Goal: Task Accomplishment & Management: Manage account settings

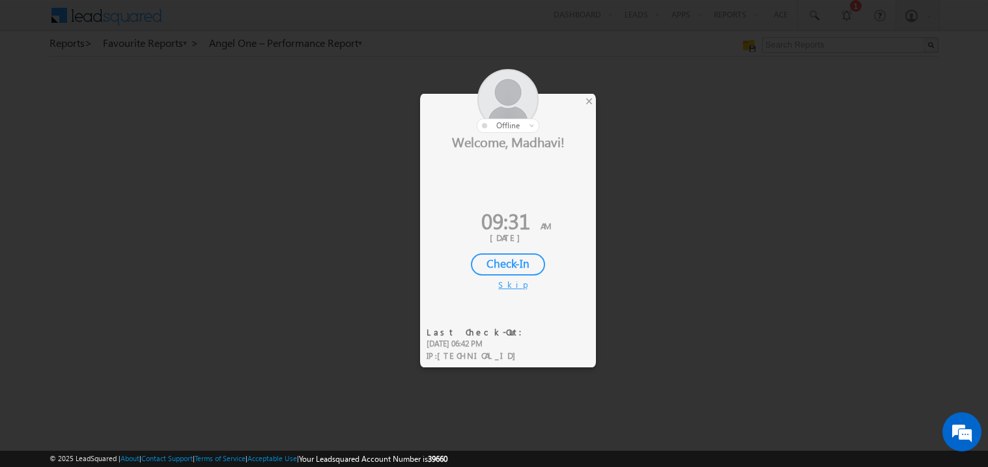
click at [508, 267] on div "Check-In" at bounding box center [508, 264] width 74 height 22
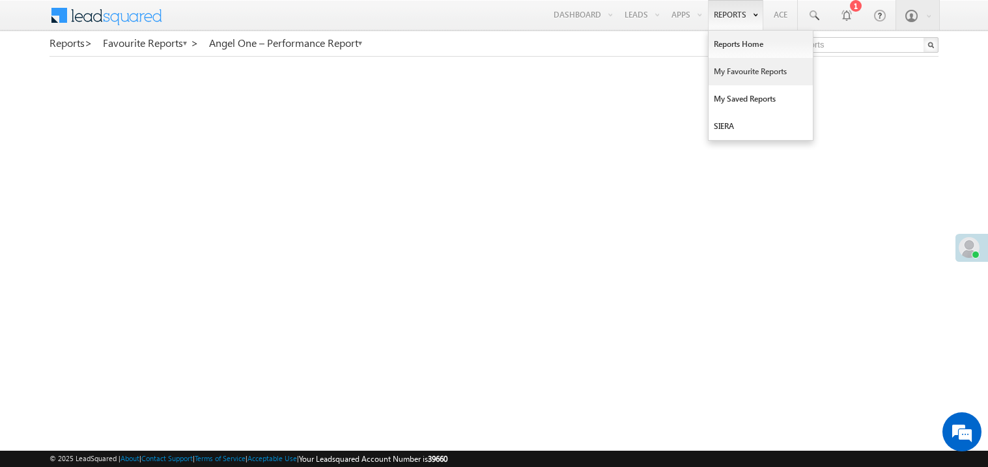
click at [723, 70] on link "My Favourite Reports" at bounding box center [761, 71] width 104 height 27
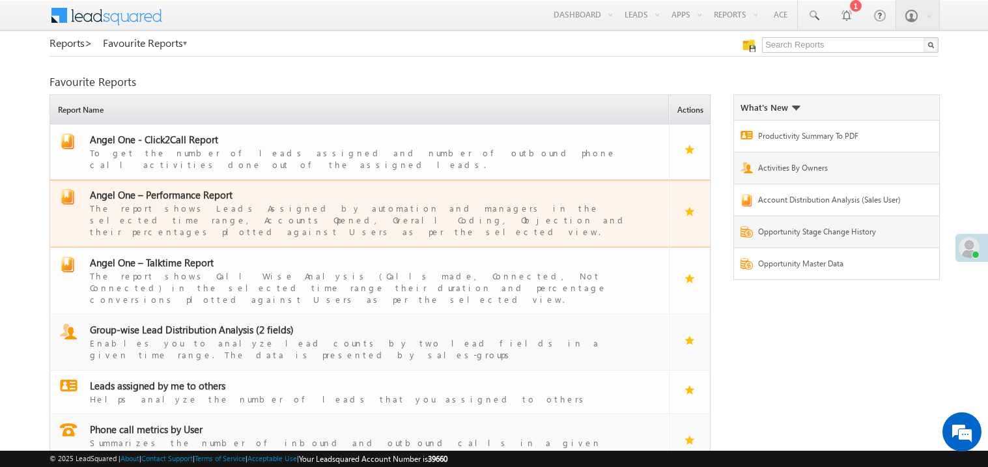
click at [177, 188] on span "Angel One – Performance Report" at bounding box center [161, 194] width 143 height 13
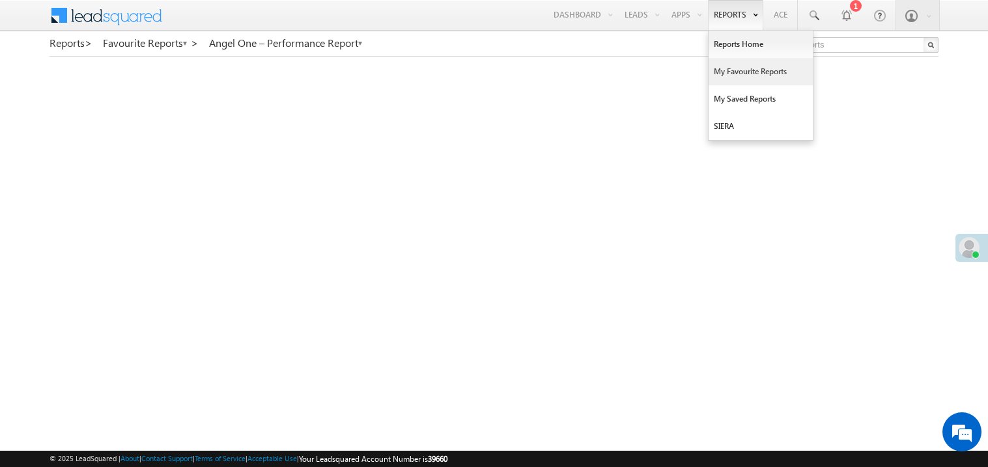
click at [725, 70] on link "My Favourite Reports" at bounding box center [761, 71] width 104 height 27
click at [730, 68] on link "My Favourite Reports" at bounding box center [761, 71] width 104 height 27
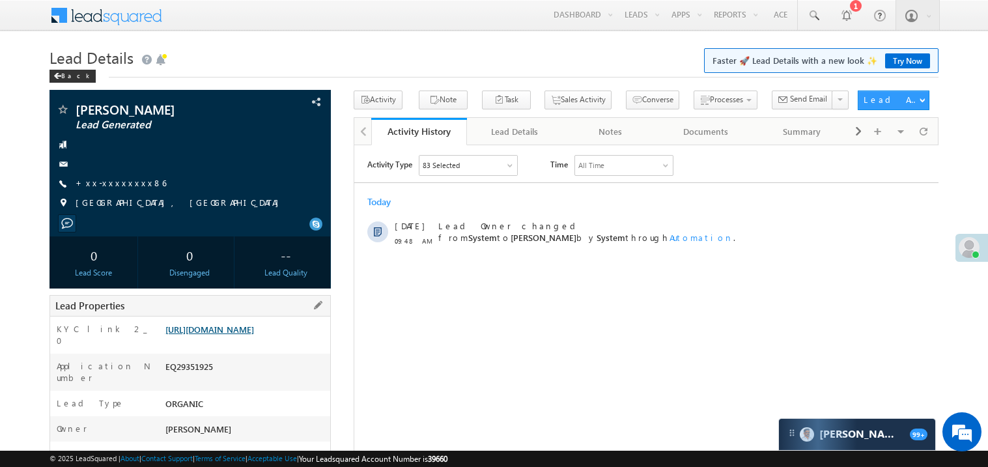
click at [237, 332] on link "https://angelbroking1-pk3em7sa.customui-test.leadsquared.com?leadId=ec274536-2d…" at bounding box center [210, 329] width 89 height 11
click at [108, 185] on link "+xx-xxxxxxxx86" at bounding box center [121, 182] width 91 height 11
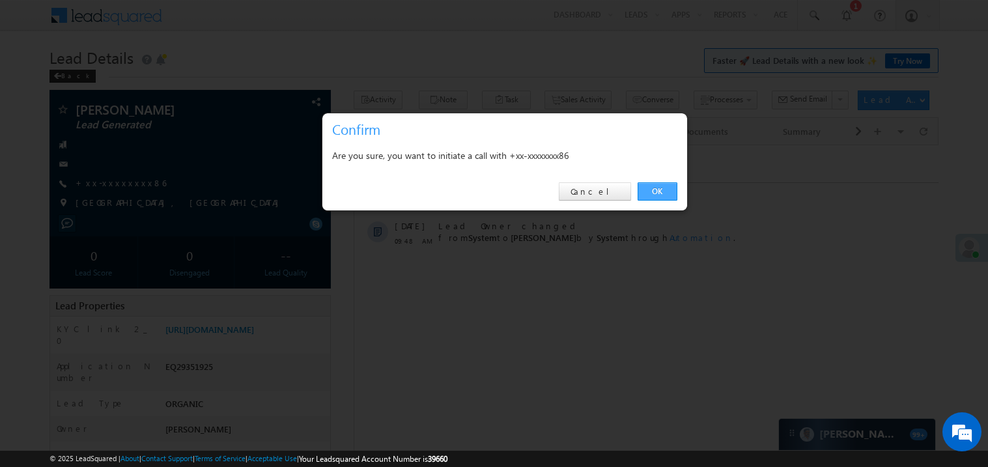
click at [662, 189] on link "OK" at bounding box center [658, 191] width 40 height 18
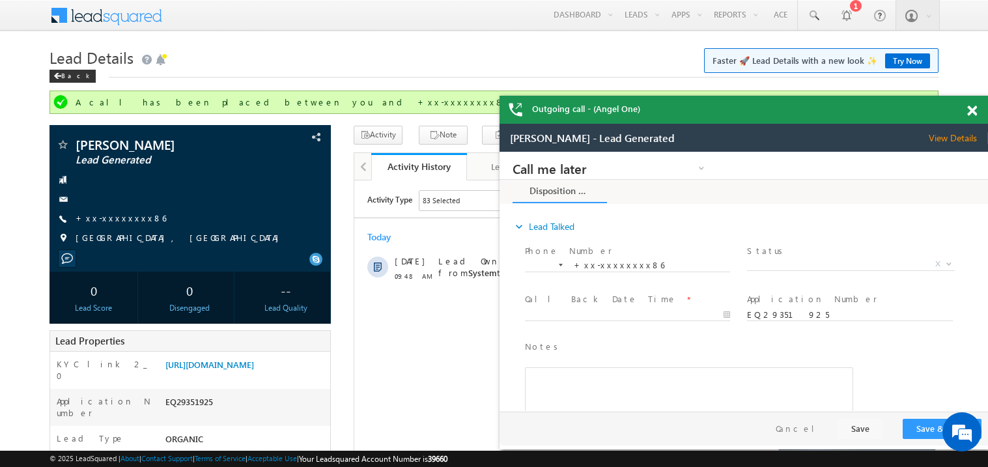
click at [975, 112] on span at bounding box center [973, 111] width 10 height 11
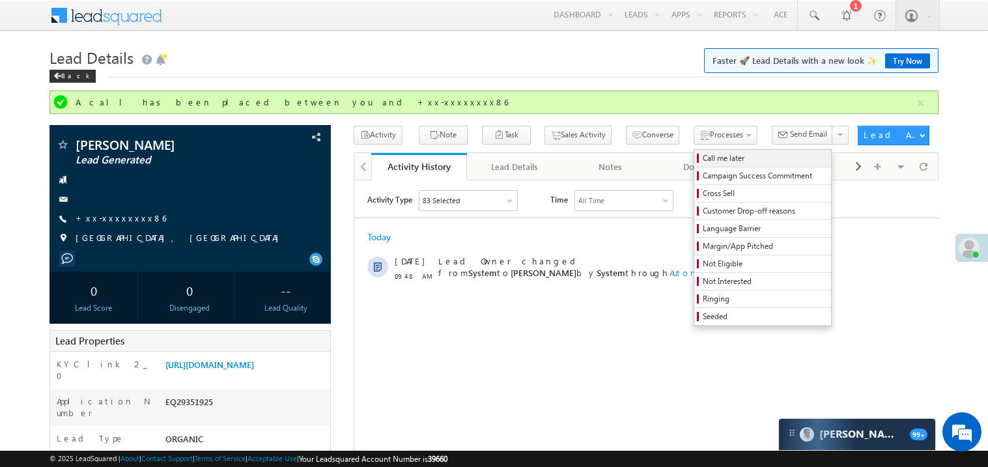
click at [703, 162] on span "Call me later" at bounding box center [765, 158] width 124 height 12
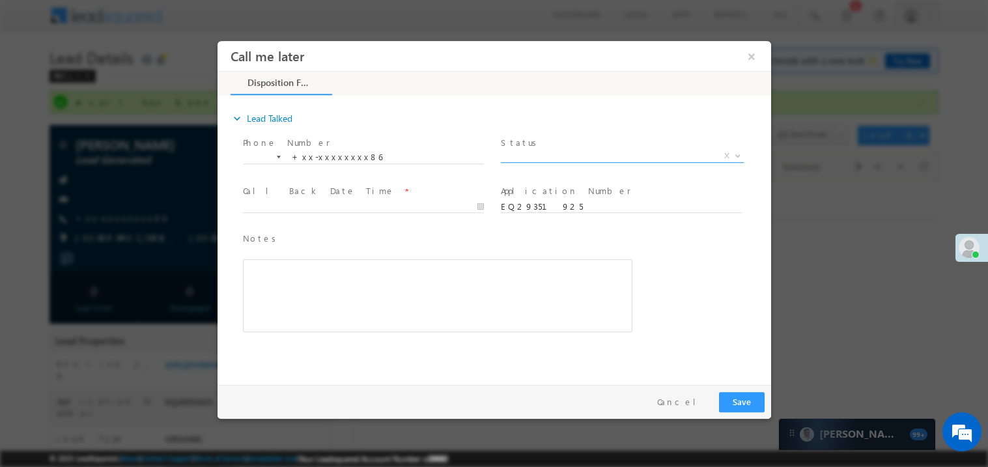
click at [532, 149] on span "X" at bounding box center [621, 155] width 243 height 13
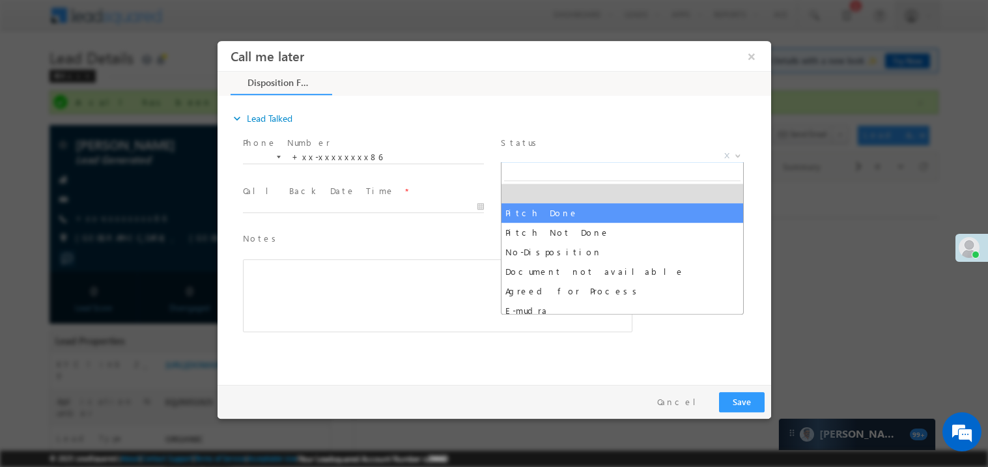
select select "Pitch Not Done"
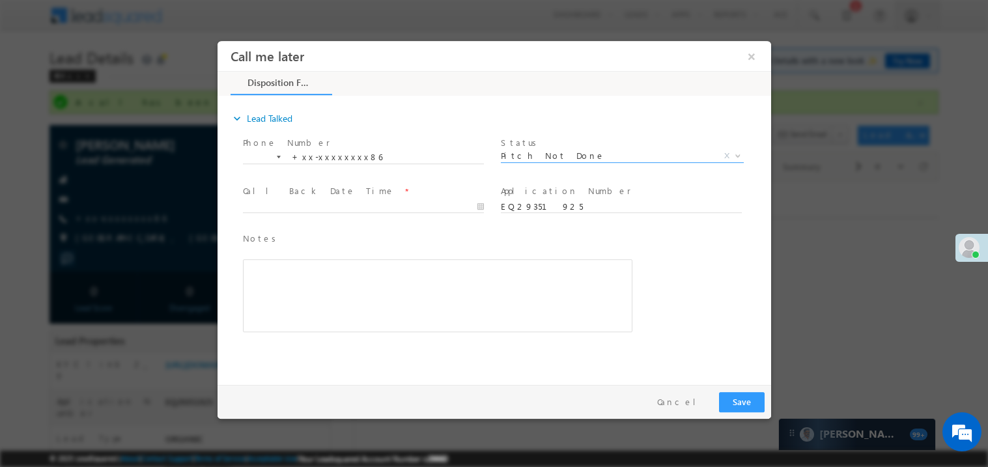
click at [261, 212] on span at bounding box center [362, 219] width 240 height 14
click at [305, 204] on body "Call me later ×" at bounding box center [494, 209] width 554 height 338
type input "09/22/25 10:05 AM"
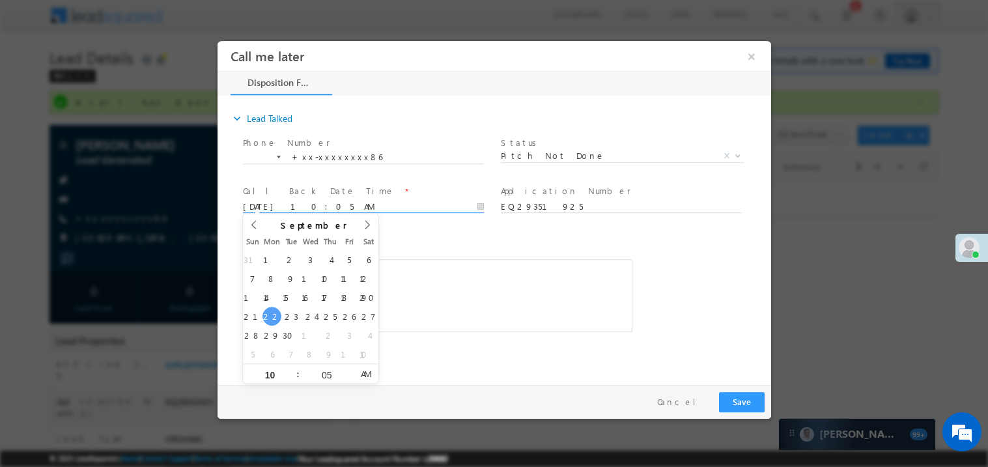
click at [409, 267] on div "Rich Text Editor, 40788eee-0fb2-11ec-a811-0adc8a9d82c2__tab1__section1__Notes__…" at bounding box center [437, 295] width 390 height 73
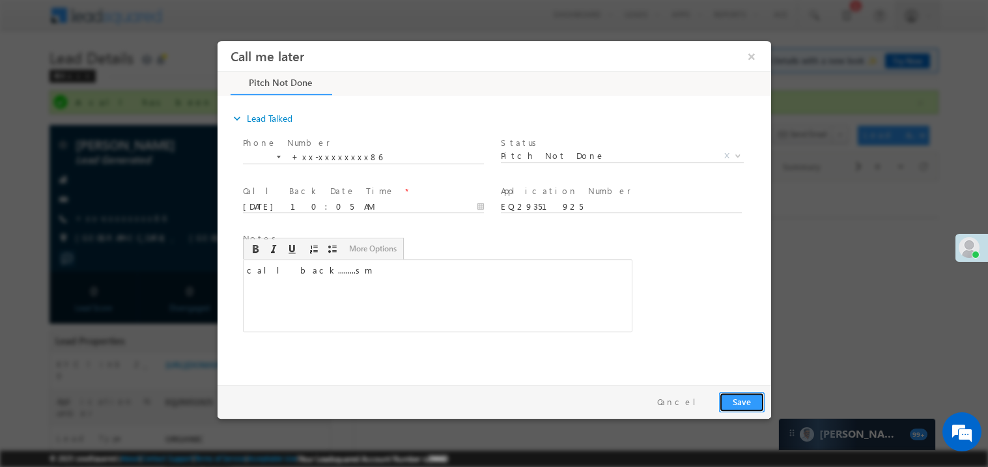
click at [747, 401] on button "Save" at bounding box center [742, 402] width 46 height 20
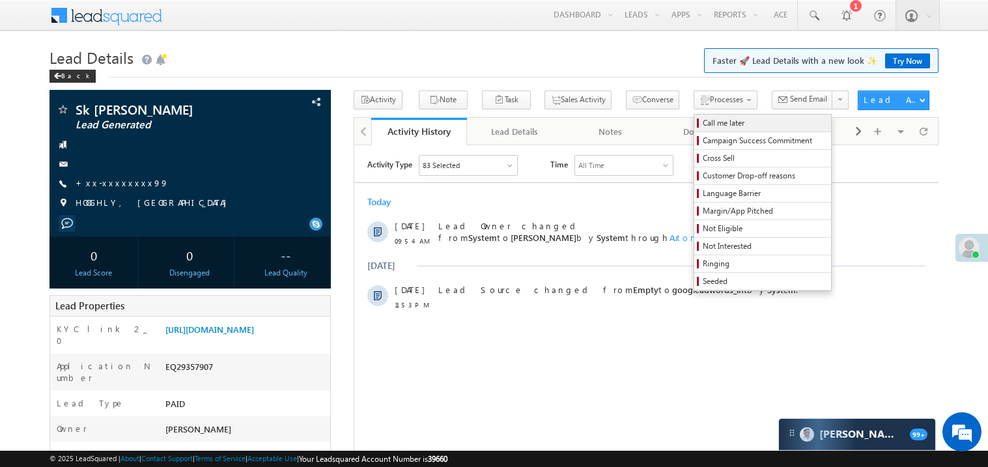
click at [695, 117] on link "Call me later" at bounding box center [763, 123] width 137 height 17
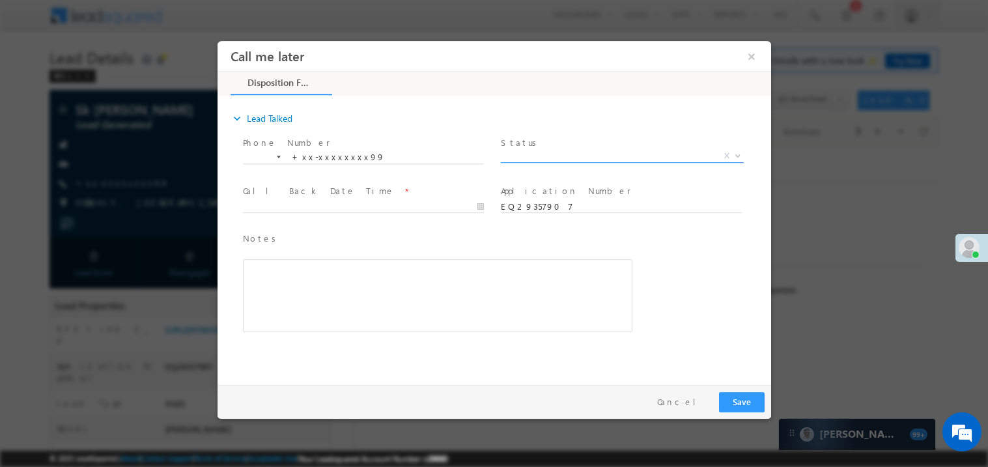
click at [525, 155] on span "X" at bounding box center [621, 155] width 243 height 13
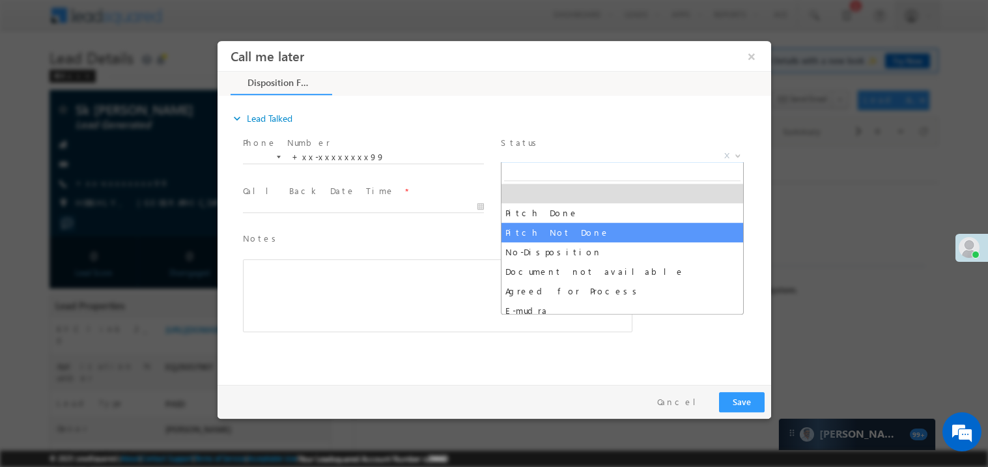
select select "Pitch Not Done"
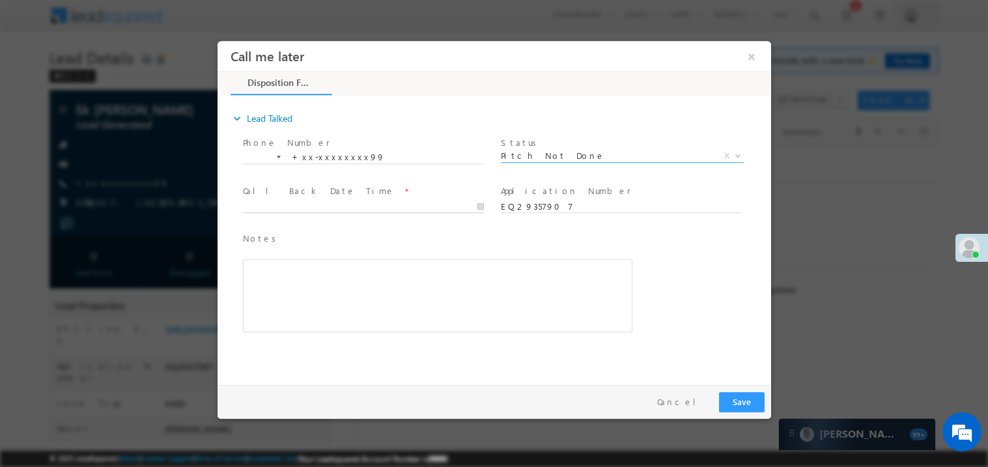
click at [272, 201] on body "Call me later ×" at bounding box center [494, 209] width 554 height 338
type input "09/22/25 10:06 AM"
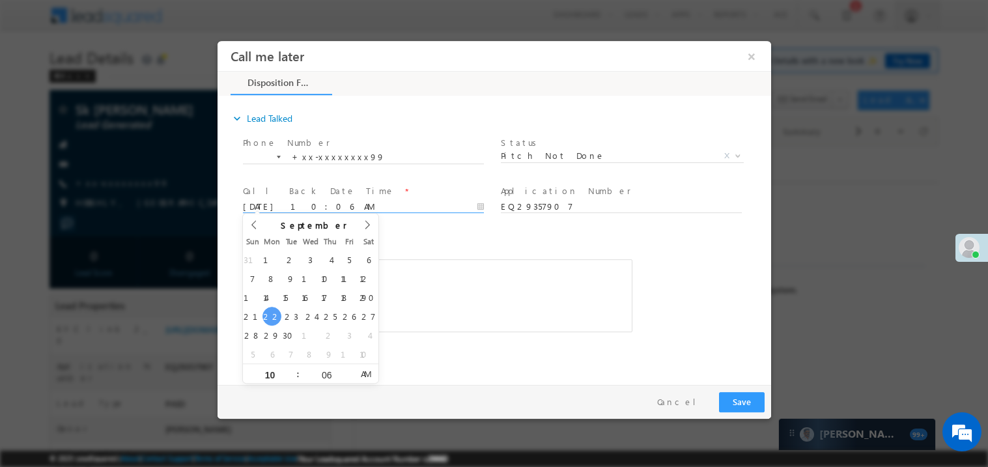
click at [451, 251] on div "Notes * Editor toolbars Basic Styles Bold Italic Underline Paragraph Insert/Rem…" at bounding box center [437, 281] width 390 height 101
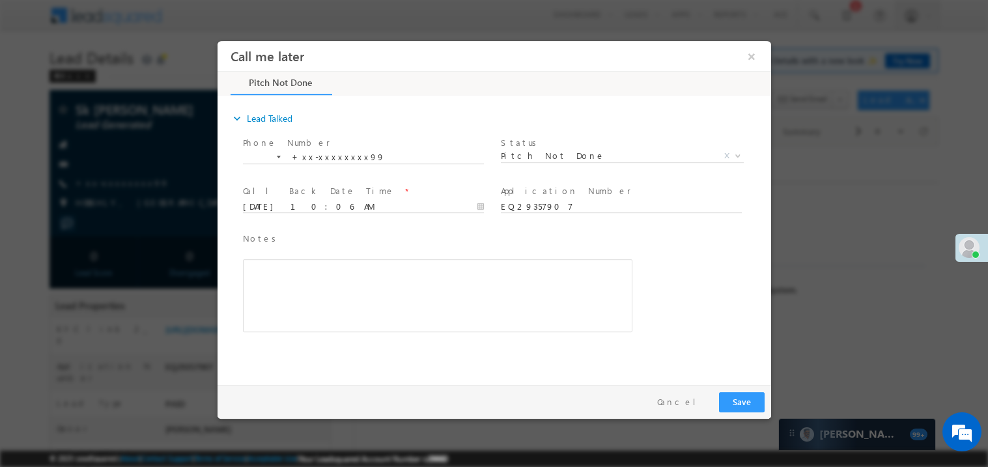
click at [439, 298] on div "Rich Text Editor, 40788eee-0fb2-11ec-a811-0adc8a9d82c2__tab1__section1__Notes__…" at bounding box center [437, 295] width 390 height 73
click at [738, 393] on button "Save" at bounding box center [742, 402] width 46 height 20
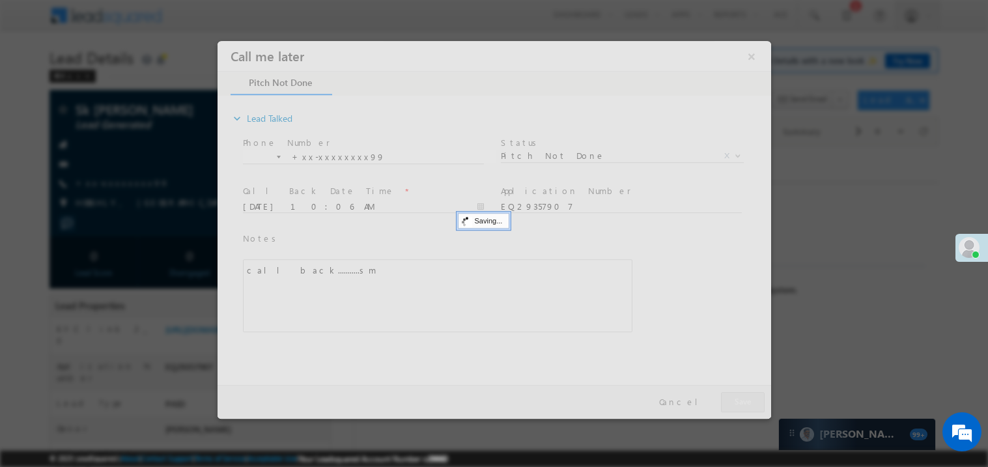
click at [738, 393] on div at bounding box center [494, 229] width 554 height 378
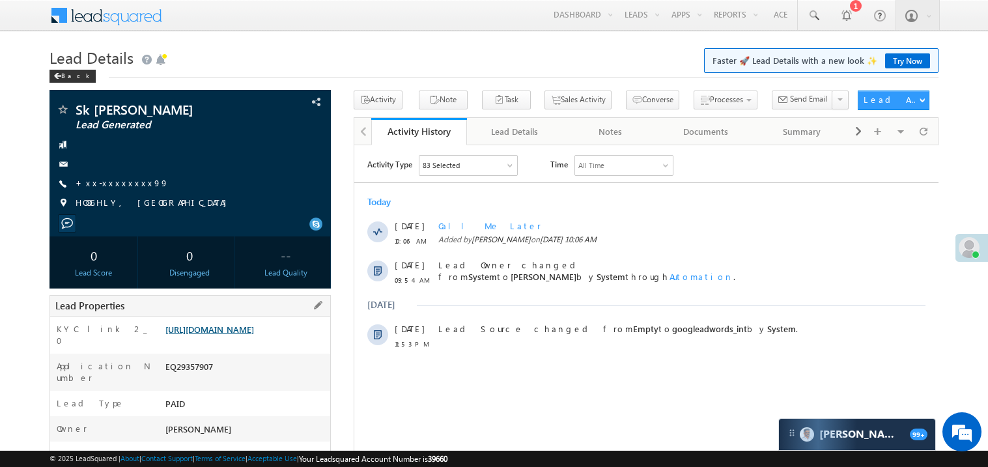
click at [239, 335] on link "https://angelbroking1-pk3em7sa.customui-test.leadsquared.com?leadId=50daac9e-33…" at bounding box center [210, 329] width 89 height 11
click at [119, 186] on link "+xx-xxxxxxxx99" at bounding box center [122, 182] width 93 height 11
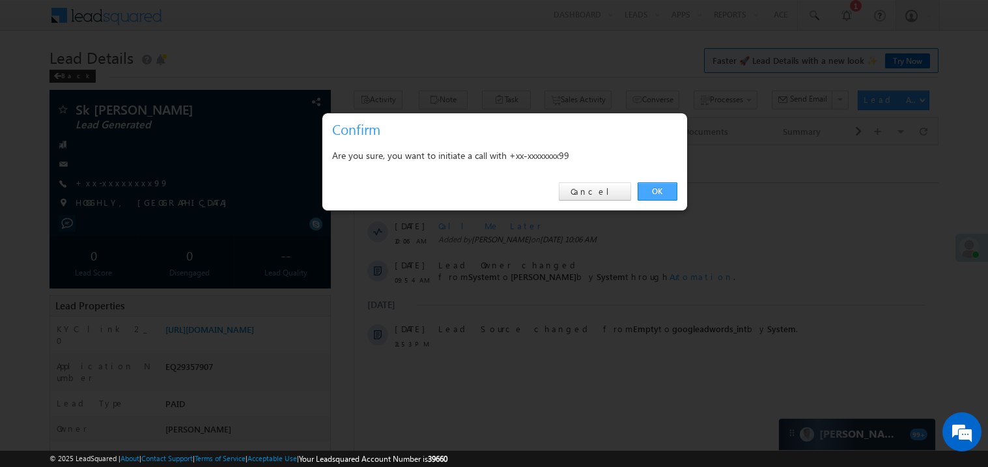
click at [657, 190] on link "OK" at bounding box center [658, 191] width 40 height 18
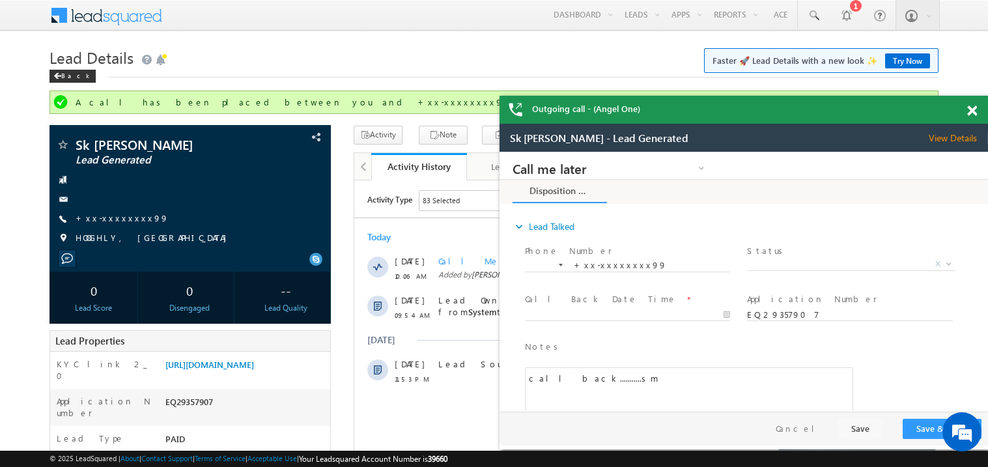
click at [975, 115] on span at bounding box center [973, 111] width 10 height 11
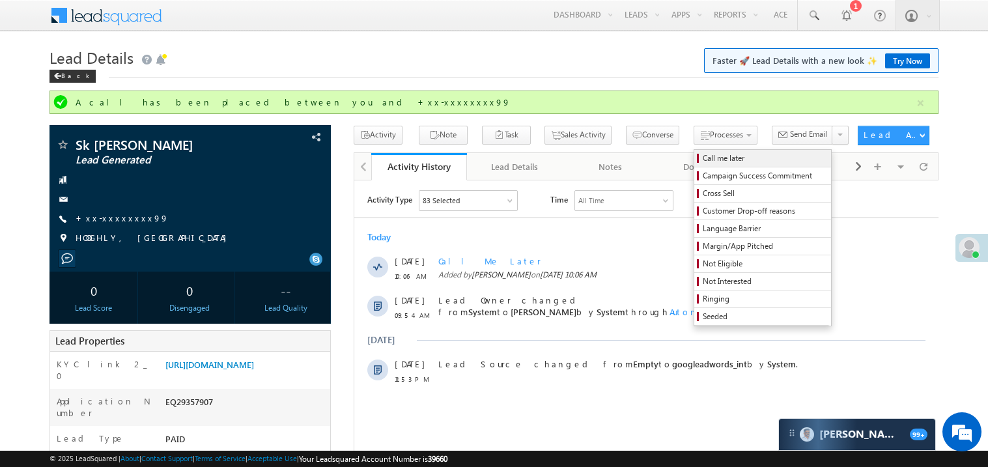
click at [703, 160] on span "Call me later" at bounding box center [765, 158] width 124 height 12
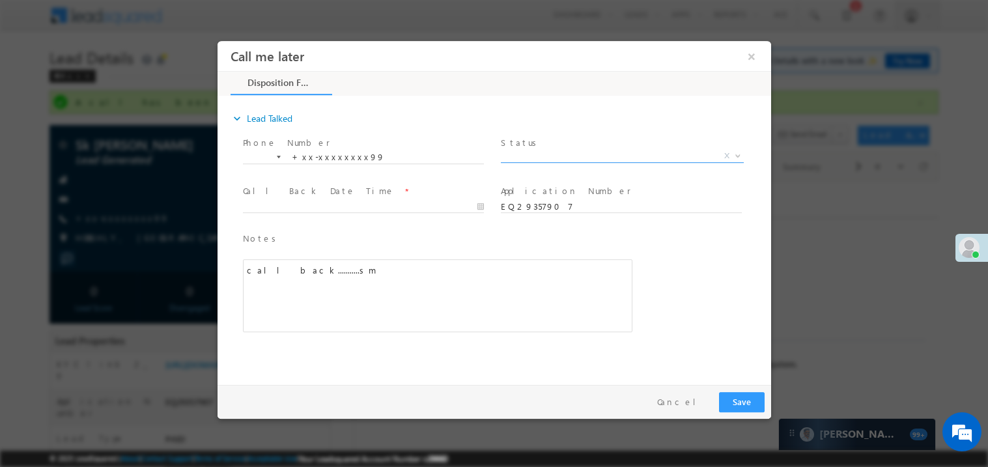
click at [527, 153] on span "X" at bounding box center [621, 155] width 243 height 13
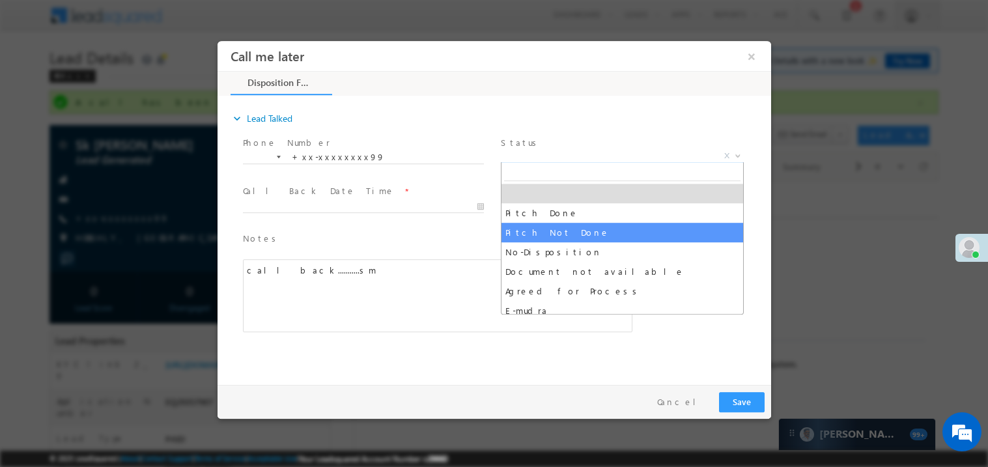
select select "Pitch Not Done"
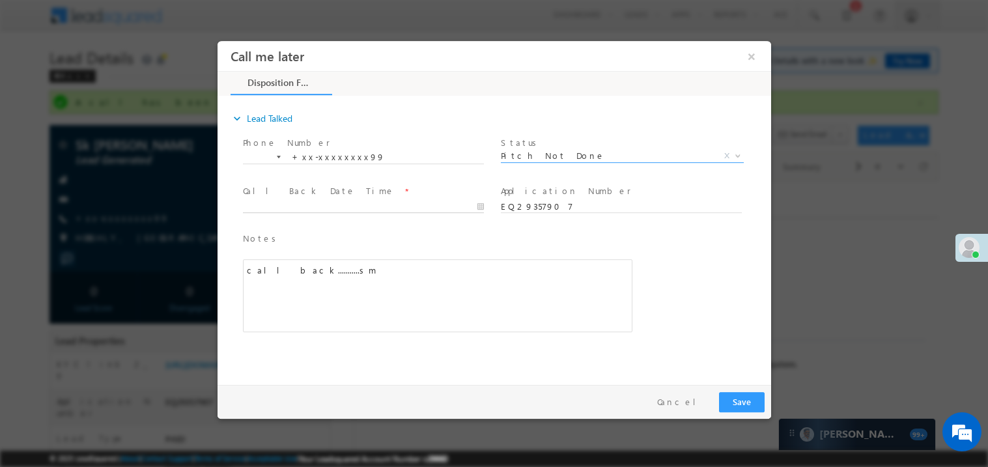
click at [279, 207] on body "Call me later ×" at bounding box center [494, 209] width 554 height 338
type input "09/22/25 10:11 AM"
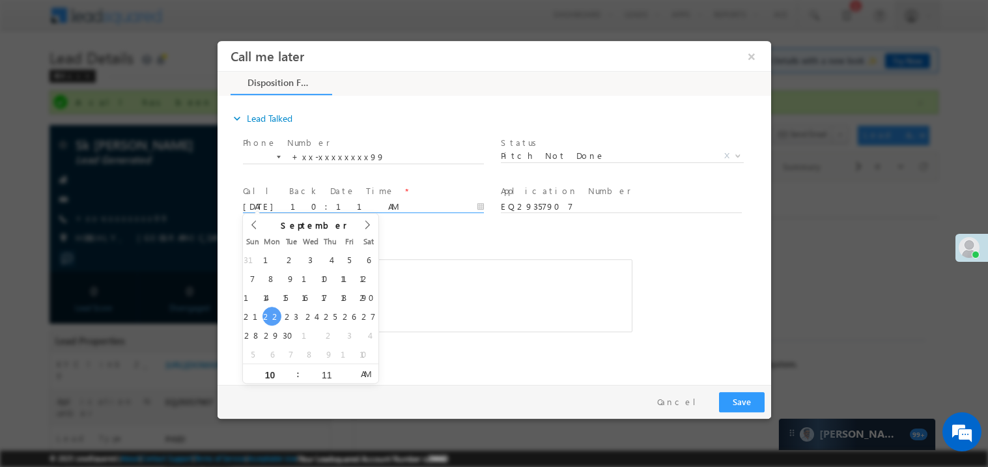
click at [442, 292] on div "call back...........sm" at bounding box center [437, 295] width 390 height 73
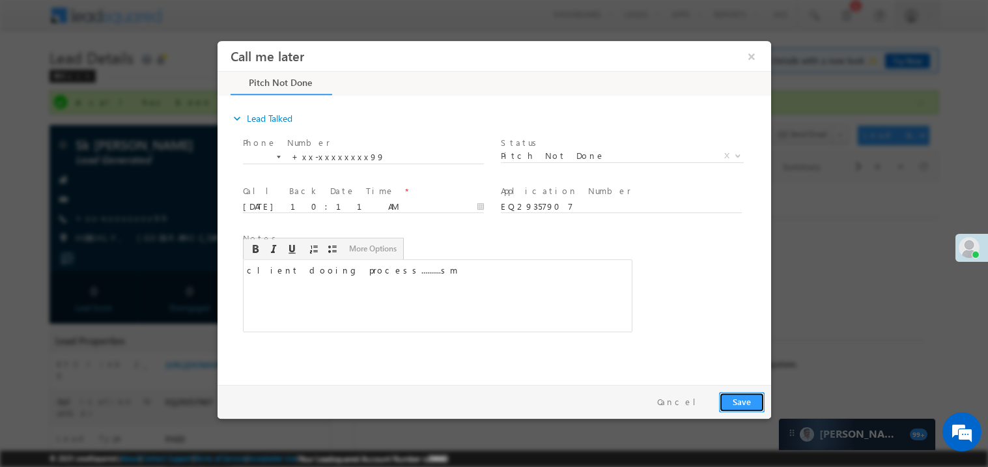
click at [733, 399] on button "Save" at bounding box center [742, 402] width 46 height 20
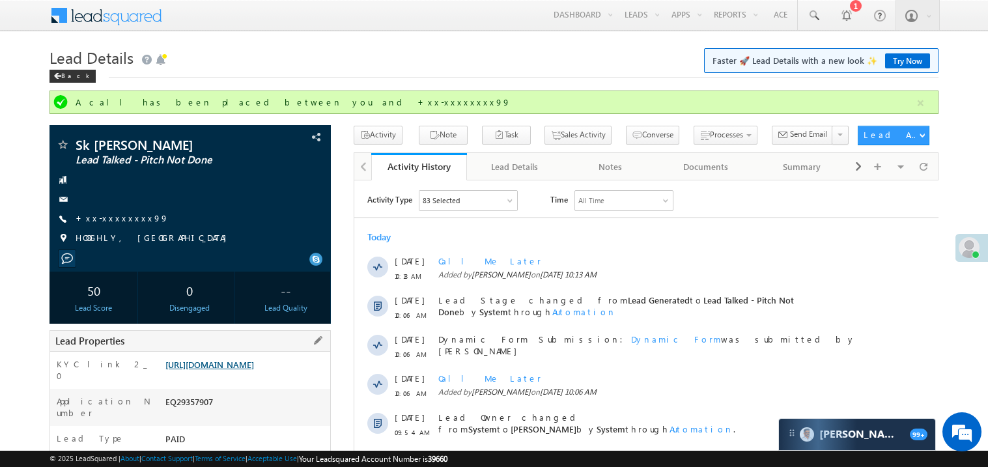
click at [240, 370] on link "https://angelbroking1-pk3em7sa.customui-test.leadsquared.com?leadId=50daac9e-33…" at bounding box center [210, 364] width 89 height 11
click at [241, 370] on link "https://angelbroking1-pk3em7sa.customui-test.leadsquared.com?leadId=50daac9e-33…" at bounding box center [210, 364] width 89 height 11
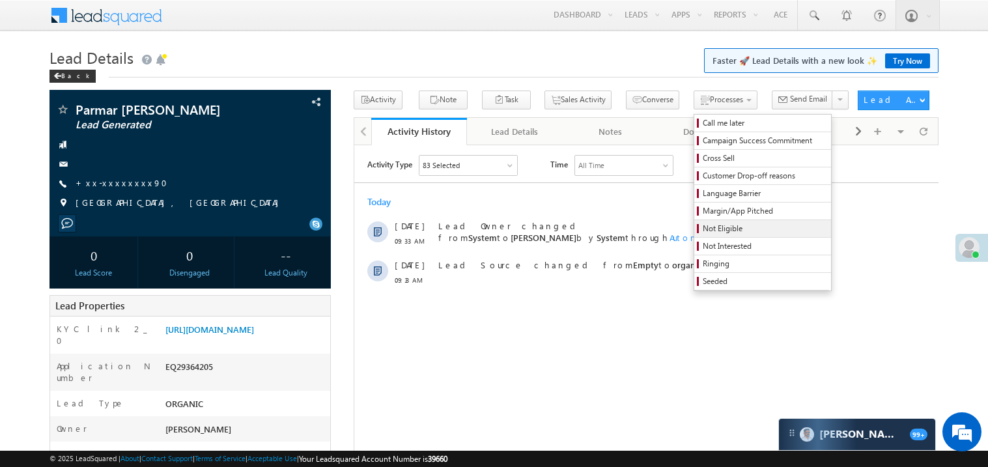
click at [703, 229] on span "Not Eligible" at bounding box center [765, 229] width 124 height 12
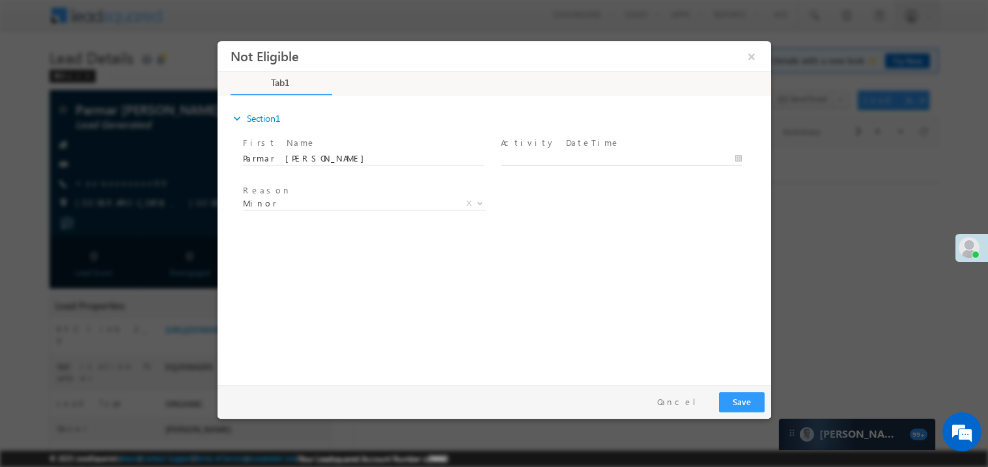
click at [530, 158] on body "Not Eligible ×" at bounding box center [494, 209] width 554 height 338
type input "09/22/25 10:22 AM"
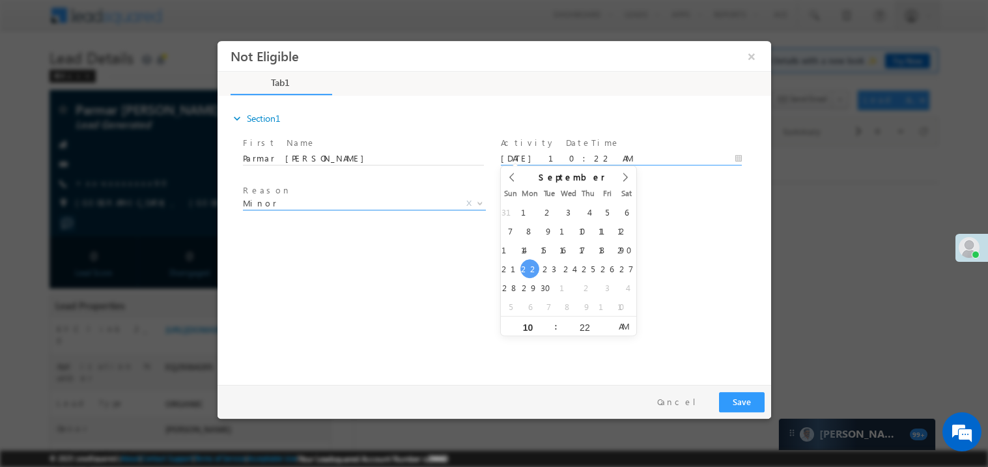
click at [271, 198] on span "Minor" at bounding box center [348, 203] width 212 height 12
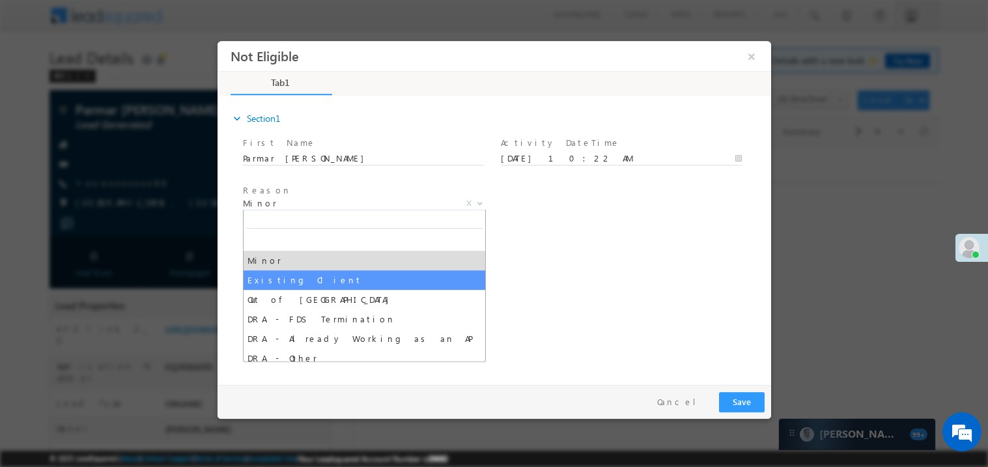
select select "Existing Client"
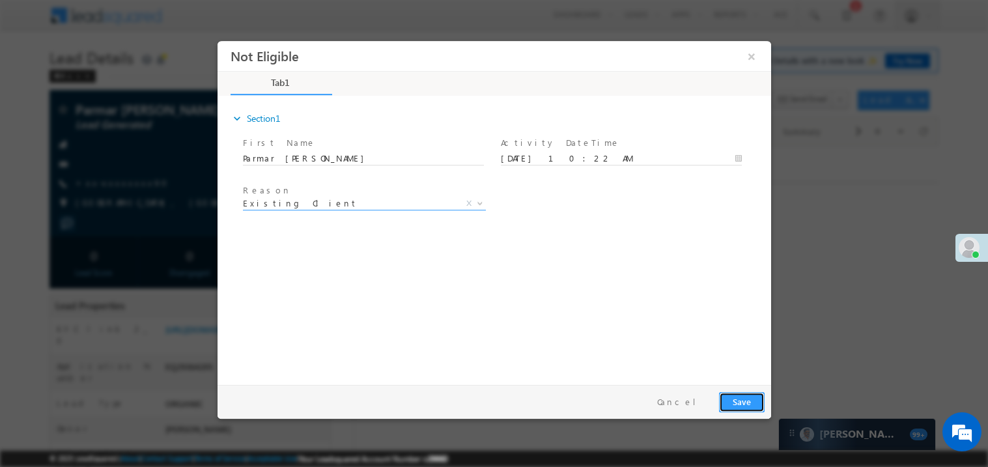
click at [749, 396] on button "Save" at bounding box center [742, 402] width 46 height 20
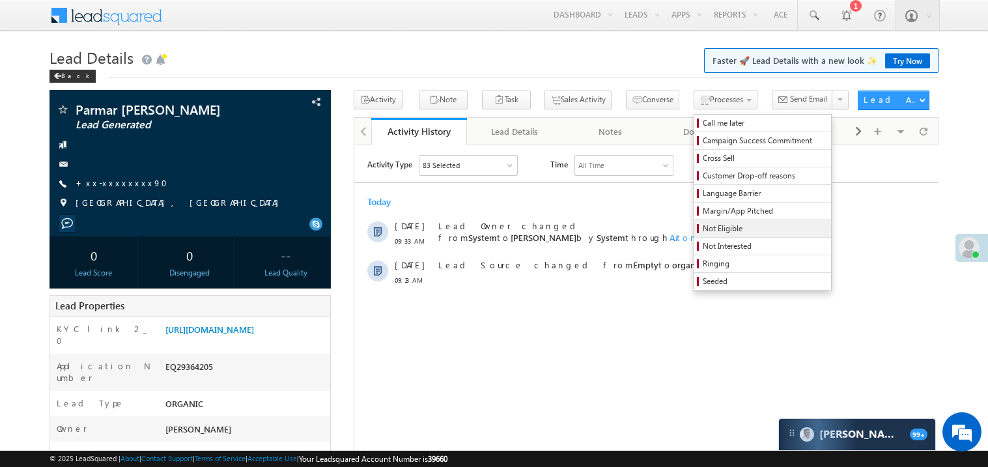
click at [709, 231] on span "Not Eligible" at bounding box center [765, 229] width 124 height 12
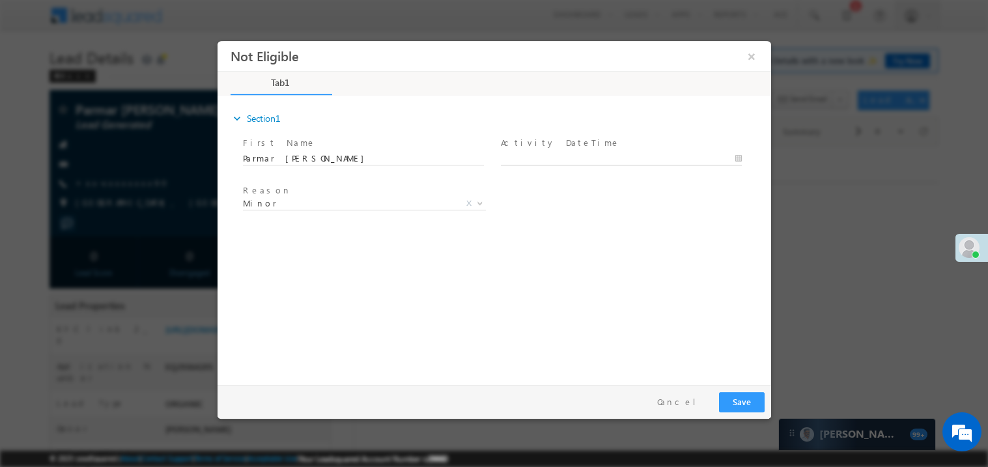
click at [562, 156] on body "Not Eligible ×" at bounding box center [494, 209] width 554 height 338
type input "09/22/25 10:23 AM"
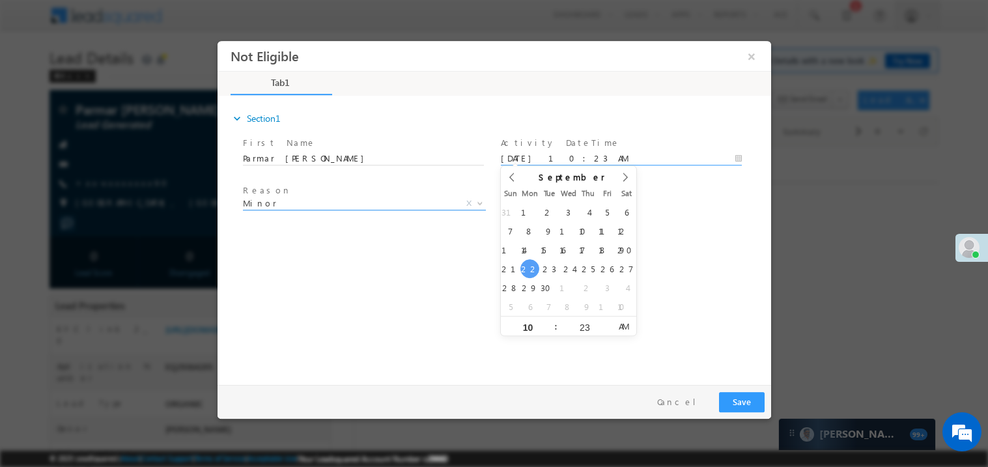
click at [265, 202] on span "Minor" at bounding box center [348, 203] width 212 height 12
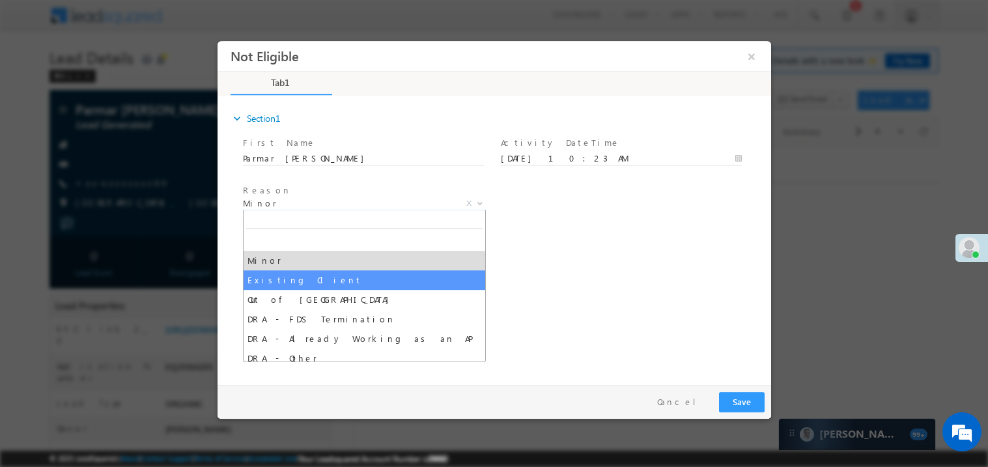
select select "Existing Client"
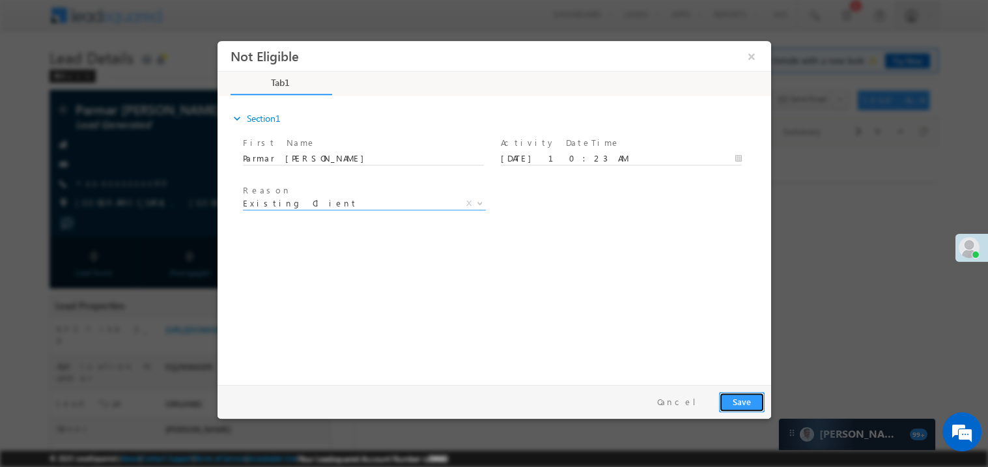
click at [736, 401] on button "Save" at bounding box center [742, 402] width 46 height 20
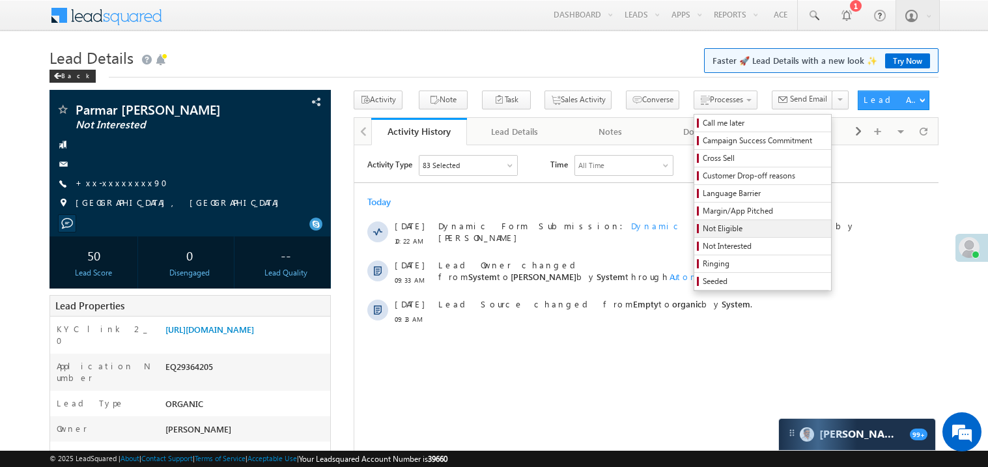
click at [740, 223] on link "Not Eligible" at bounding box center [763, 228] width 137 height 17
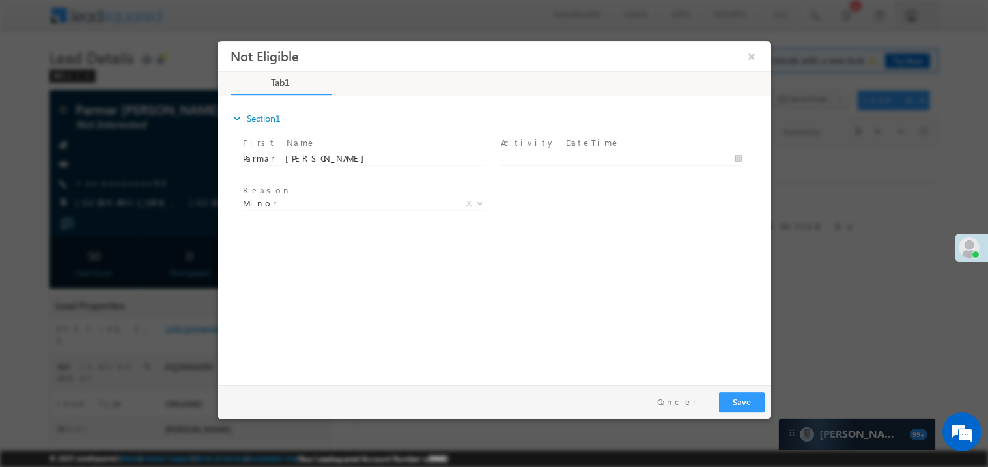
click at [558, 157] on body "Not Eligible ×" at bounding box center [494, 209] width 554 height 338
type input "09/22/25 10:23 AM"
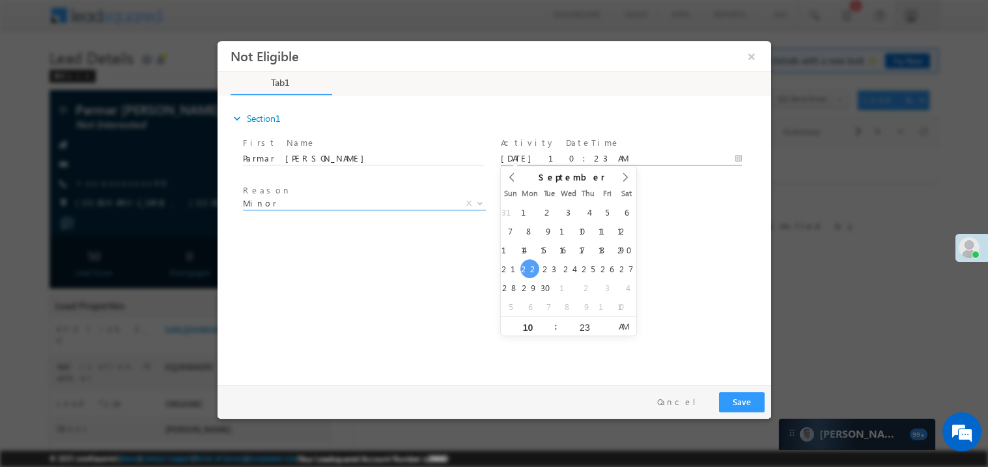
click at [319, 203] on span "Minor" at bounding box center [348, 203] width 212 height 12
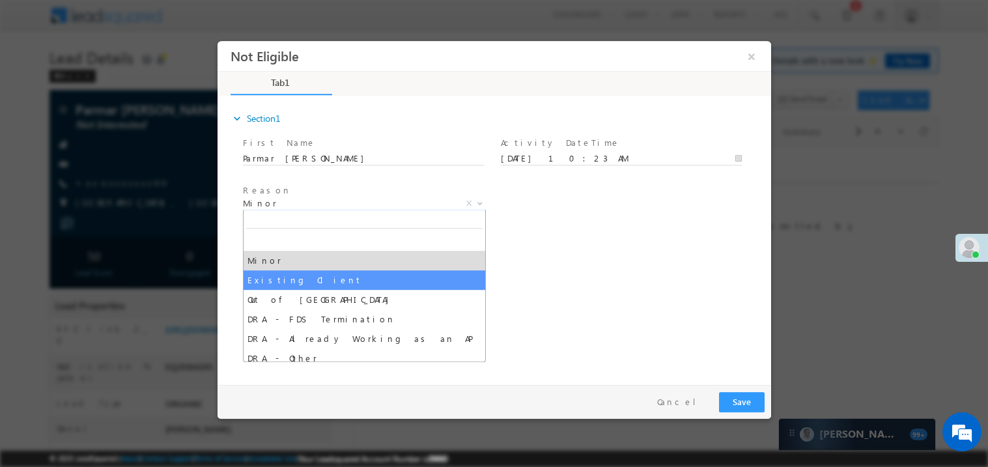
select select "Existing Client"
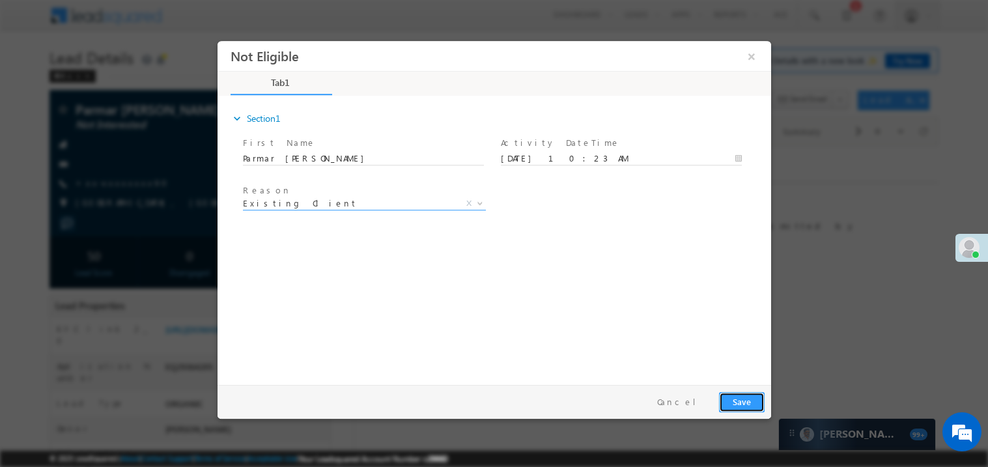
click at [749, 400] on button "Save" at bounding box center [742, 402] width 46 height 20
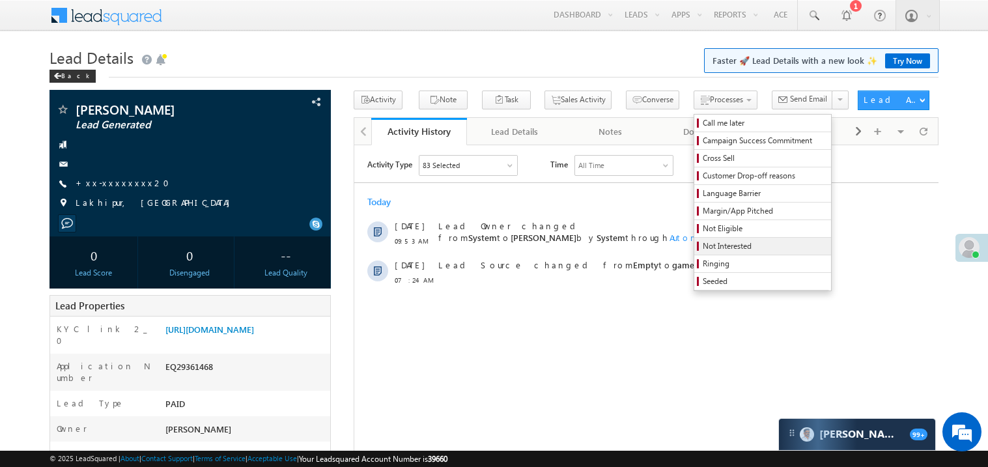
click at [703, 248] on span "Not Interested" at bounding box center [765, 246] width 124 height 12
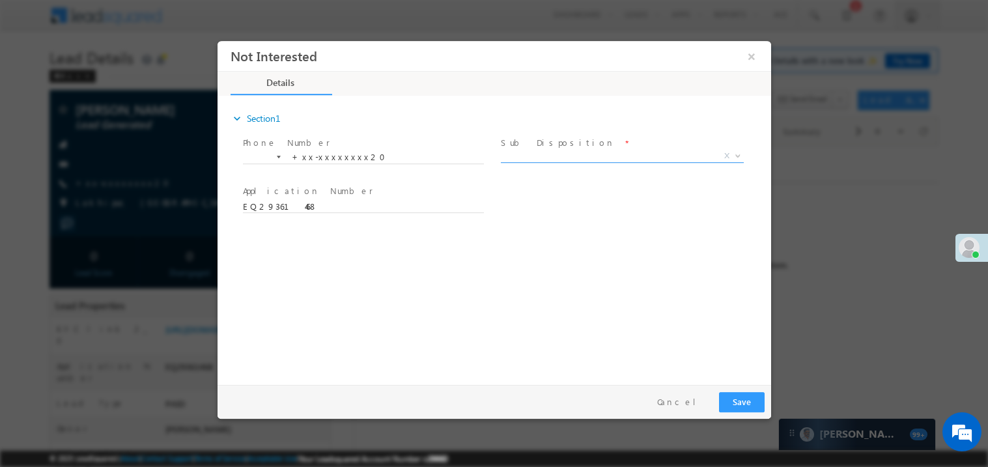
click at [547, 152] on span "X" at bounding box center [621, 155] width 243 height 13
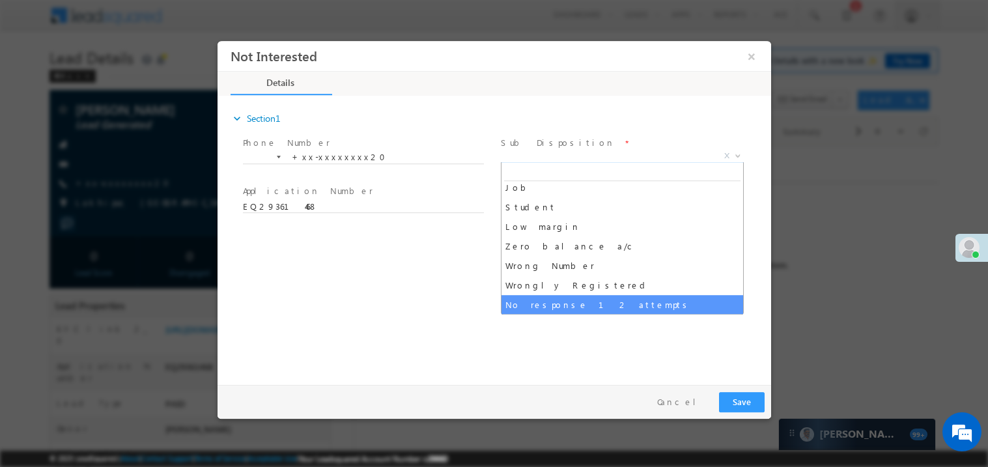
scroll to position [84, 0]
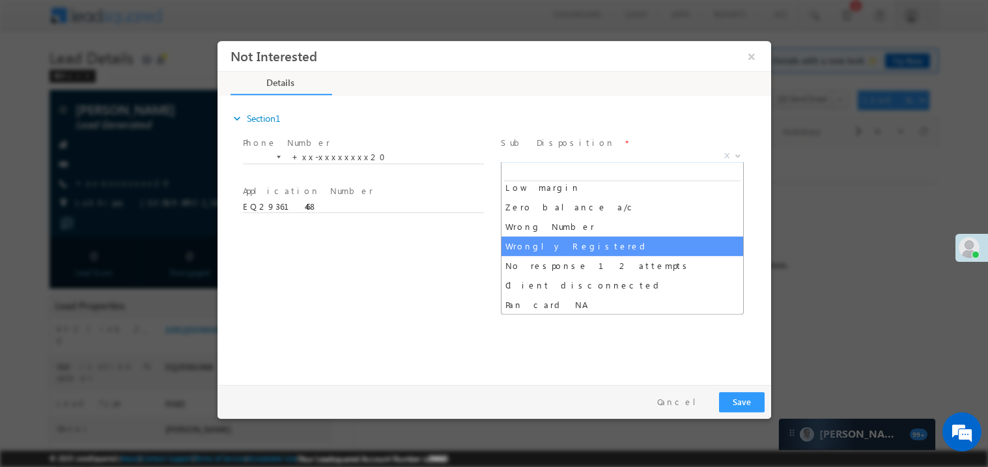
select select "Wrongly Registered"
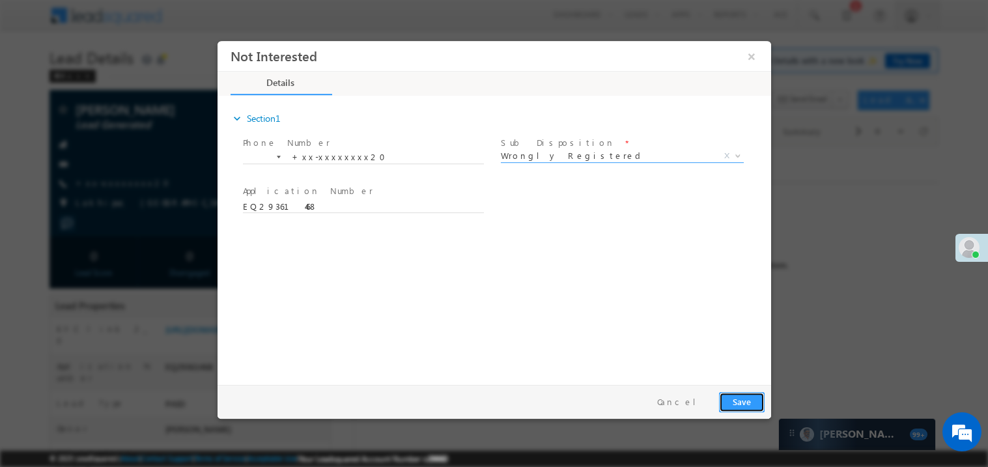
click at [751, 397] on button "Save" at bounding box center [742, 402] width 46 height 20
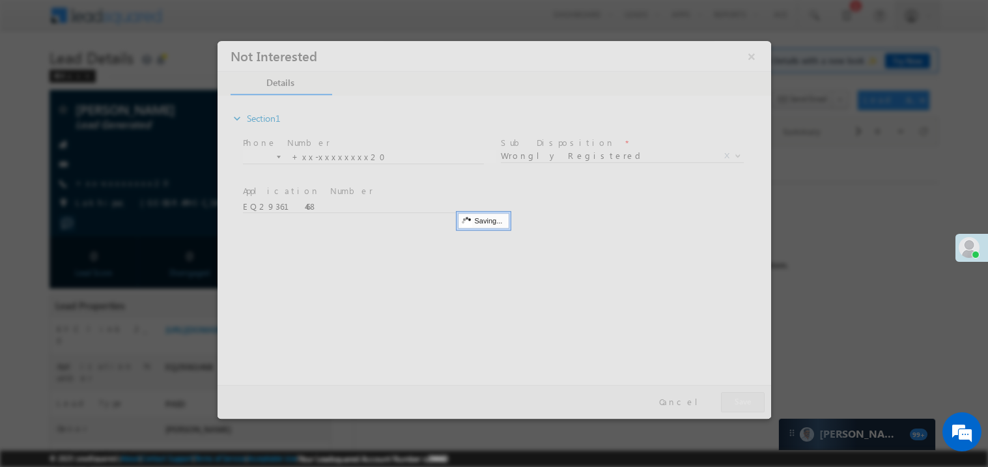
click at [751, 397] on div at bounding box center [494, 229] width 554 height 378
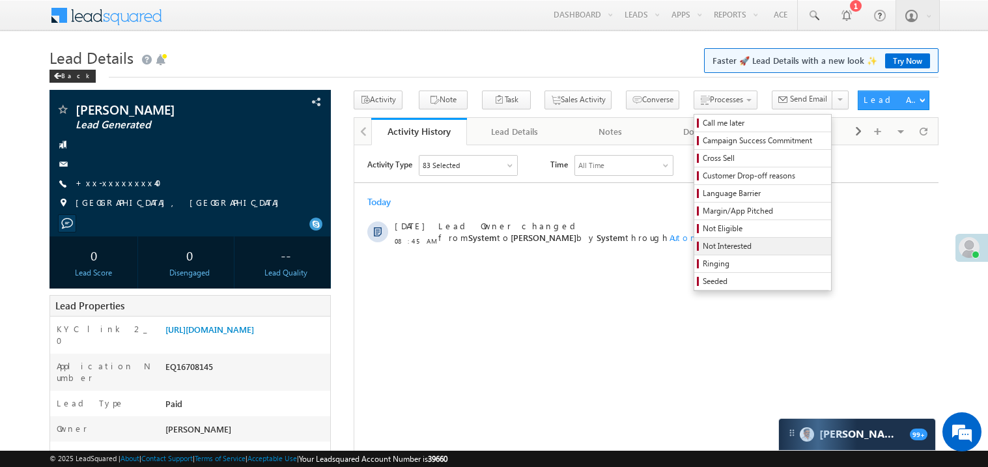
click at [703, 248] on span "Not Interested" at bounding box center [765, 246] width 124 height 12
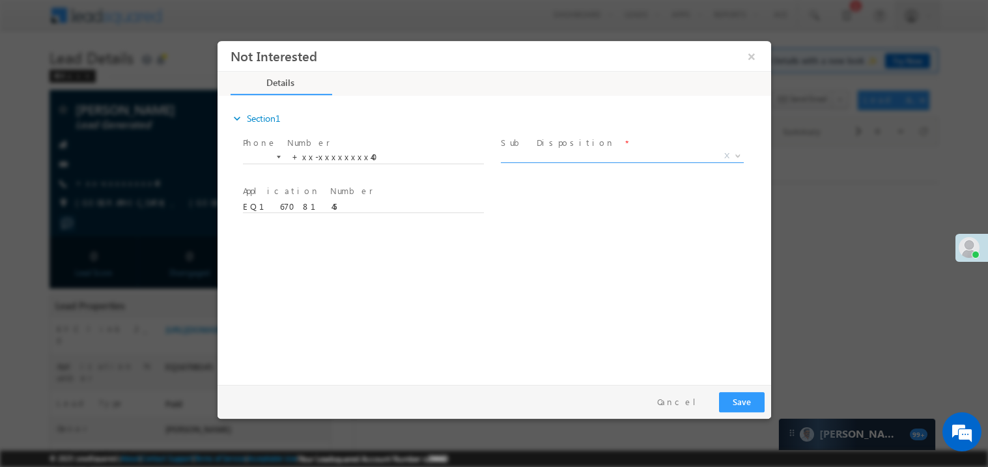
click at [555, 154] on span "X" at bounding box center [621, 155] width 243 height 13
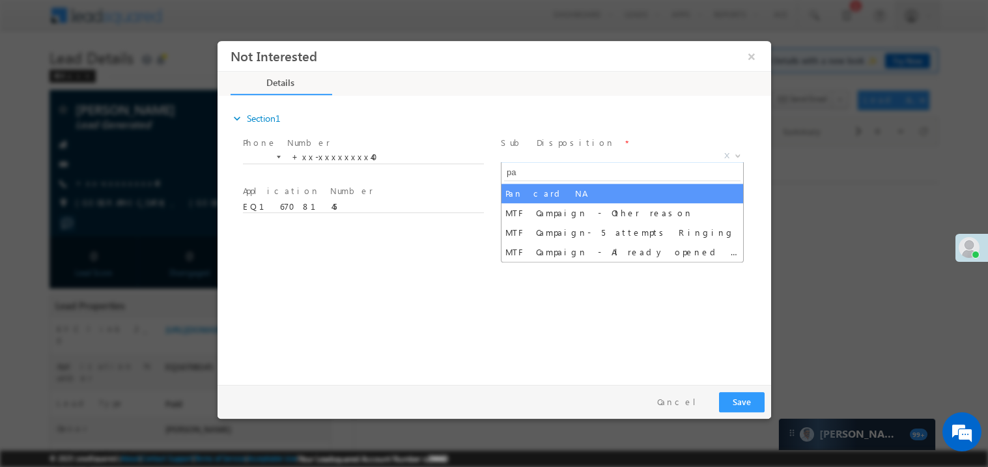
type input "pan"
select select "Pan card NA"
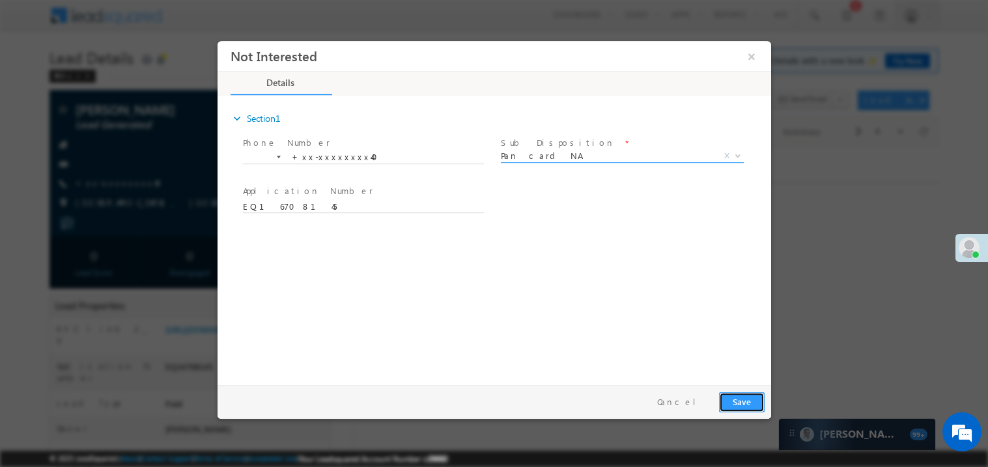
click at [738, 403] on button "Save" at bounding box center [742, 402] width 46 height 20
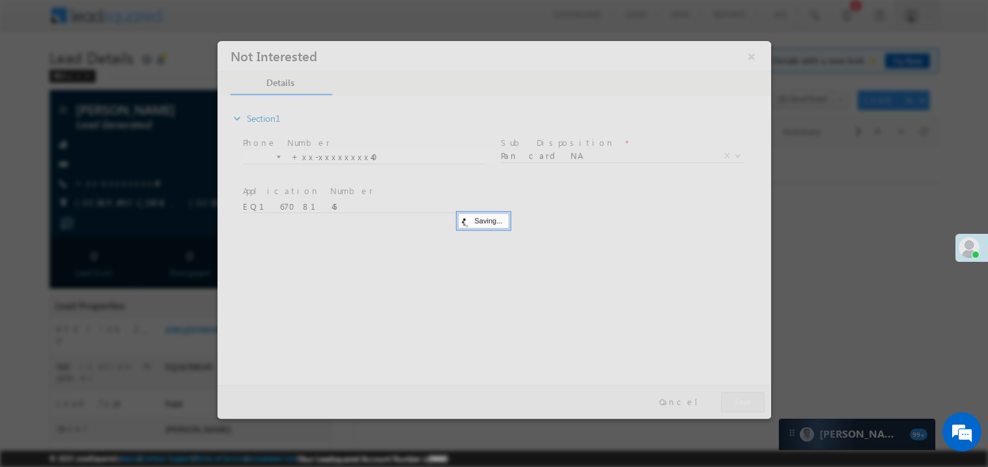
click at [738, 403] on div at bounding box center [494, 229] width 554 height 378
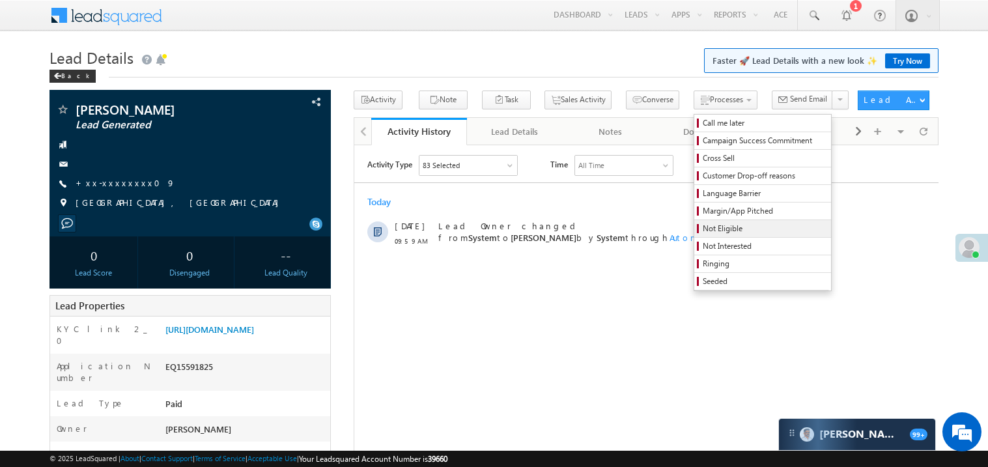
click at [703, 234] on span "Not Eligible" at bounding box center [765, 229] width 124 height 12
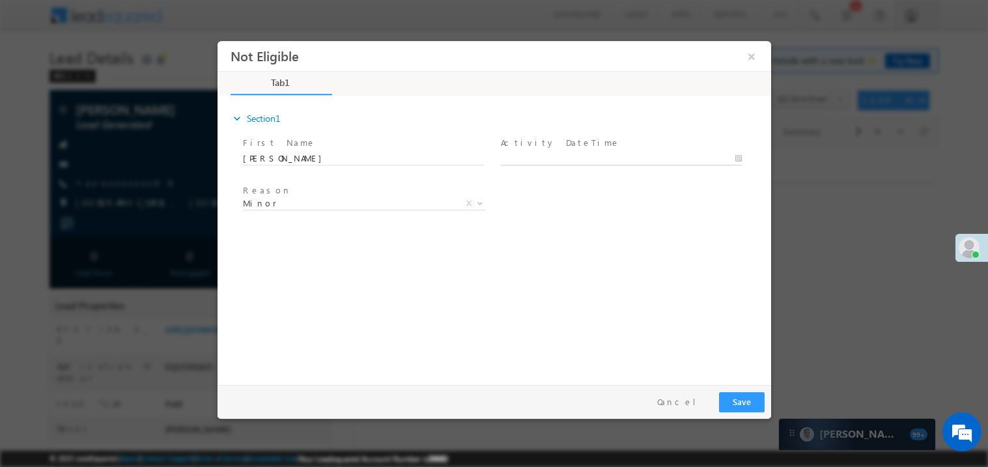
click at [525, 158] on body "Not Eligible ×" at bounding box center [494, 209] width 554 height 338
type input "09/22/25 10:38 AM"
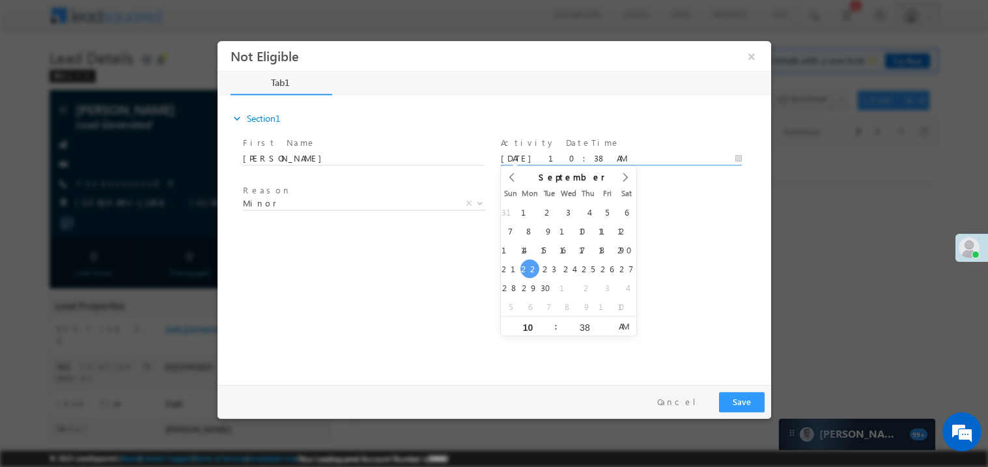
click at [357, 304] on div "expand_more Section1 First Name *" at bounding box center [497, 237] width 547 height 281
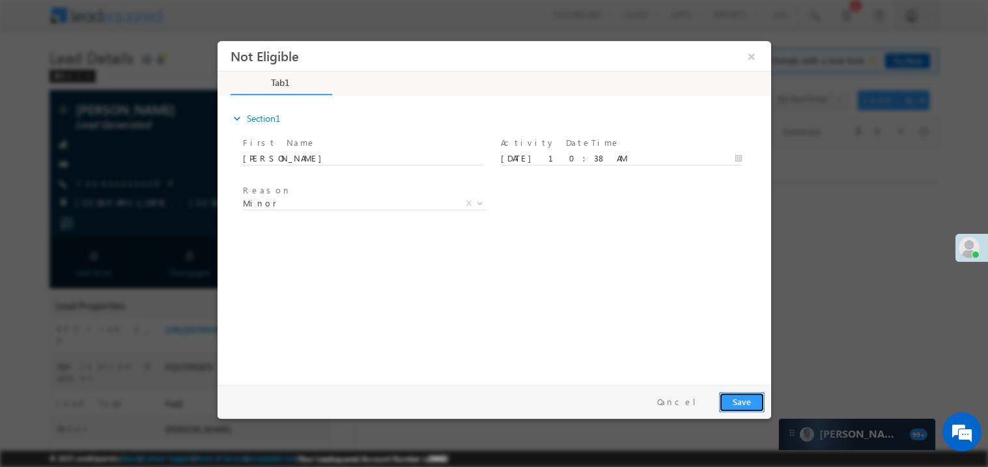
click at [730, 394] on button "Save" at bounding box center [742, 402] width 46 height 20
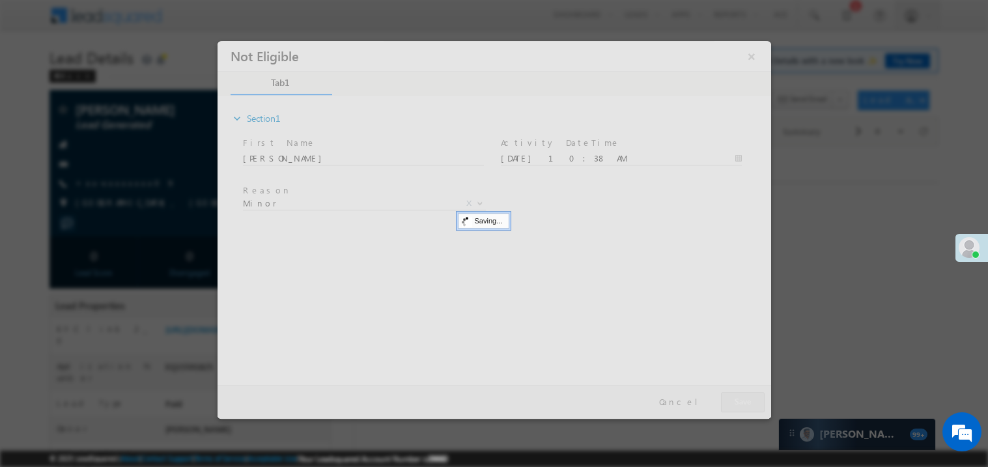
click at [730, 394] on div at bounding box center [494, 229] width 554 height 378
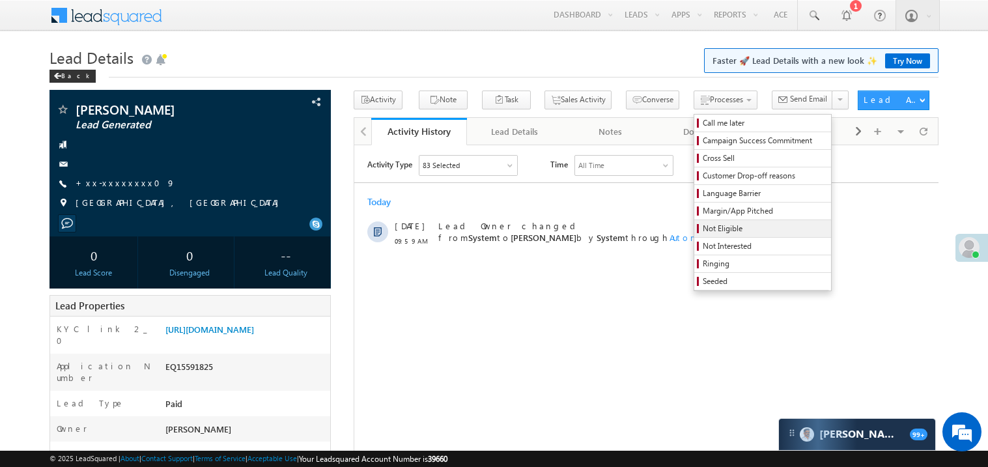
click at [703, 228] on span "Not Eligible" at bounding box center [765, 229] width 124 height 12
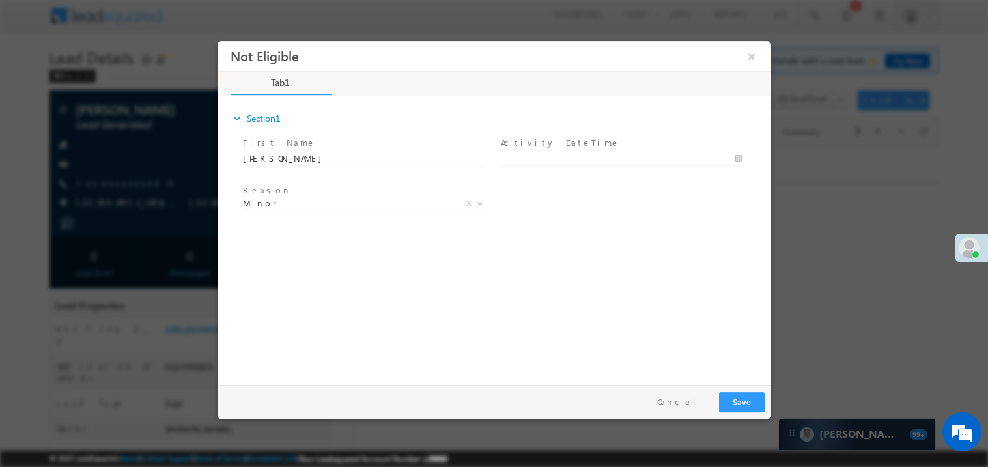
click at [543, 162] on body "Not Eligible ×" at bounding box center [494, 209] width 554 height 338
type input "09/22/25 10:39 AM"
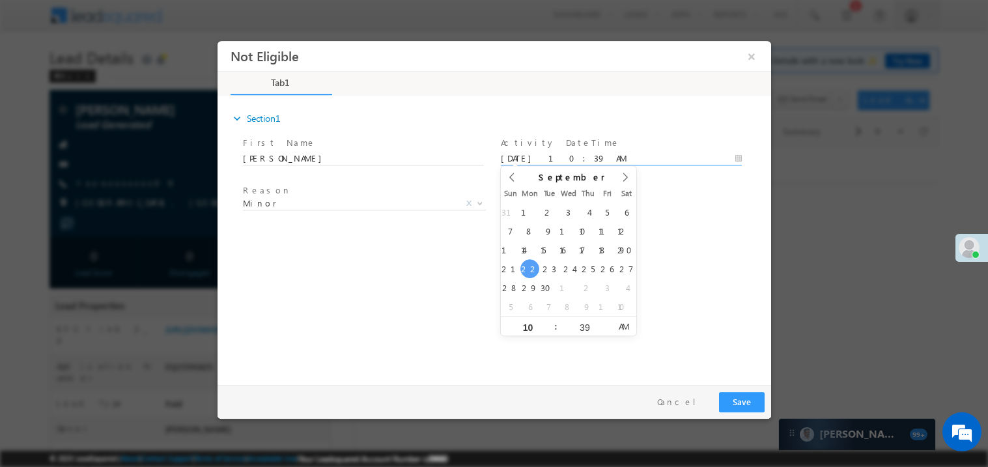
click at [378, 304] on div "expand_more Section1 First Name *" at bounding box center [497, 237] width 547 height 281
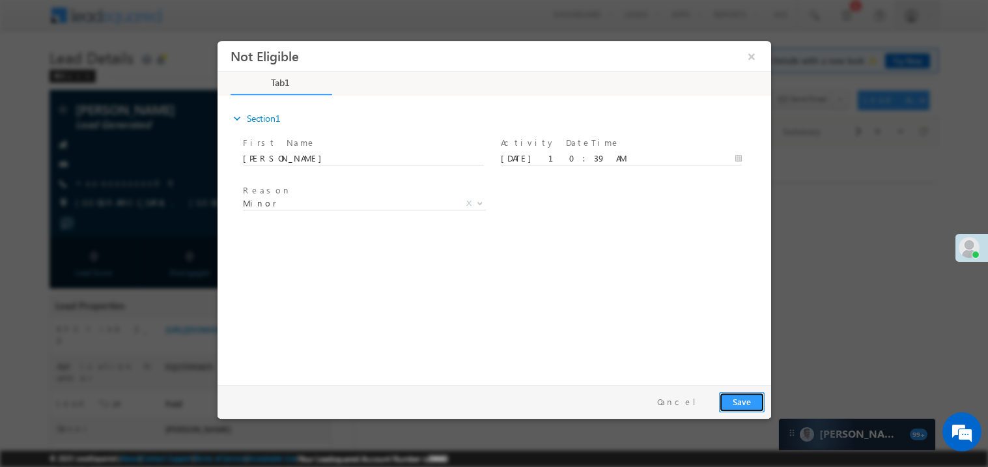
click at [742, 399] on button "Save" at bounding box center [742, 402] width 46 height 20
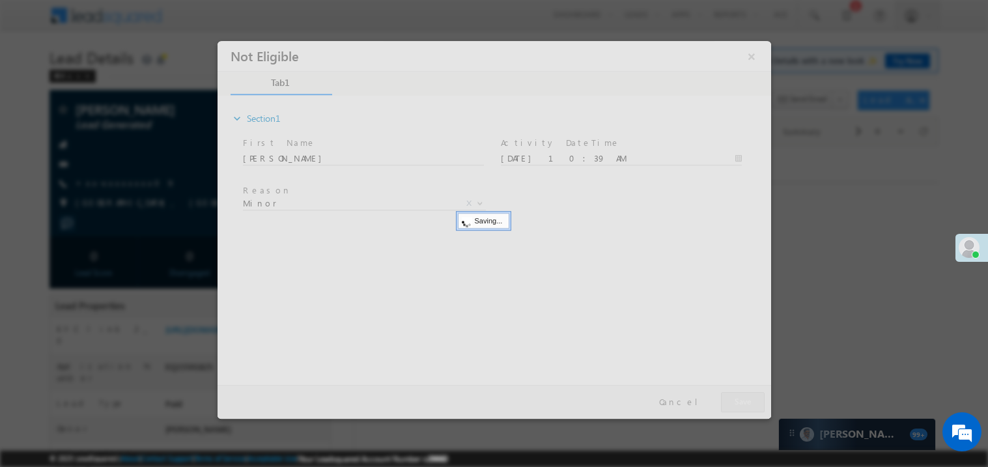
click at [742, 399] on div at bounding box center [494, 229] width 554 height 378
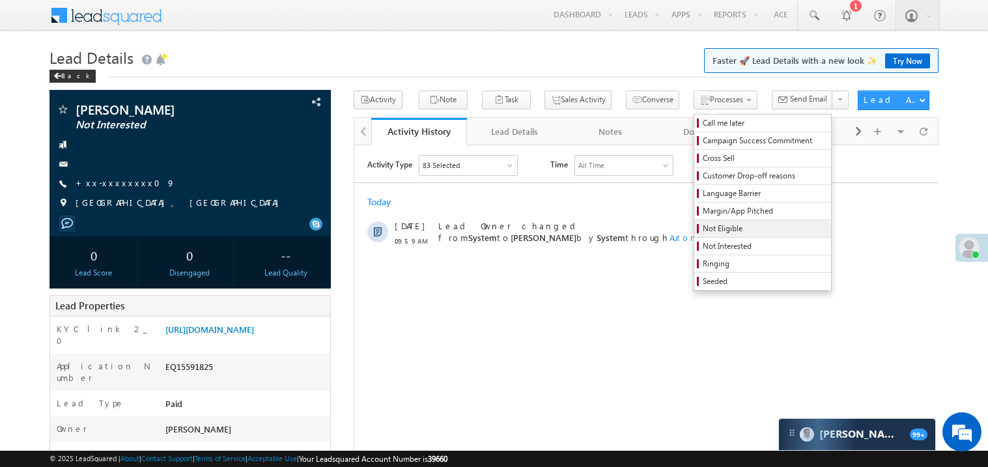
click at [703, 229] on span "Not Eligible" at bounding box center [765, 229] width 124 height 12
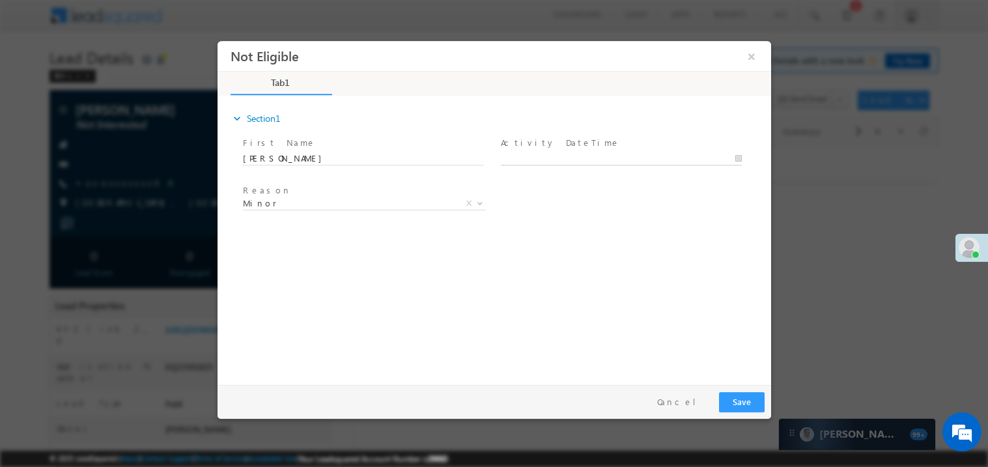
click at [536, 160] on body "Not Eligible ×" at bounding box center [494, 209] width 554 height 338
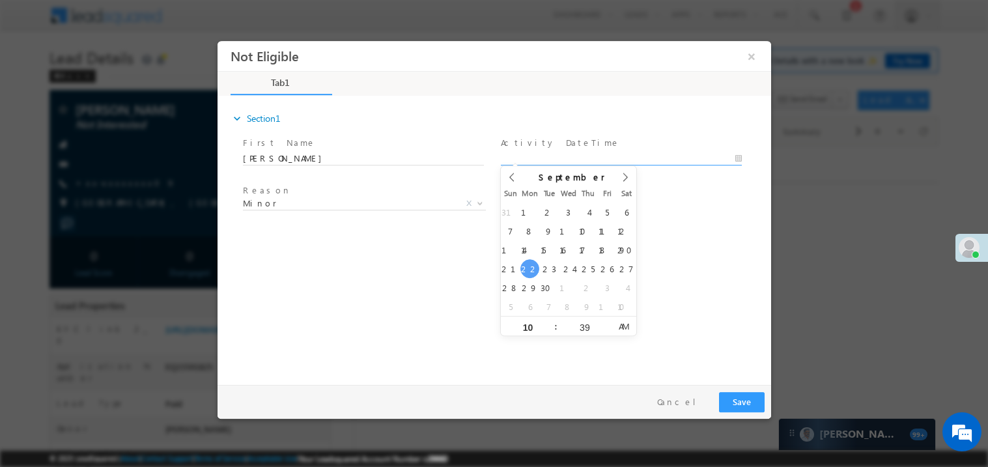
type input "09/22/25 10:39 AM"
click at [315, 306] on div "expand_more Section1 First Name *" at bounding box center [497, 237] width 547 height 281
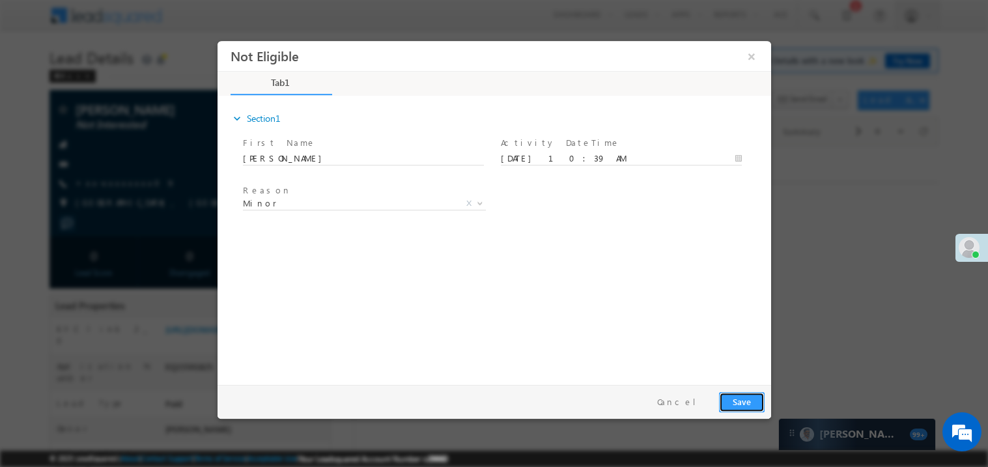
click at [750, 399] on button "Save" at bounding box center [742, 402] width 46 height 20
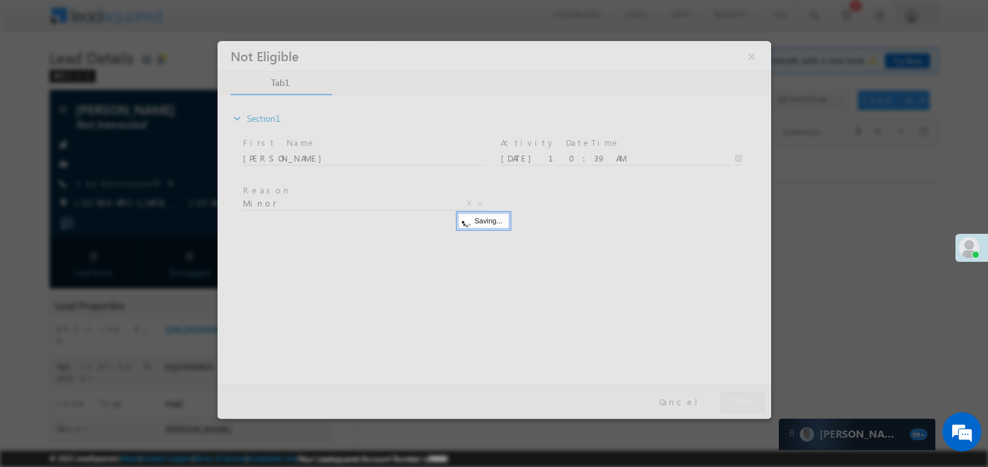
click at [750, 399] on div at bounding box center [494, 229] width 554 height 378
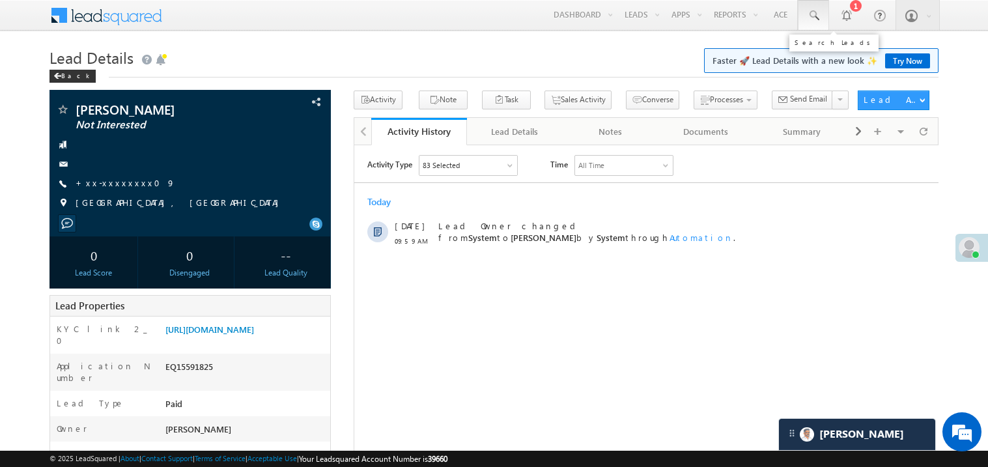
click at [812, 14] on span at bounding box center [813, 15] width 13 height 13
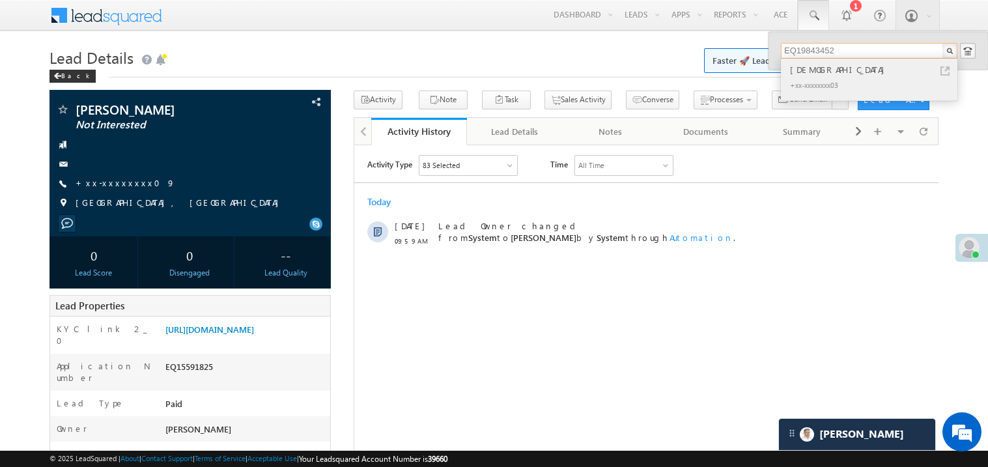
type input "EQ19843452"
click at [800, 66] on div "Vikarm" at bounding box center [875, 70] width 175 height 14
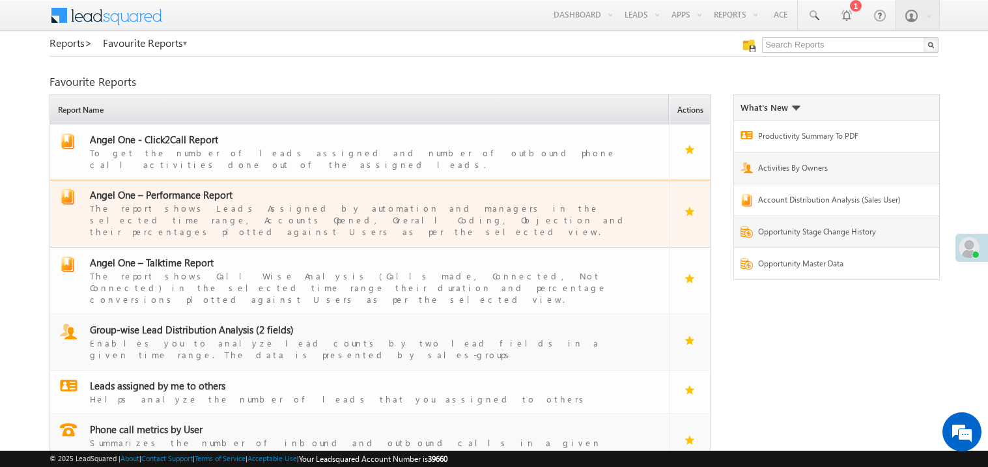
click at [175, 188] on span "Angel One – Performance Report" at bounding box center [161, 194] width 143 height 13
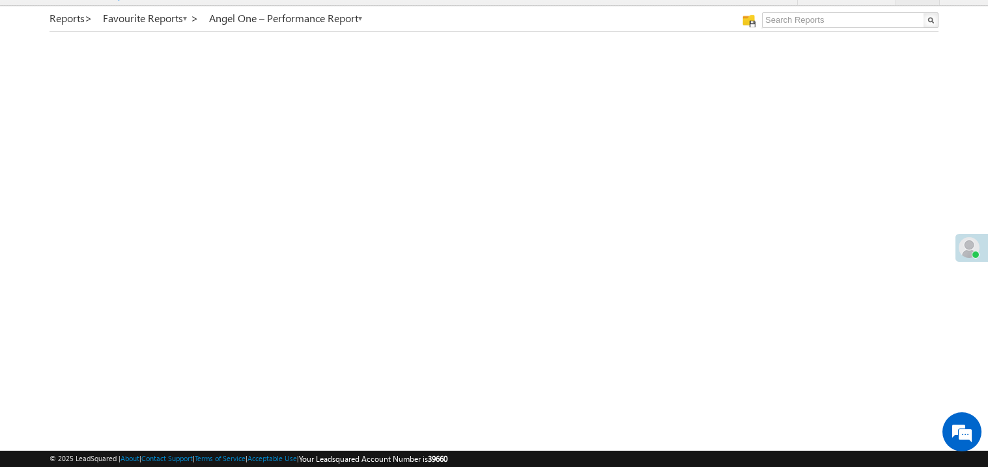
scroll to position [38, 0]
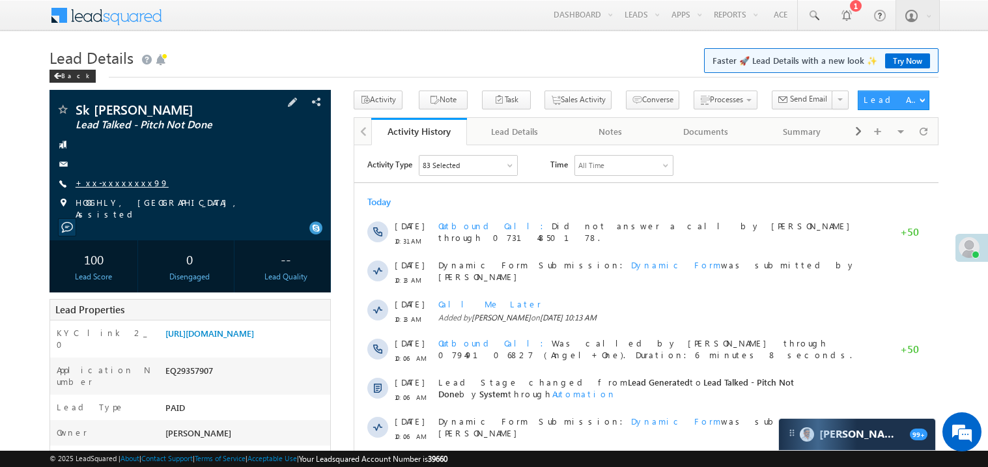
click at [114, 186] on link "+xx-xxxxxxxx99" at bounding box center [122, 182] width 93 height 11
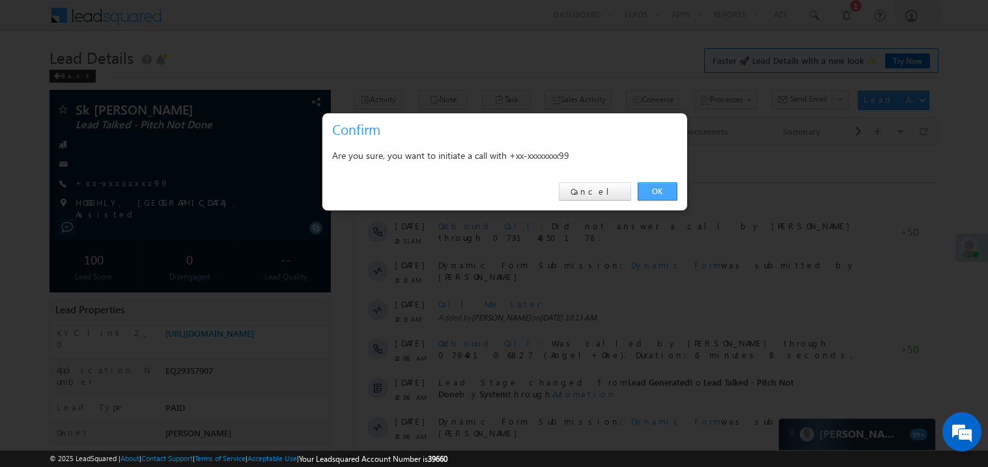
click at [658, 192] on link "OK" at bounding box center [658, 191] width 40 height 18
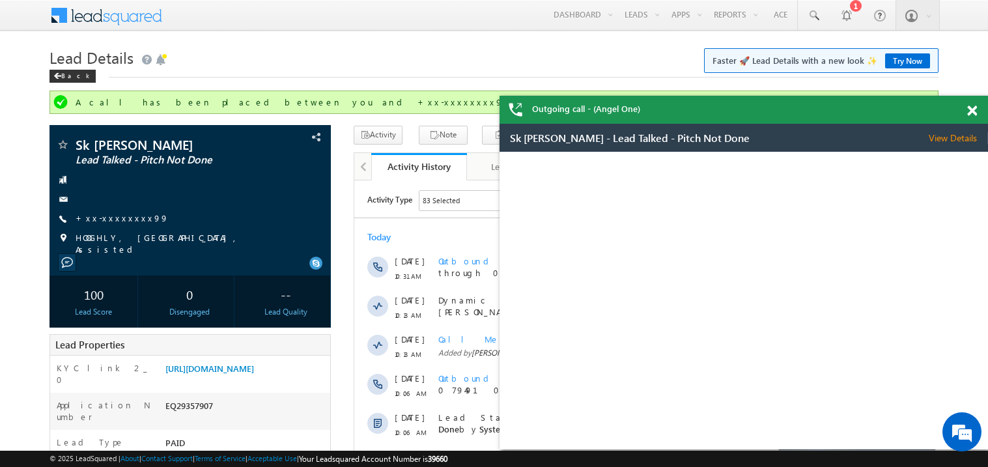
click at [975, 104] on div at bounding box center [980, 108] width 18 height 25
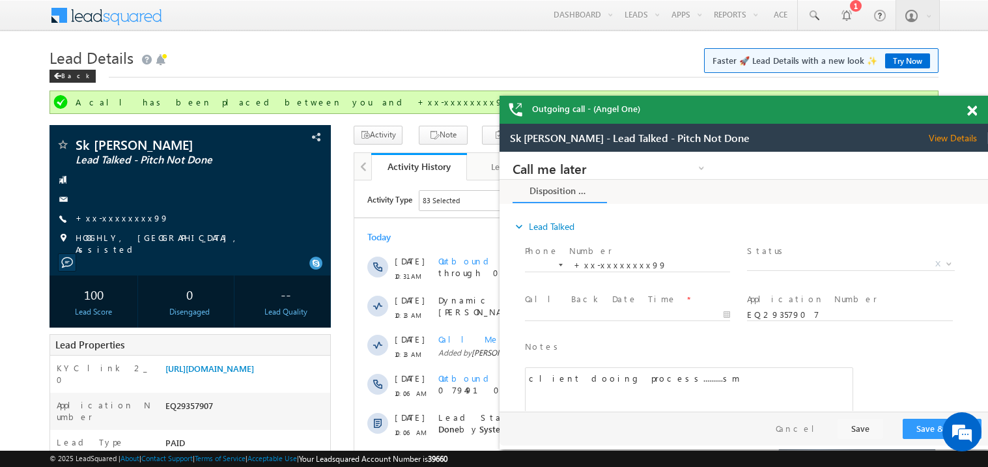
click at [973, 112] on span at bounding box center [973, 111] width 10 height 11
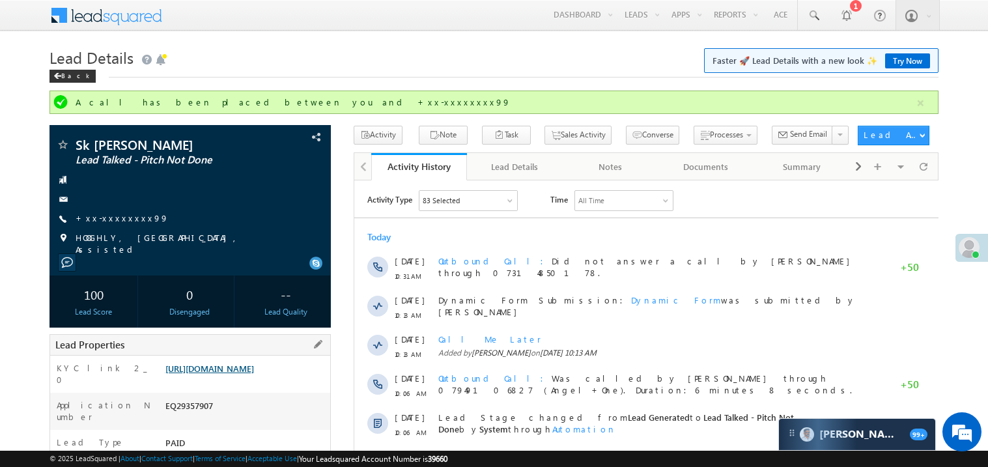
click at [228, 374] on link "https://angelbroking1-pk3em7sa.customui-test.leadsquared.com?leadId=50daac9e-33…" at bounding box center [210, 368] width 89 height 11
click at [114, 216] on link "+xx-xxxxxxxx99" at bounding box center [122, 217] width 93 height 11
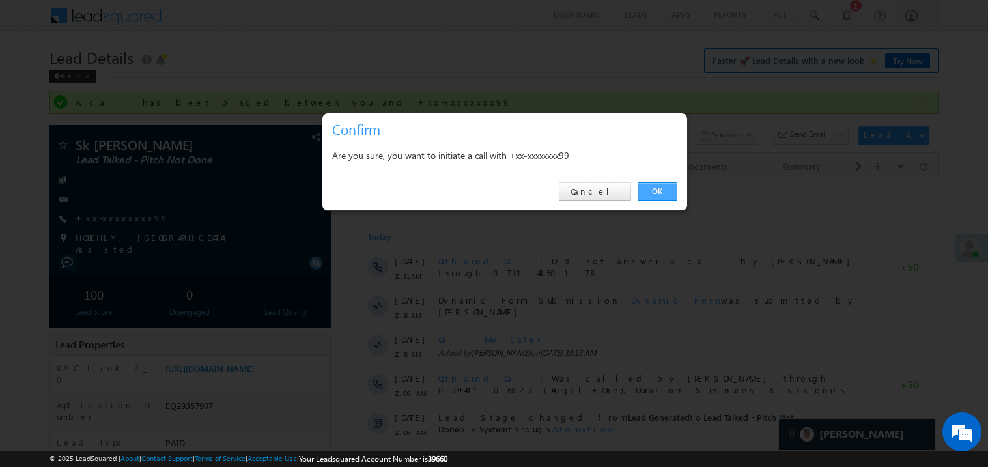
click at [662, 192] on link "OK" at bounding box center [658, 191] width 40 height 18
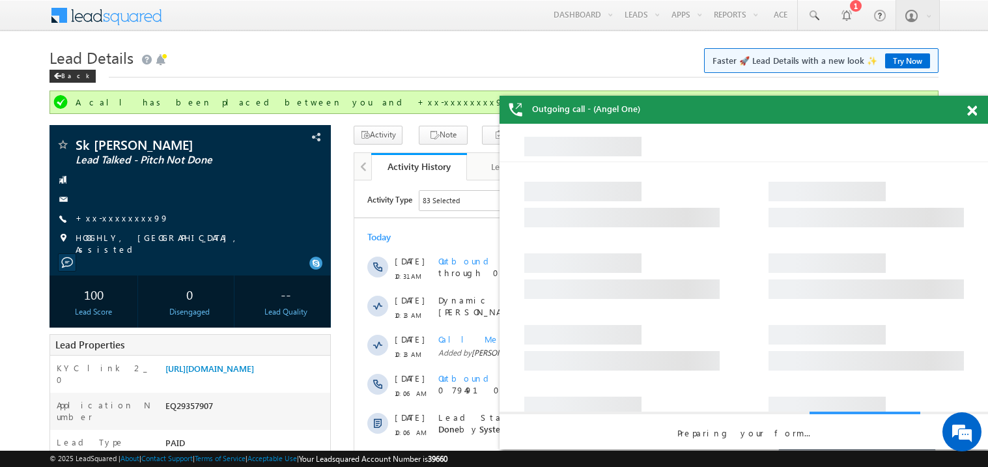
click at [974, 115] on span at bounding box center [973, 111] width 10 height 11
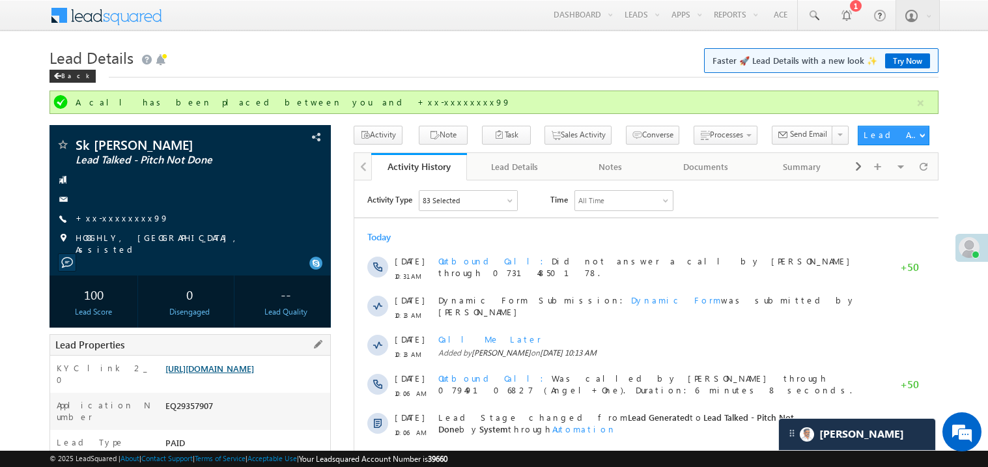
click at [254, 374] on link "[URL][DOMAIN_NAME]" at bounding box center [210, 368] width 89 height 11
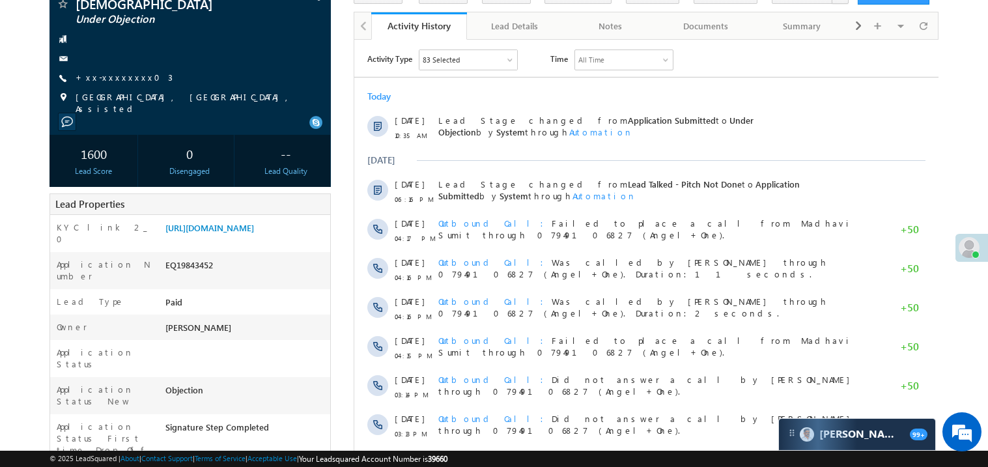
scroll to position [130, 0]
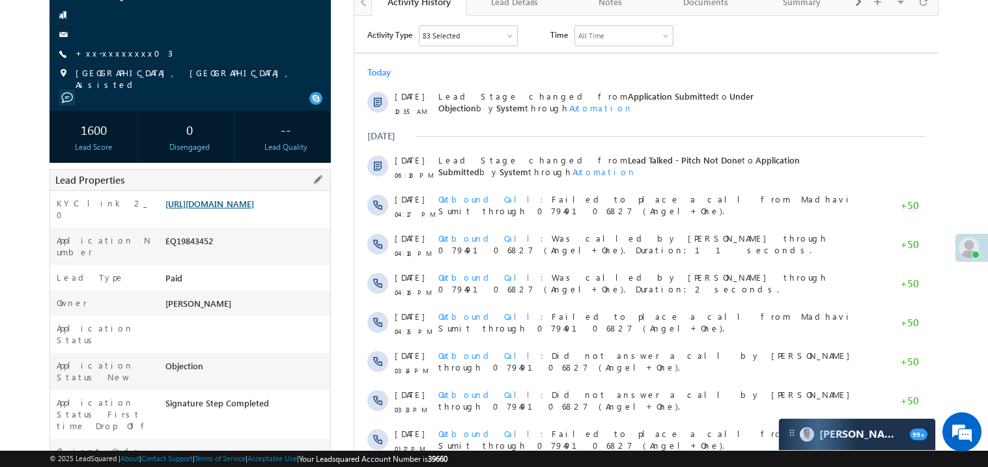
click at [227, 209] on link "https://angelbroking1-pk3em7sa.customui-test.leadsquared.com?leadId=6000fffd-a4…" at bounding box center [210, 203] width 89 height 11
click at [236, 209] on link "https://angelbroking1-pk3em7sa.customui-test.leadsquared.com?leadId=6000fffd-a4…" at bounding box center [210, 203] width 89 height 11
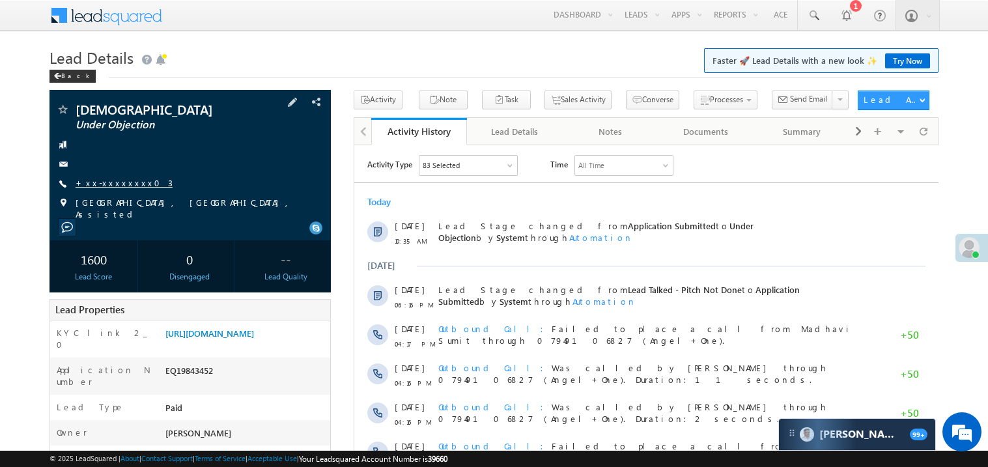
click at [111, 182] on link "+xx-xxxxxxxx03" at bounding box center [124, 182] width 97 height 11
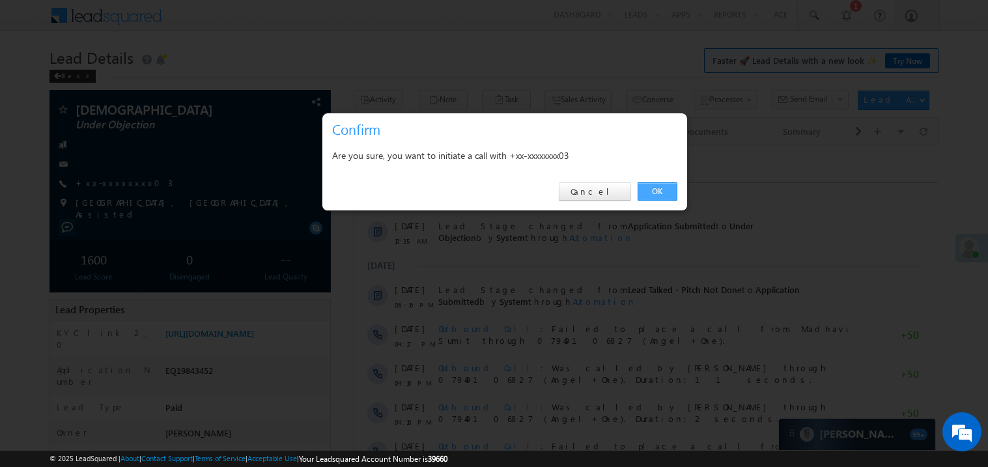
click at [659, 192] on link "OK" at bounding box center [658, 191] width 40 height 18
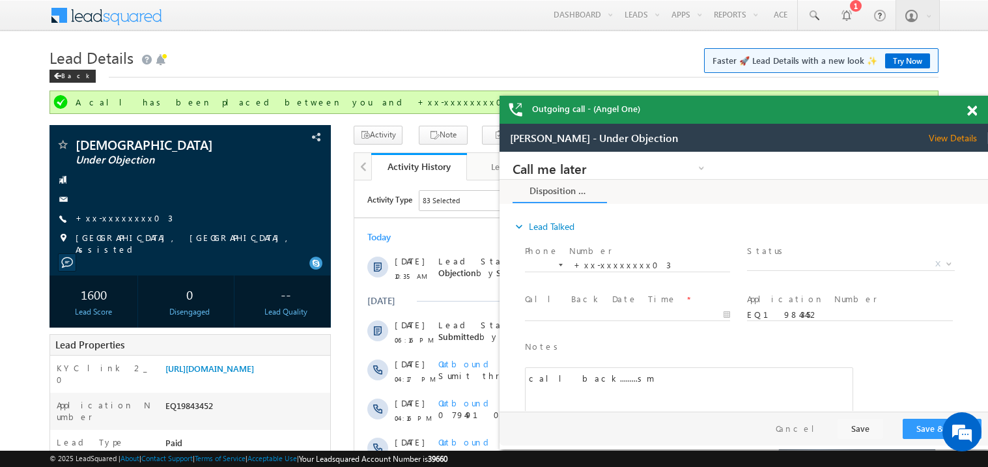
click at [975, 112] on span at bounding box center [973, 111] width 10 height 11
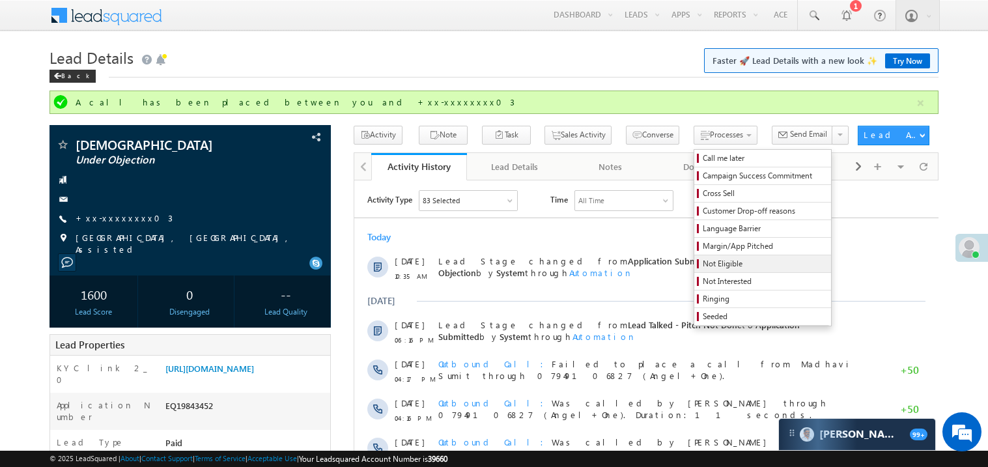
click at [703, 267] on span "Not Eligible" at bounding box center [765, 264] width 124 height 12
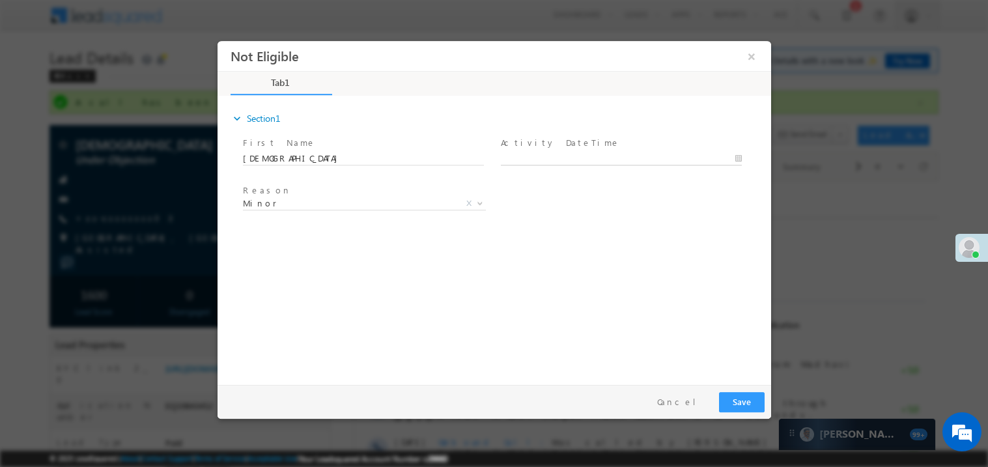
click at [530, 156] on body "Not Eligible ×" at bounding box center [494, 209] width 554 height 338
type input "09/22/25 11:07 AM"
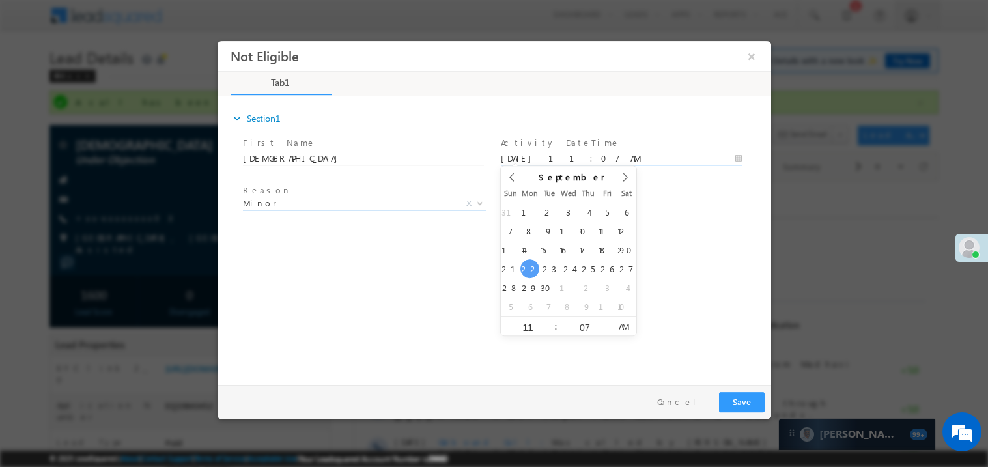
click at [298, 199] on span "Minor" at bounding box center [348, 203] width 212 height 12
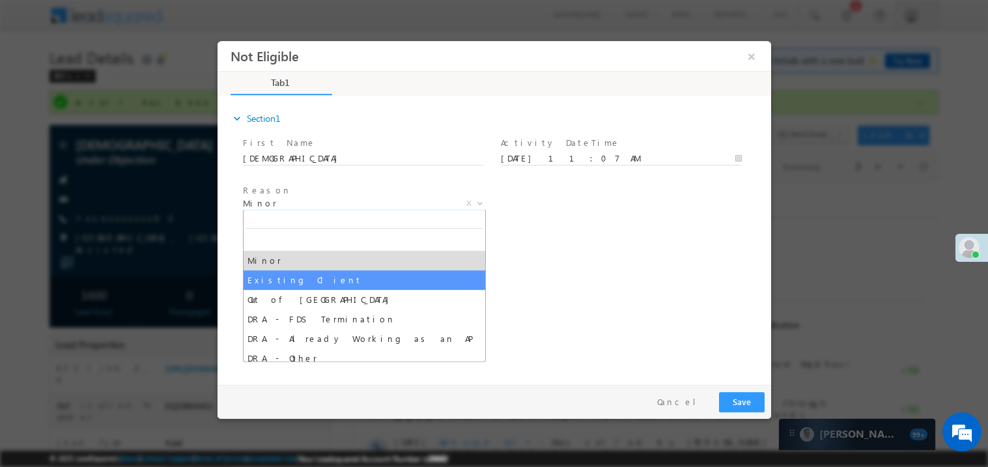
select select "Existing Client"
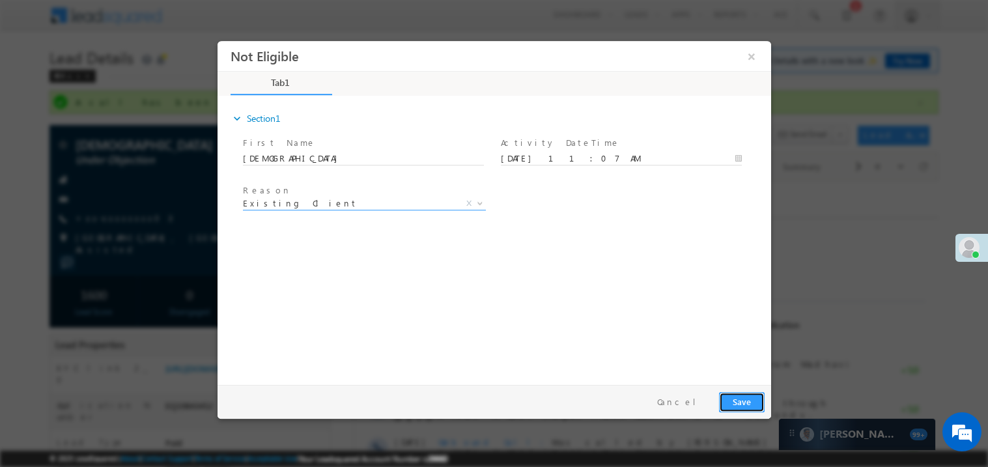
click at [733, 402] on button "Save" at bounding box center [742, 402] width 46 height 20
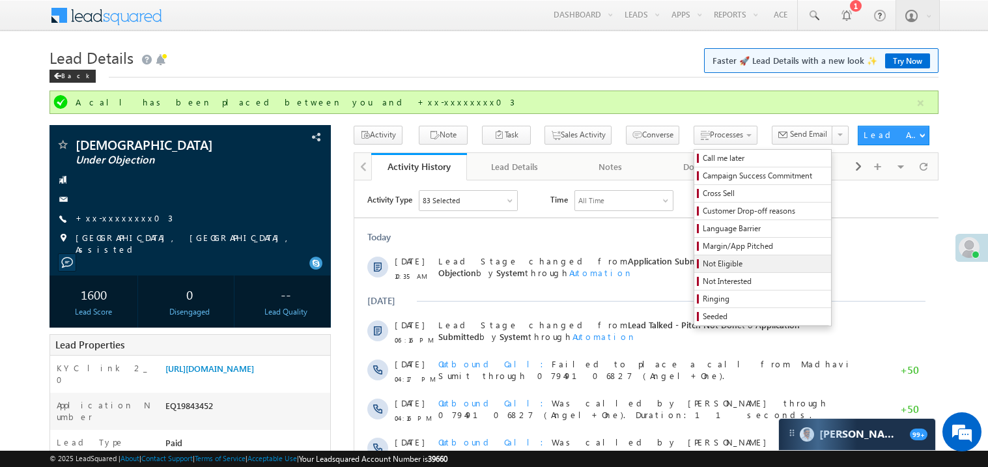
click at [704, 265] on span "Not Eligible" at bounding box center [765, 264] width 124 height 12
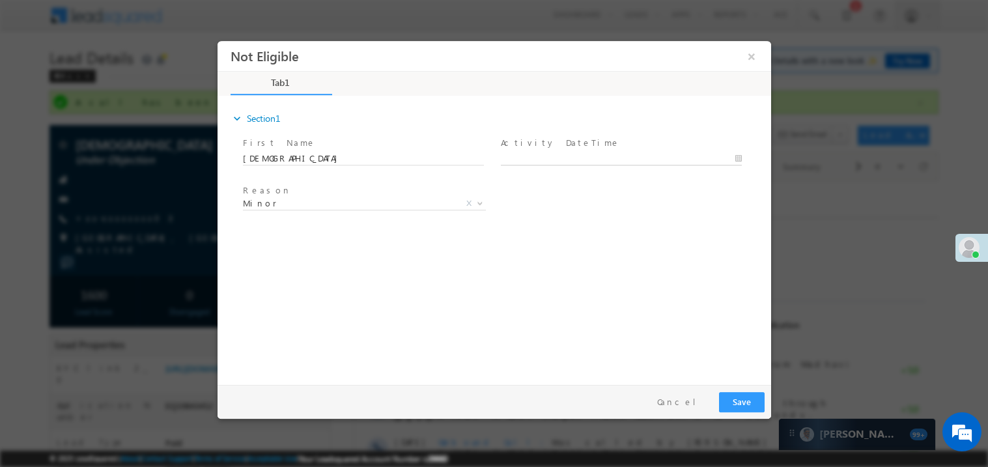
click at [534, 158] on body "Not Eligible ×" at bounding box center [494, 209] width 554 height 338
type input "09/22/25 11:07 AM"
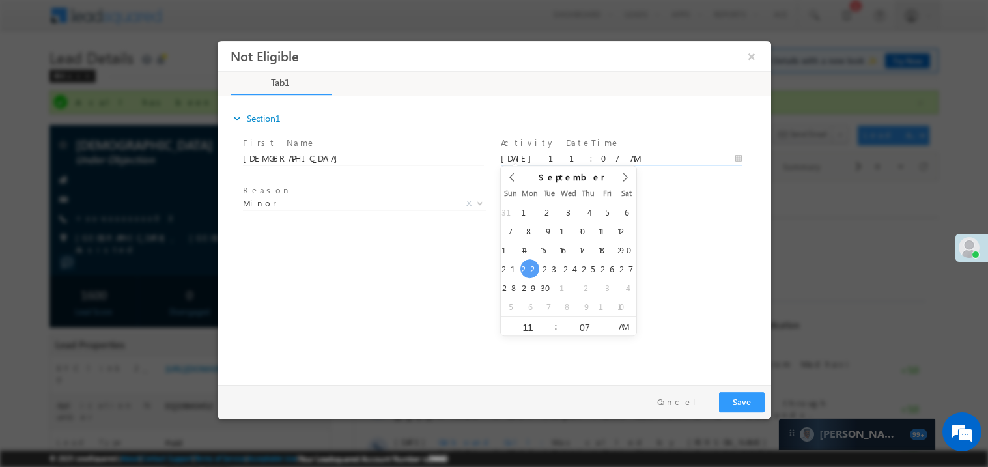
click at [292, 195] on span "Reason *" at bounding box center [362, 191] width 240 height 14
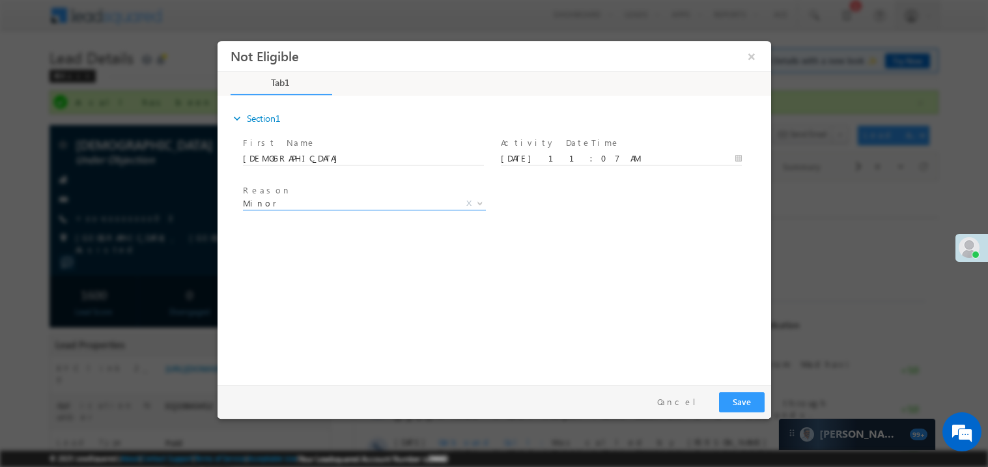
click at [285, 206] on span "Minor" at bounding box center [348, 203] width 212 height 12
select select "Existing Client"
click at [749, 401] on button "Save" at bounding box center [742, 402] width 46 height 20
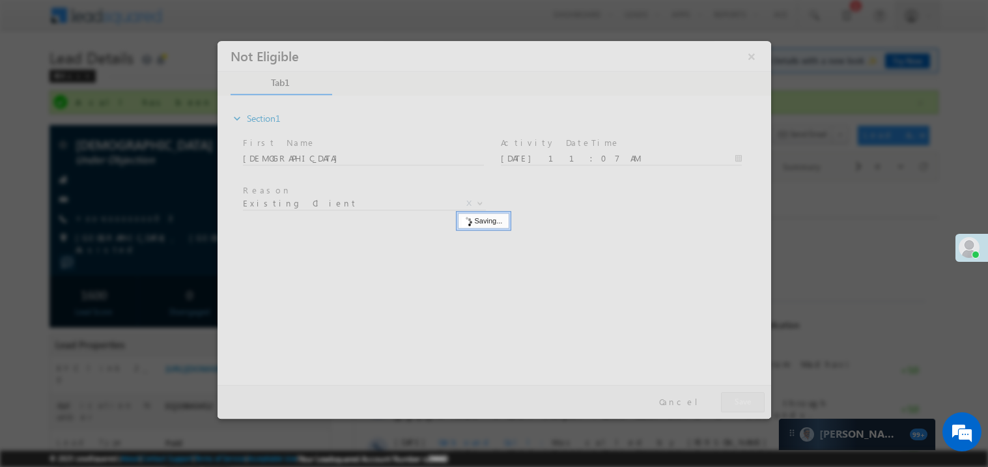
click at [749, 401] on div at bounding box center [494, 229] width 554 height 378
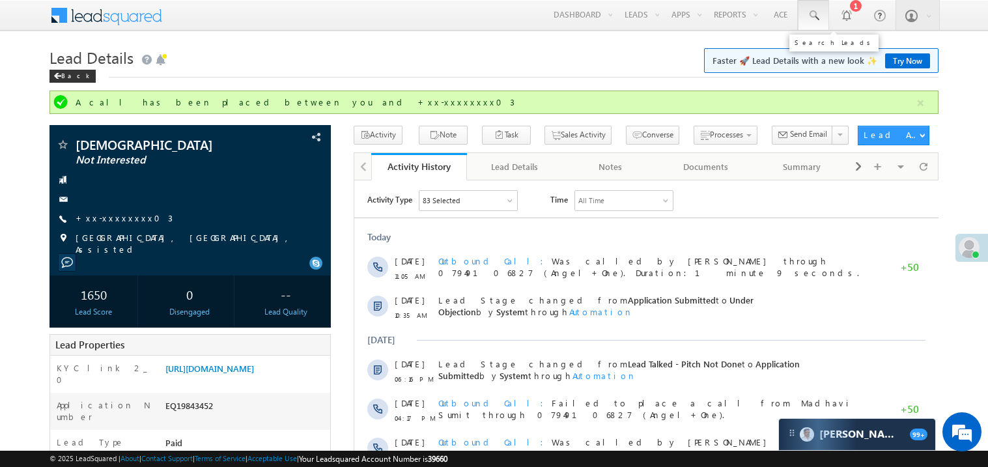
click at [813, 14] on span at bounding box center [813, 15] width 13 height 13
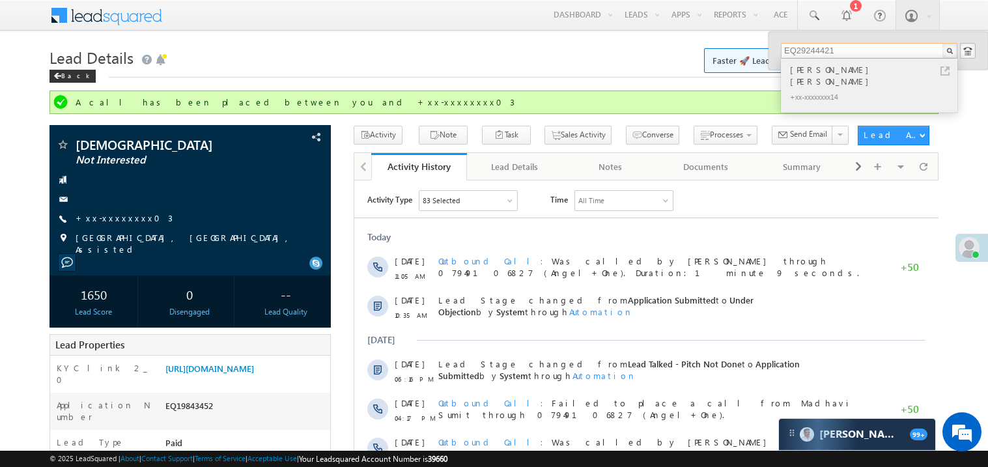
type input "EQ29244421"
click at [829, 72] on div "Ashok Uttam Chopkar" at bounding box center [875, 76] width 175 height 26
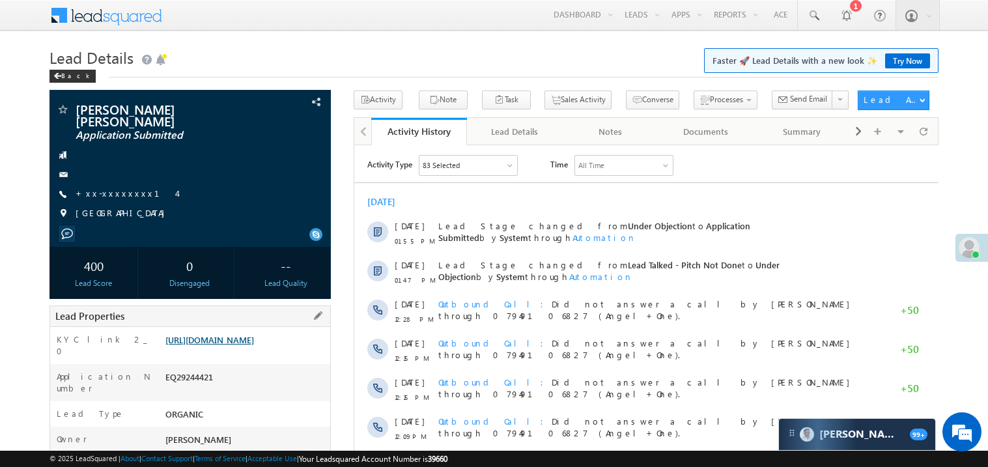
click at [207, 337] on link "https://angelbroking1-pk3em7sa.customui-test.leadsquared.com?leadId=2906bba4-3e…" at bounding box center [210, 339] width 89 height 11
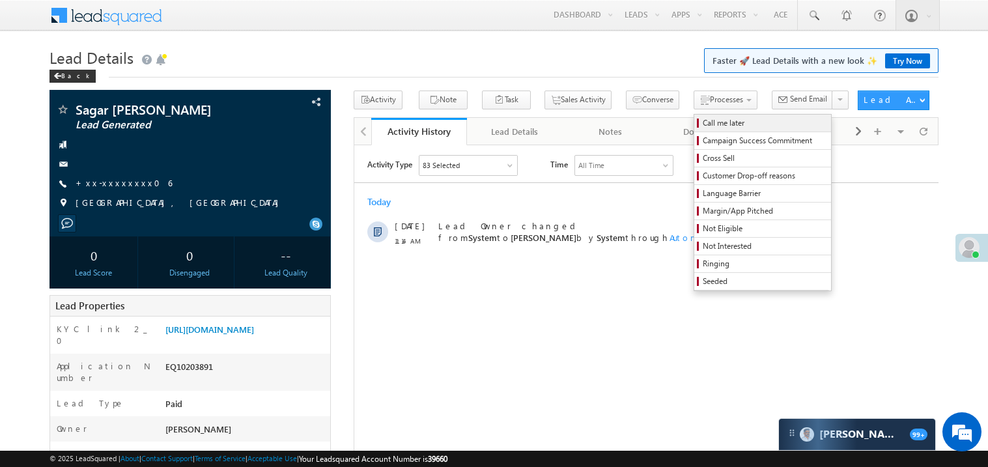
click at [703, 121] on span "Call me later" at bounding box center [765, 123] width 124 height 12
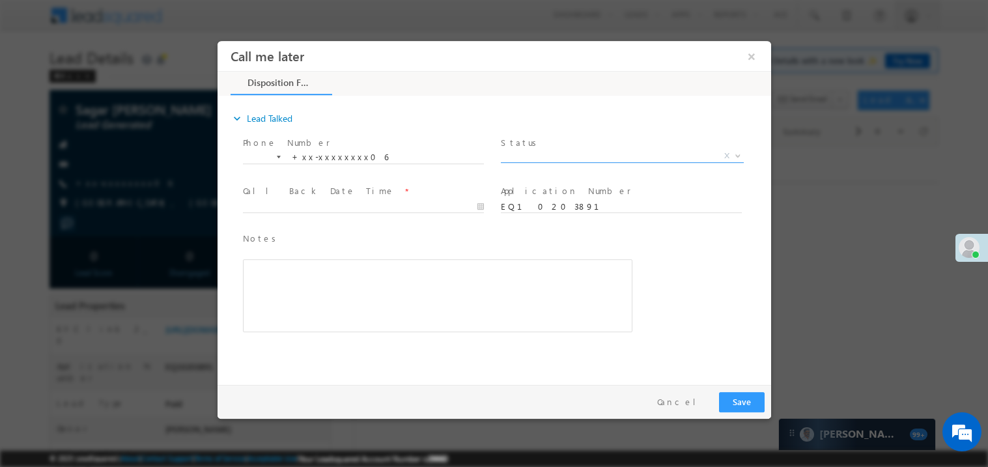
click at [539, 158] on span "X" at bounding box center [621, 155] width 243 height 13
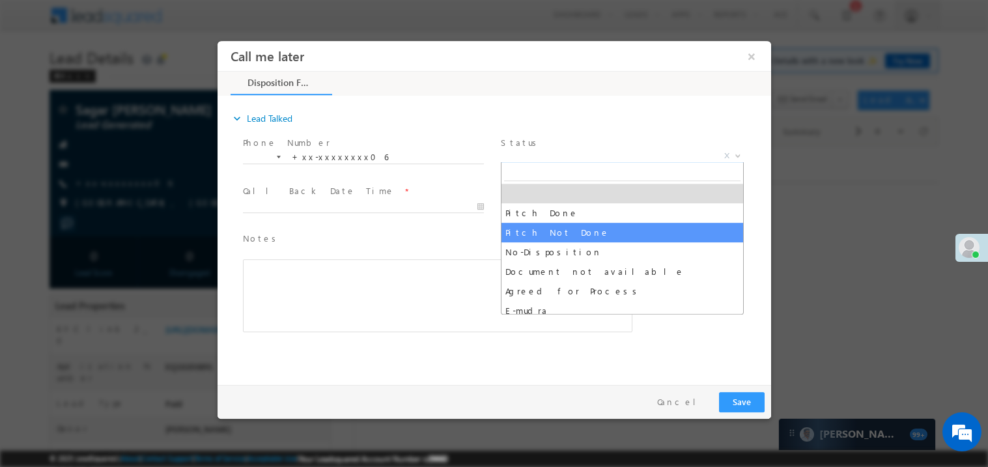
select select "Pitch Not Done"
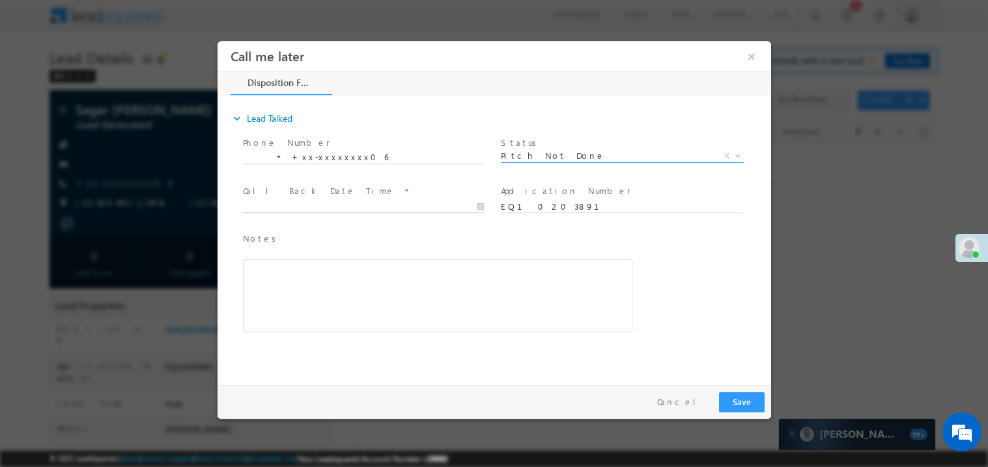
click at [310, 203] on body "Call me later ×" at bounding box center [494, 209] width 554 height 338
type input "09/22/25 11:23 AM"
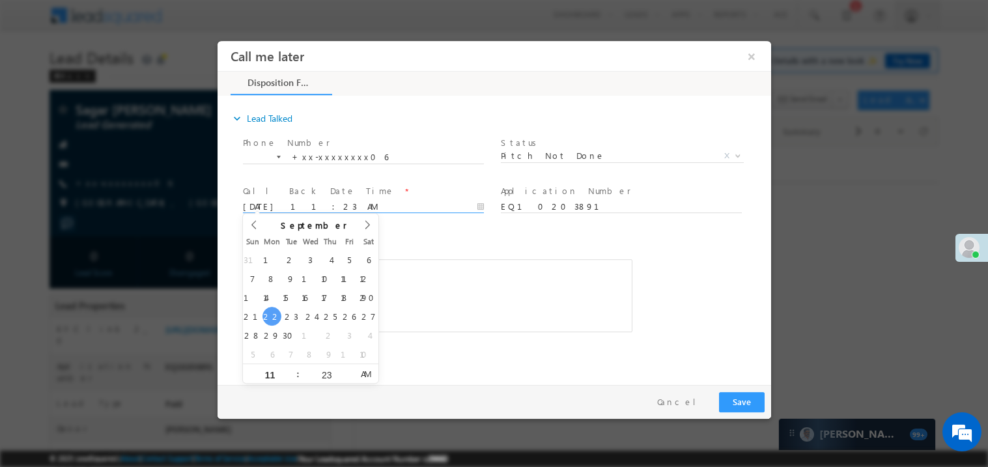
click at [433, 272] on div "Rich Text Editor, 40788eee-0fb2-11ec-a811-0adc8a9d82c2__tab1__section1__Notes__…" at bounding box center [437, 295] width 390 height 73
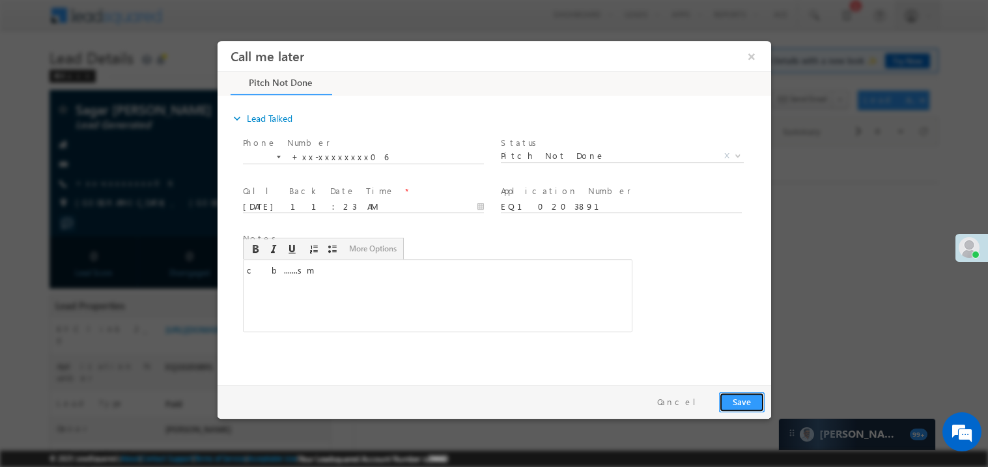
click at [747, 400] on button "Save" at bounding box center [742, 402] width 46 height 20
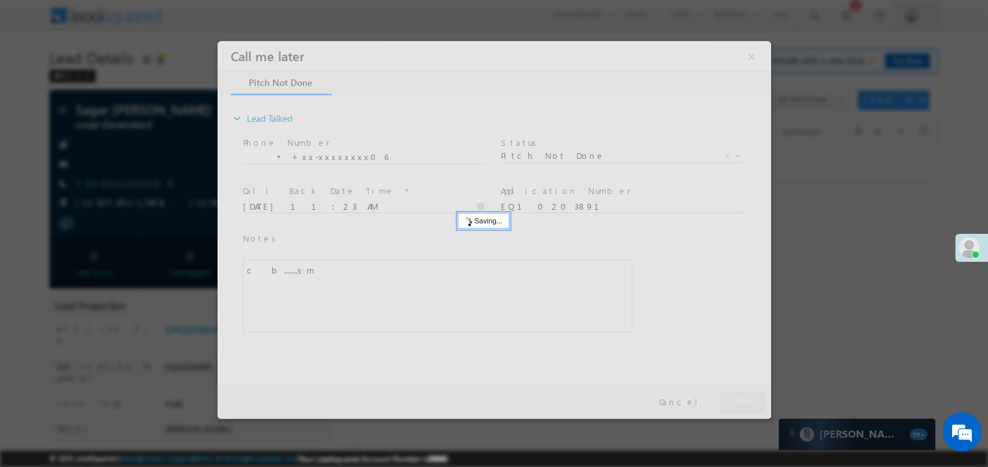
click at [747, 400] on div at bounding box center [494, 229] width 554 height 378
click at [175, 235] on div at bounding box center [494, 233] width 988 height 467
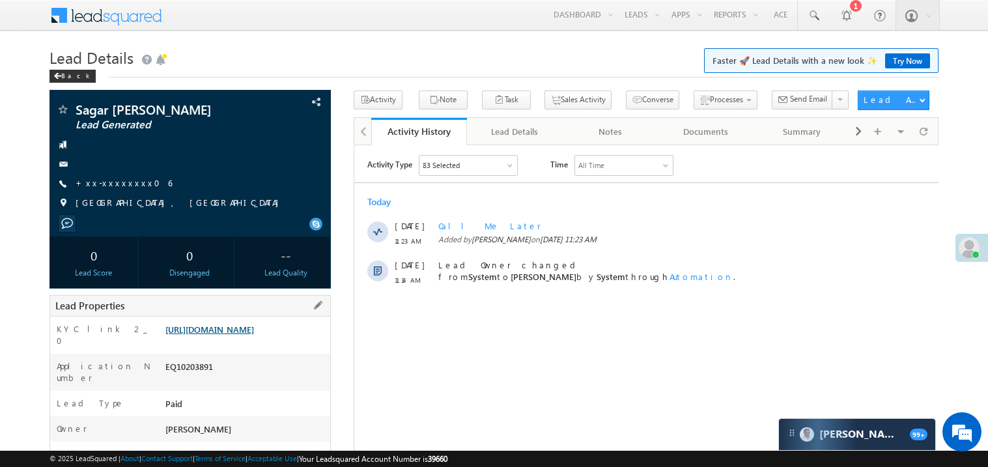
click at [247, 327] on link "https://angelbroking1-pk3em7sa.customui-test.leadsquared.com?leadId=0a4867a3-f9…" at bounding box center [210, 329] width 89 height 11
click at [124, 184] on link "+xx-xxxxxxxx06" at bounding box center [124, 182] width 96 height 11
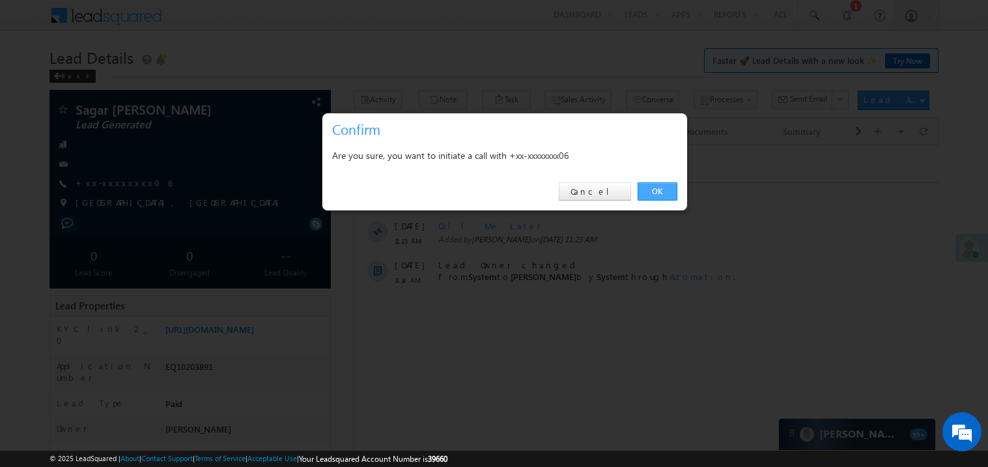
click at [658, 189] on link "OK" at bounding box center [658, 191] width 40 height 18
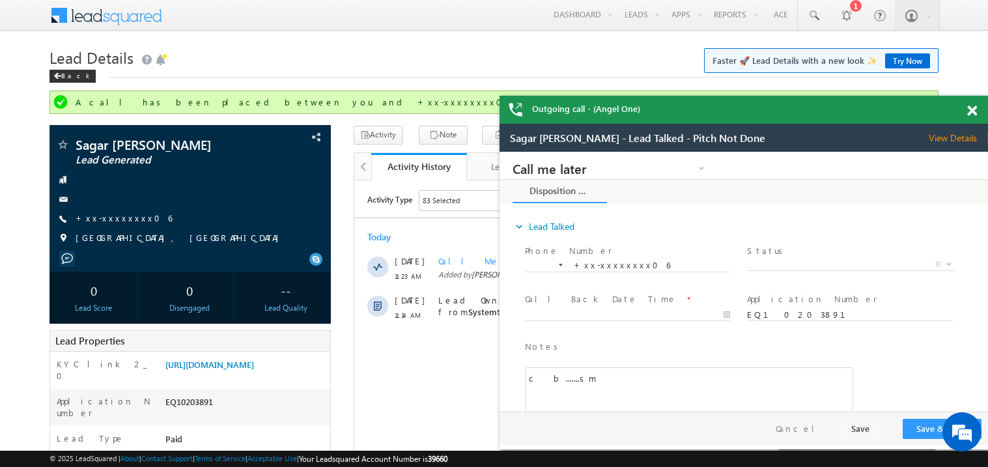
click at [975, 111] on span at bounding box center [973, 111] width 10 height 11
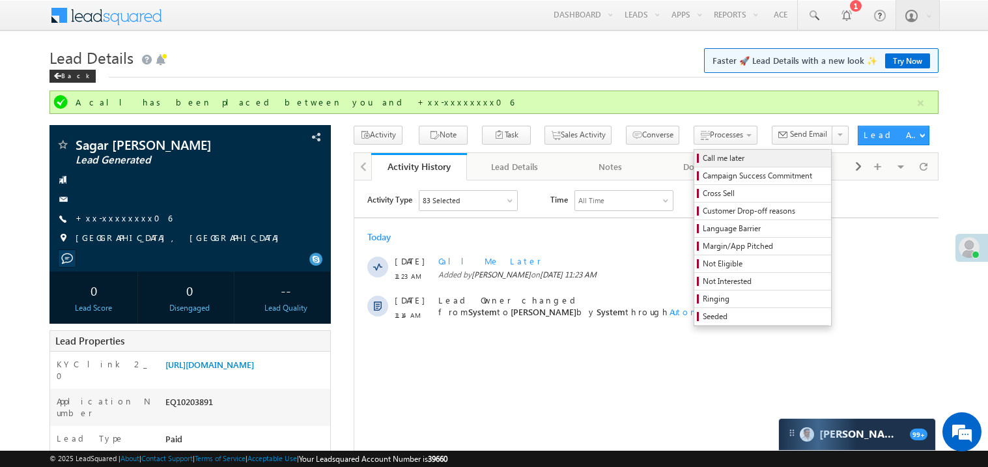
click at [703, 153] on span "Call me later" at bounding box center [765, 158] width 124 height 12
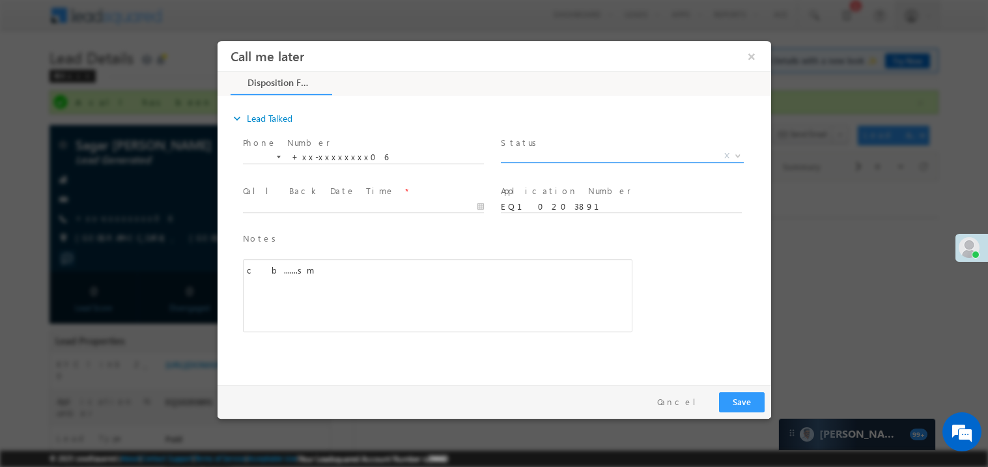
click at [524, 157] on span "X" at bounding box center [621, 155] width 243 height 13
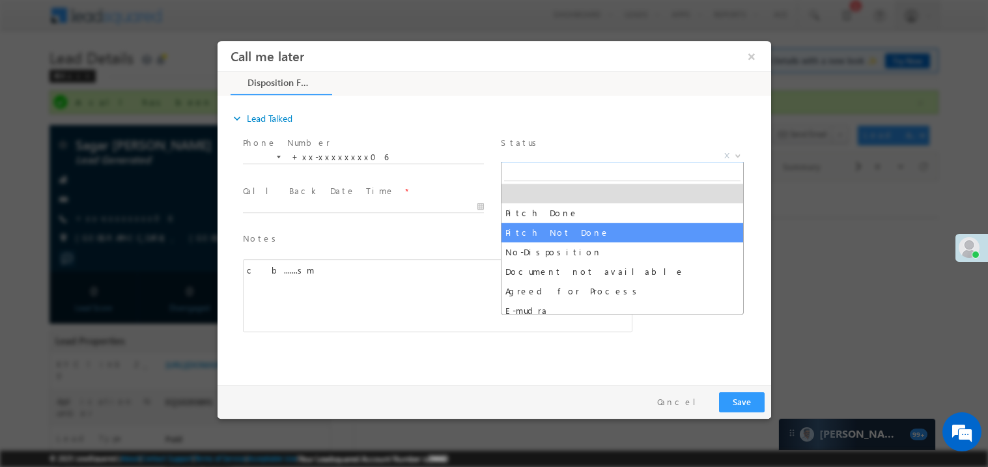
select select "Pitch Not Done"
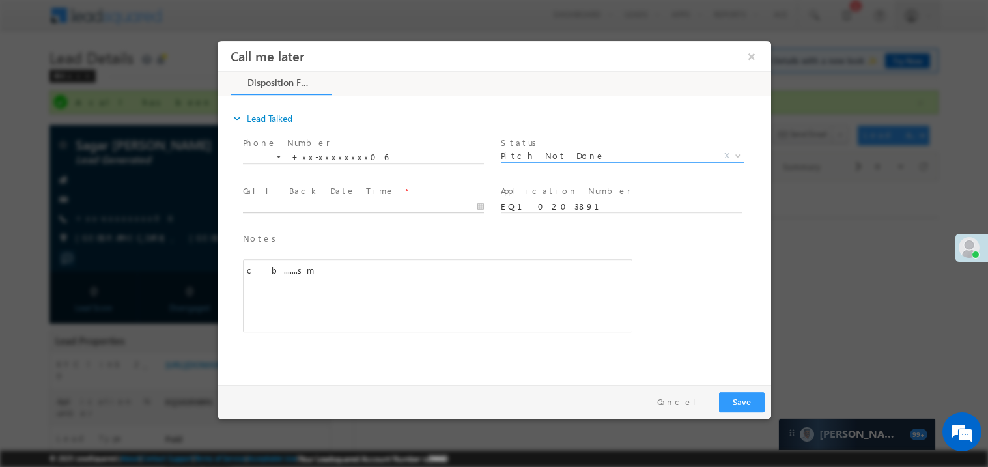
click at [286, 210] on body "Call me later ×" at bounding box center [494, 209] width 554 height 338
type input "09/22/25 11:25 AM"
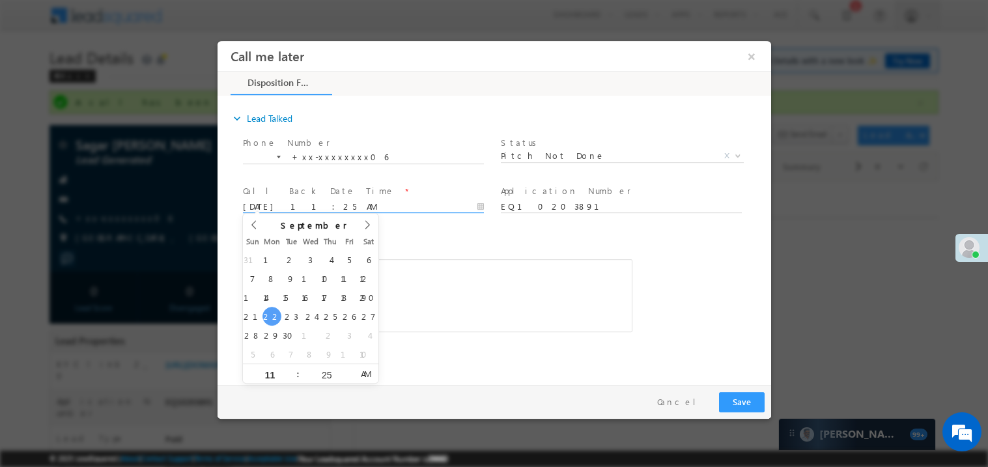
click at [459, 287] on div "c b.......sm" at bounding box center [437, 295] width 390 height 73
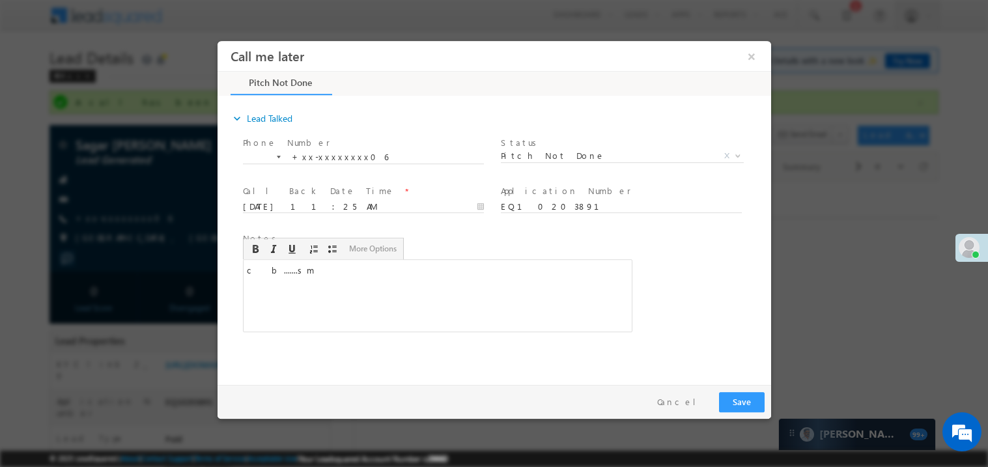
click at [459, 287] on div "c b.......sm" at bounding box center [437, 295] width 390 height 73
click at [741, 403] on button "Save" at bounding box center [742, 402] width 46 height 20
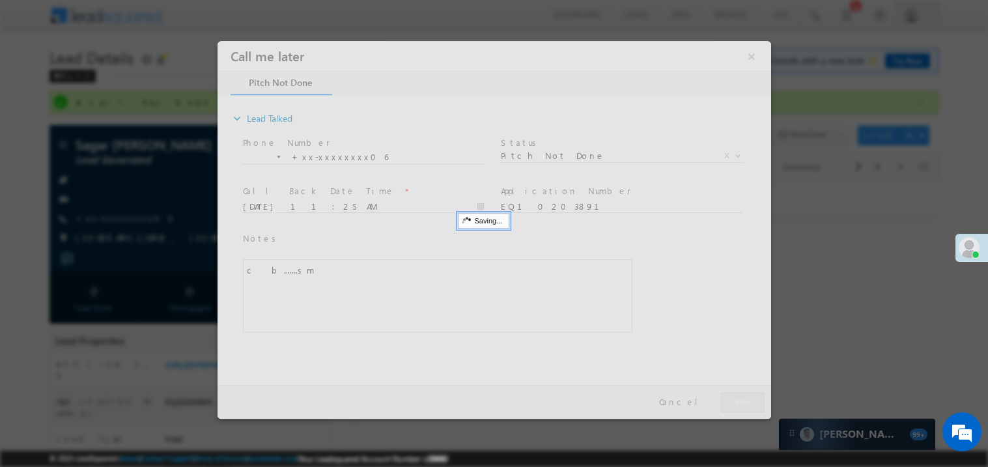
click at [741, 403] on div at bounding box center [494, 229] width 554 height 378
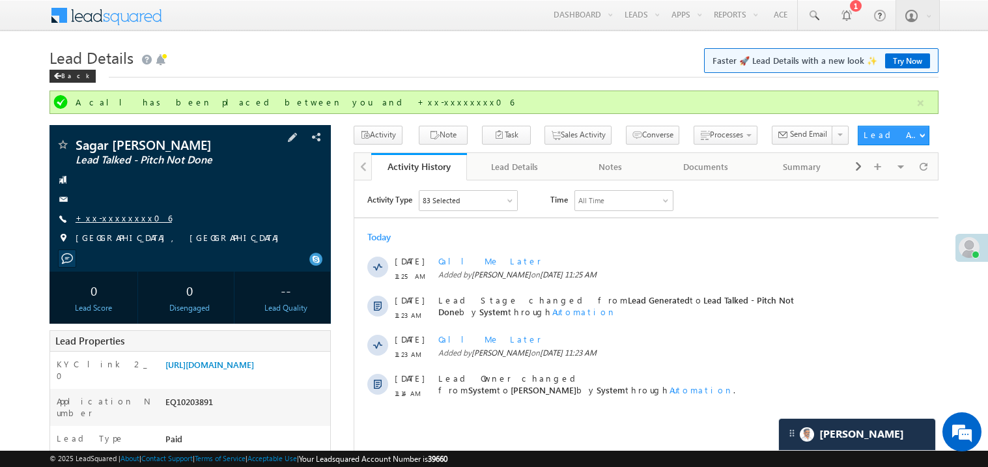
click at [115, 218] on link "+xx-xxxxxxxx06" at bounding box center [124, 217] width 96 height 11
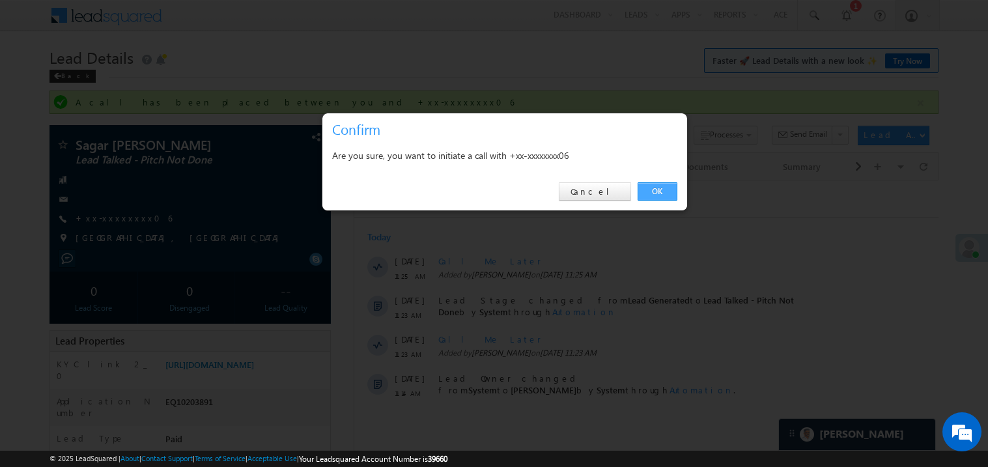
click at [652, 188] on link "OK" at bounding box center [658, 191] width 40 height 18
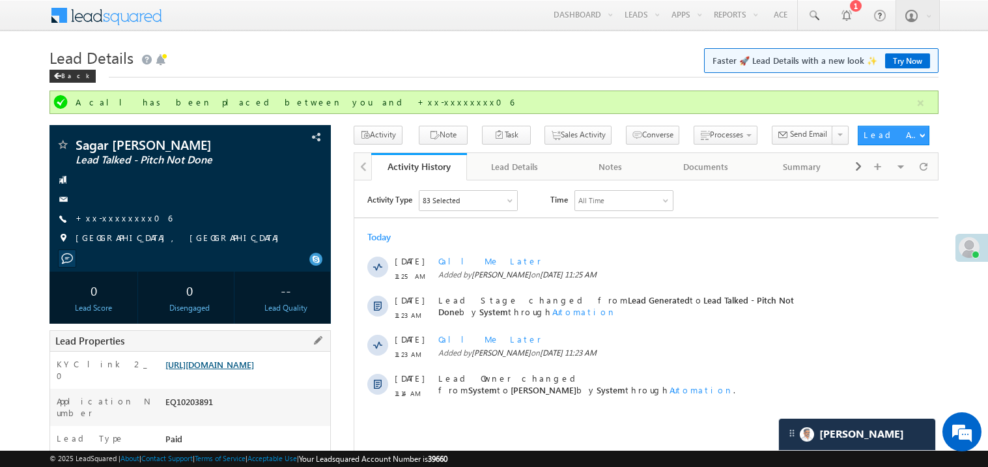
click at [228, 370] on link "https://angelbroking1-pk3em7sa.customui-test.leadsquared.com?leadId=0a4867a3-f9…" at bounding box center [210, 364] width 89 height 11
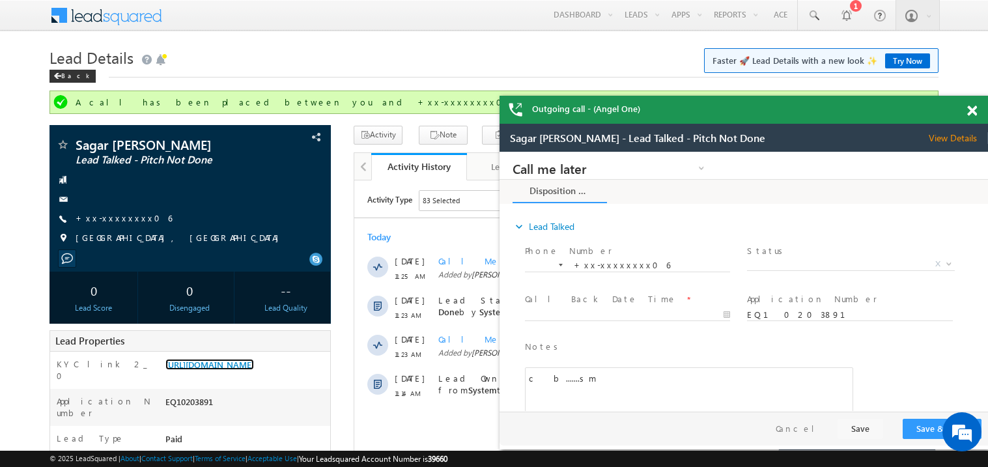
click at [977, 109] on div at bounding box center [980, 108] width 18 height 25
click at [973, 110] on span at bounding box center [973, 111] width 10 height 11
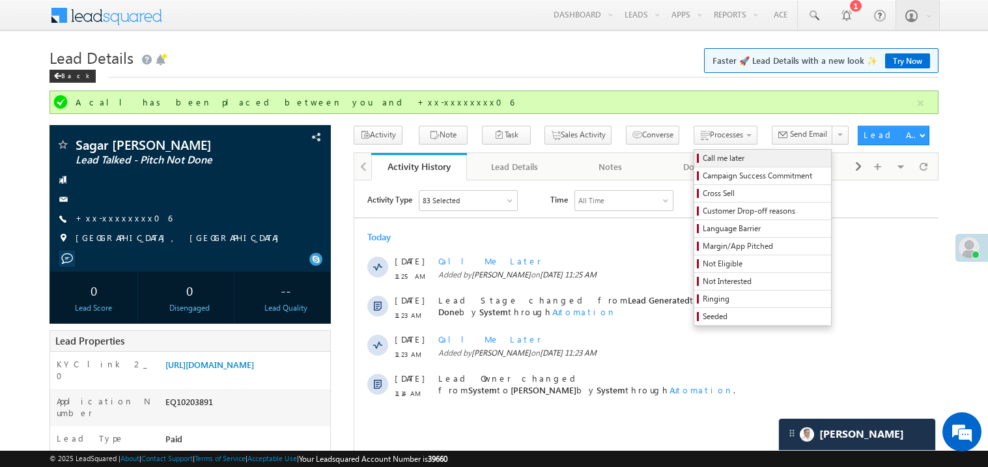
click at [703, 158] on span "Call me later" at bounding box center [765, 158] width 124 height 12
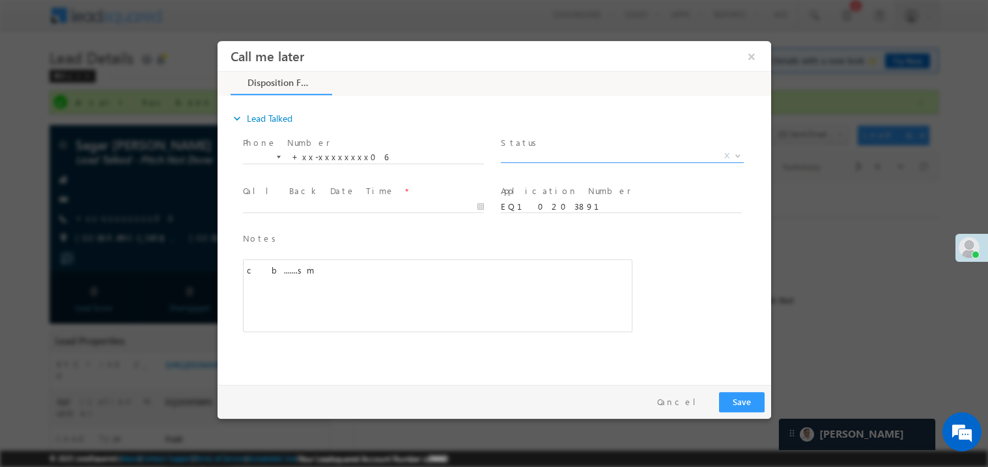
click at [530, 149] on span "X" at bounding box center [621, 155] width 243 height 13
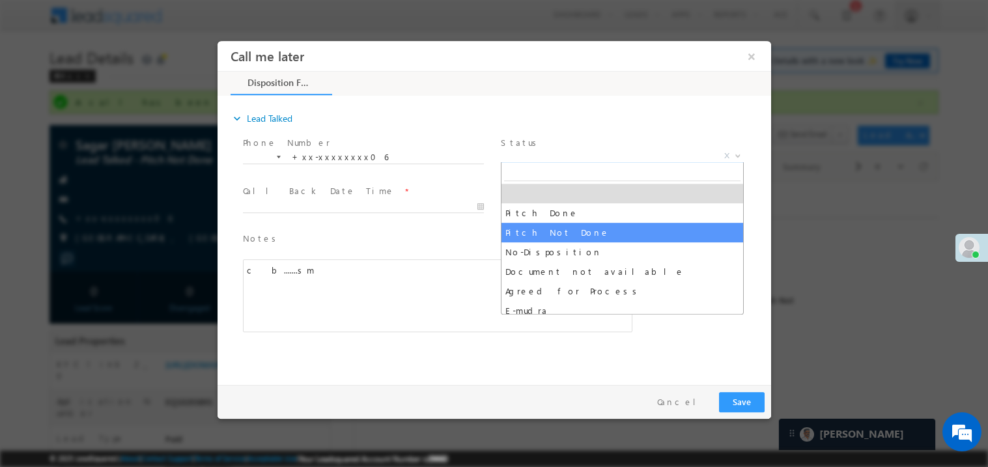
select select "Pitch Not Done"
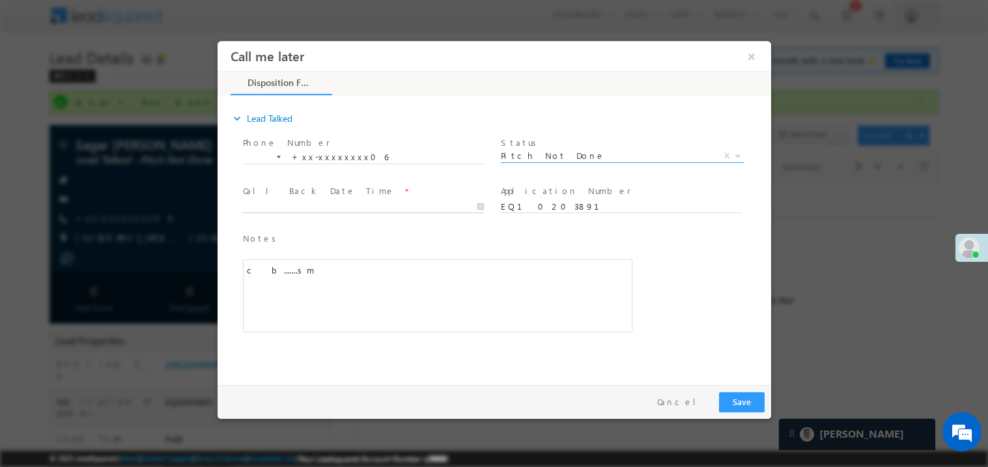
click at [275, 209] on body "Call me later ×" at bounding box center [494, 209] width 554 height 338
type input "09/22/25 11:50 AM"
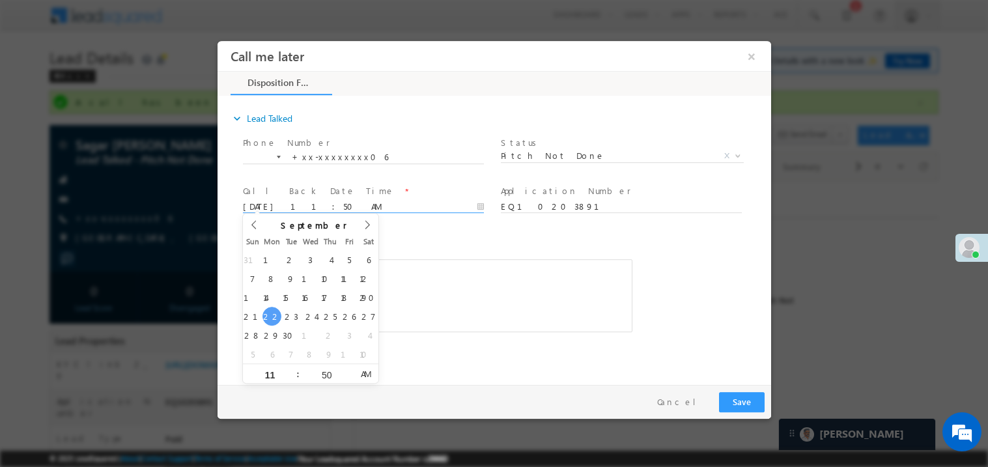
click at [452, 305] on div "c b.......sm" at bounding box center [437, 295] width 390 height 73
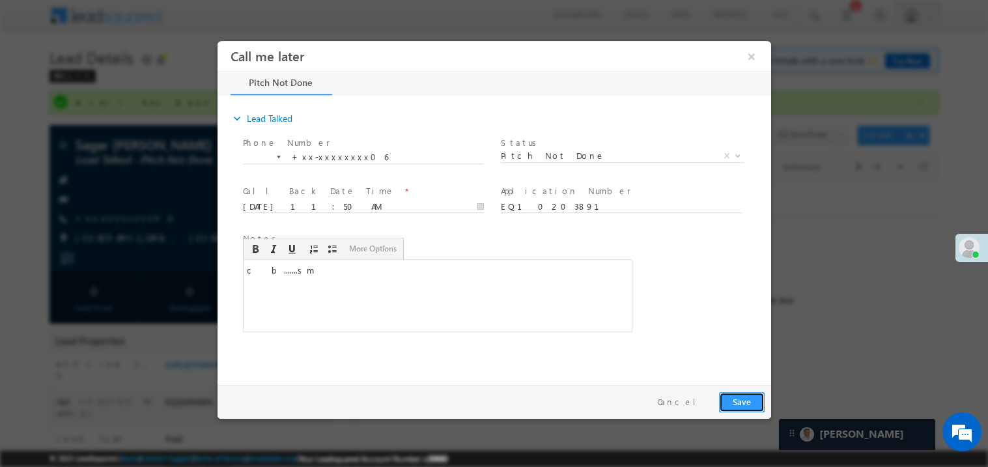
click at [745, 398] on button "Save" at bounding box center [742, 402] width 46 height 20
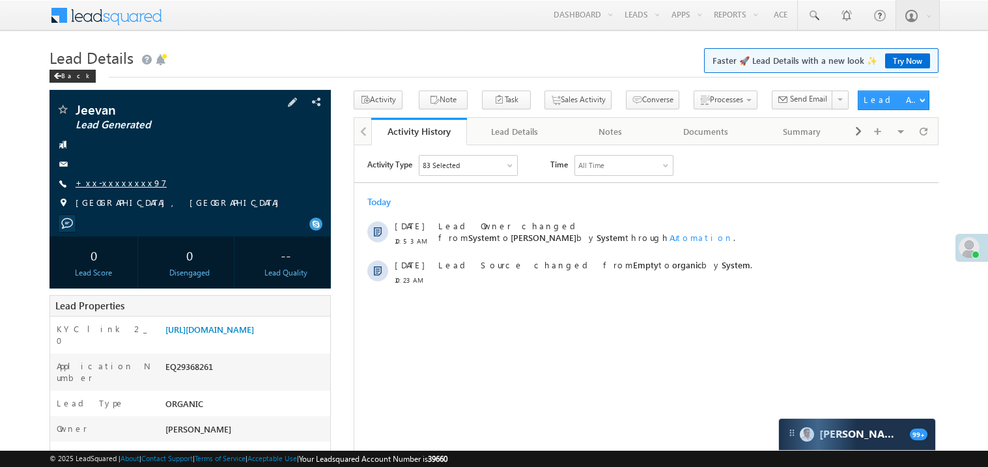
click at [123, 179] on link "+xx-xxxxxxxx97" at bounding box center [121, 182] width 91 height 11
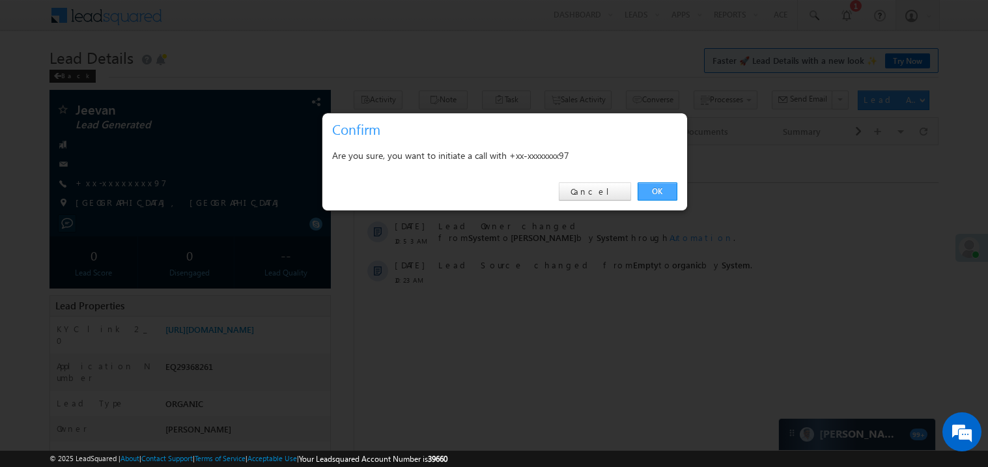
click at [663, 192] on link "OK" at bounding box center [658, 191] width 40 height 18
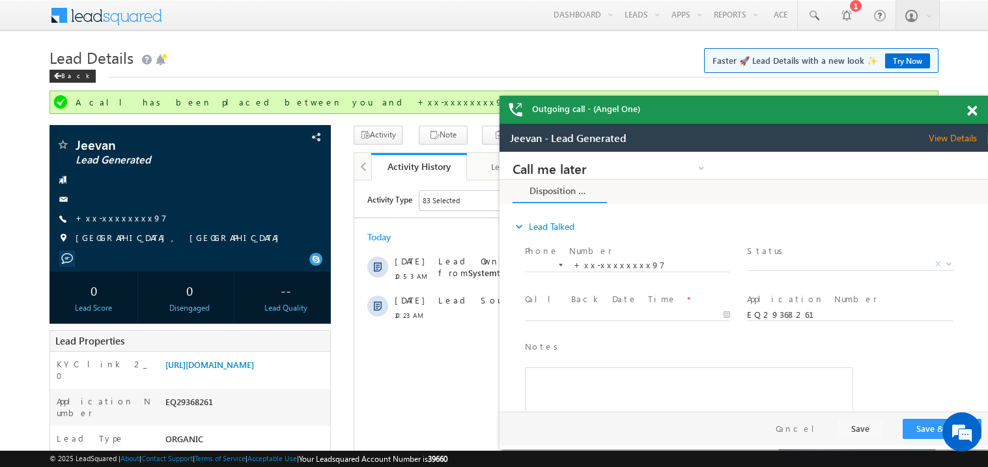
click at [973, 109] on span at bounding box center [973, 111] width 10 height 11
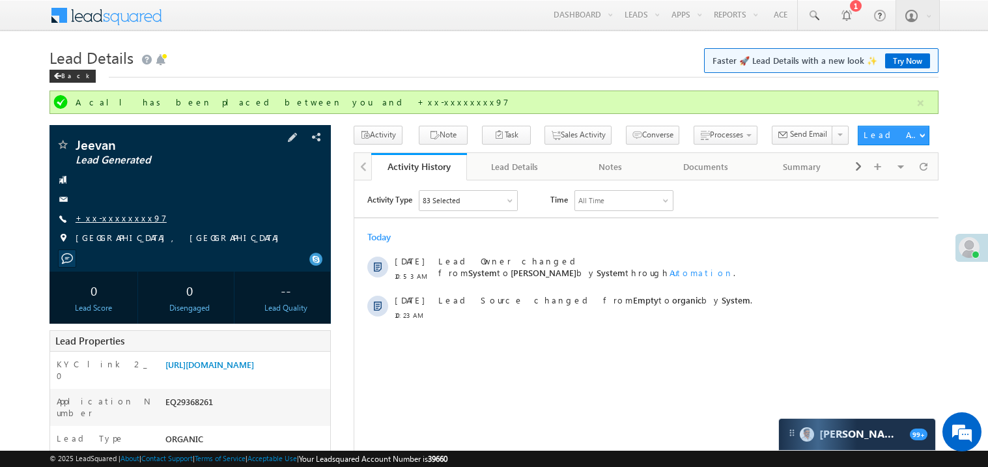
click at [111, 214] on link "+xx-xxxxxxxx97" at bounding box center [121, 217] width 91 height 11
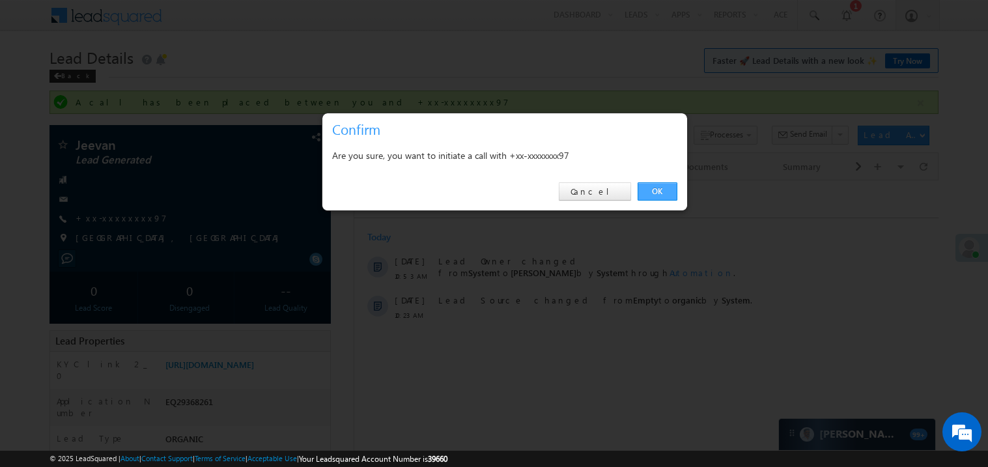
click at [663, 194] on link "OK" at bounding box center [658, 191] width 40 height 18
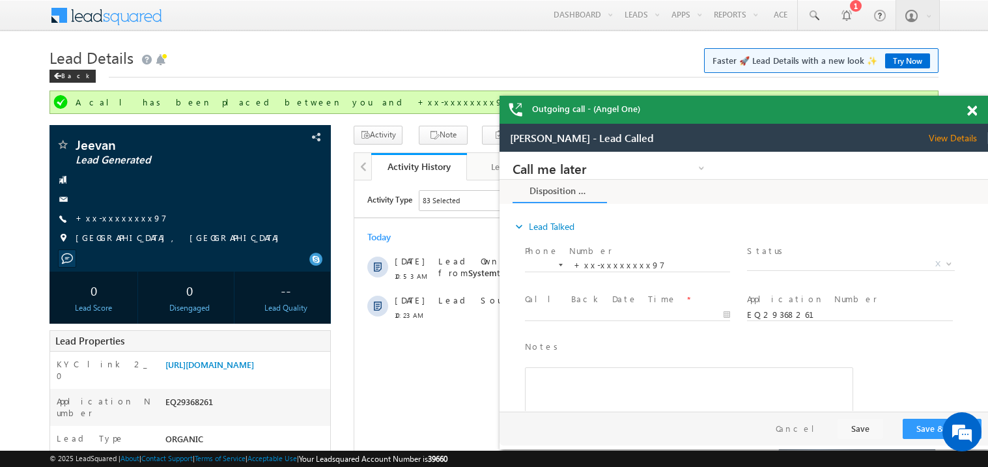
click at [972, 109] on span at bounding box center [973, 111] width 10 height 11
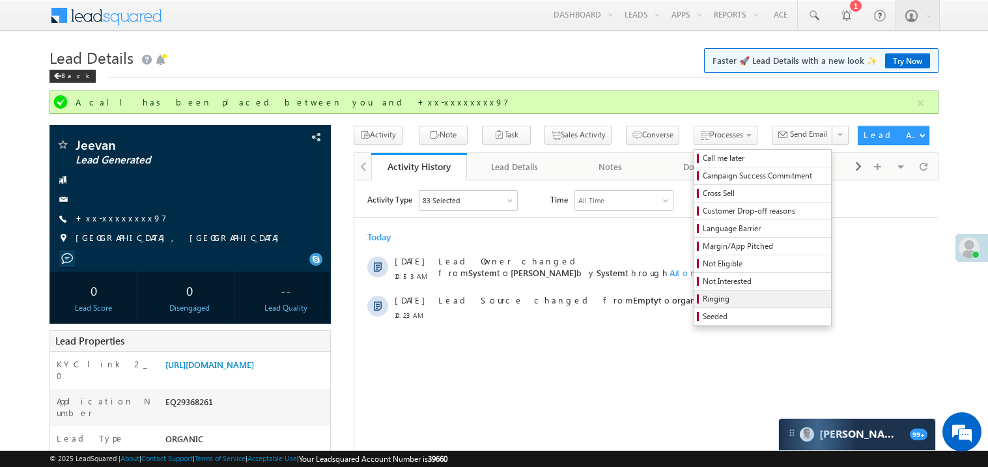
click at [725, 301] on span "Ringing" at bounding box center [765, 299] width 124 height 12
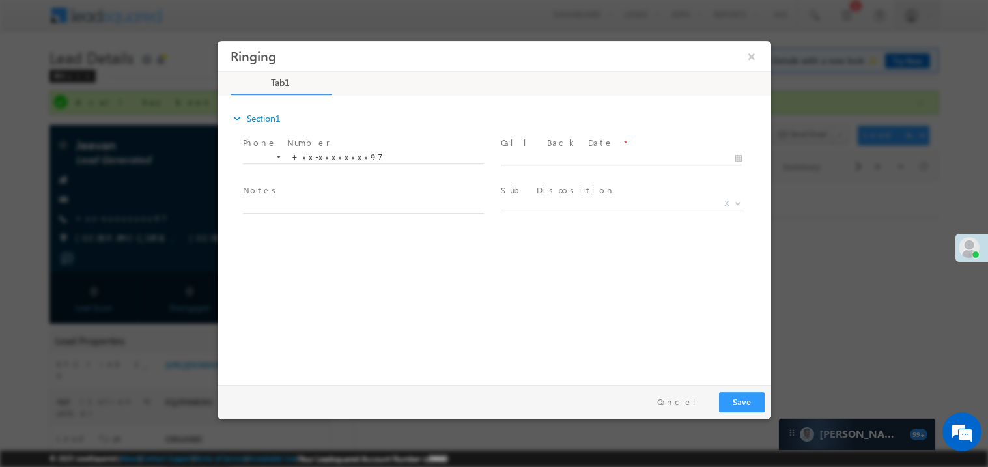
click at [523, 158] on body "Ringing ×" at bounding box center [494, 209] width 554 height 338
type input "09/22/25 11:28 AM"
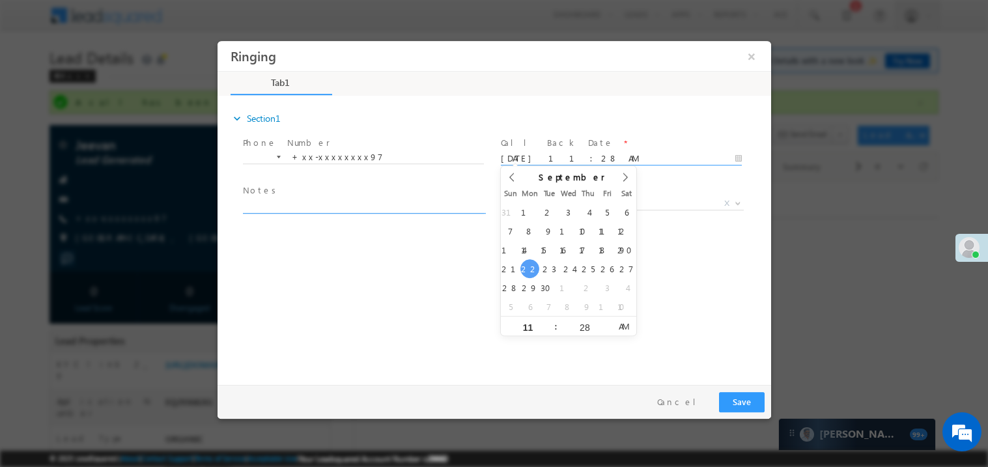
click at [361, 198] on textarea at bounding box center [362, 205] width 241 height 15
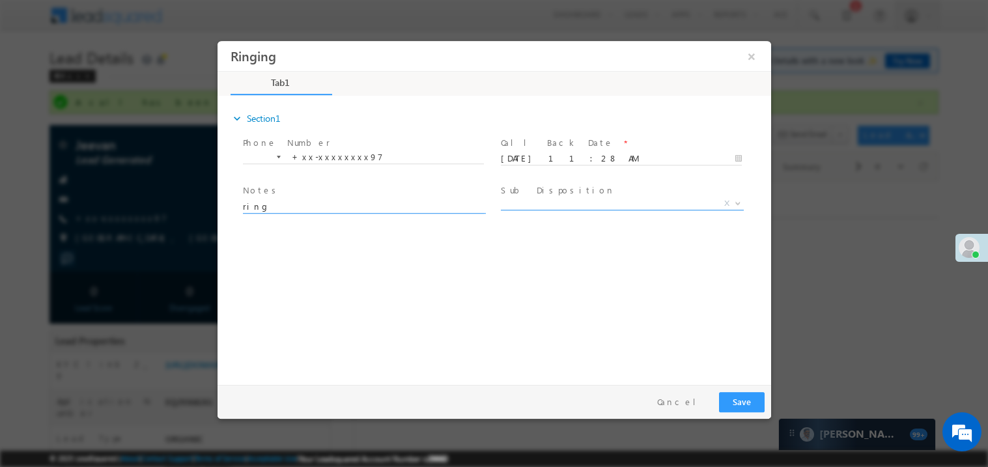
type textarea "ring"
click at [530, 197] on span "X" at bounding box center [621, 203] width 243 height 13
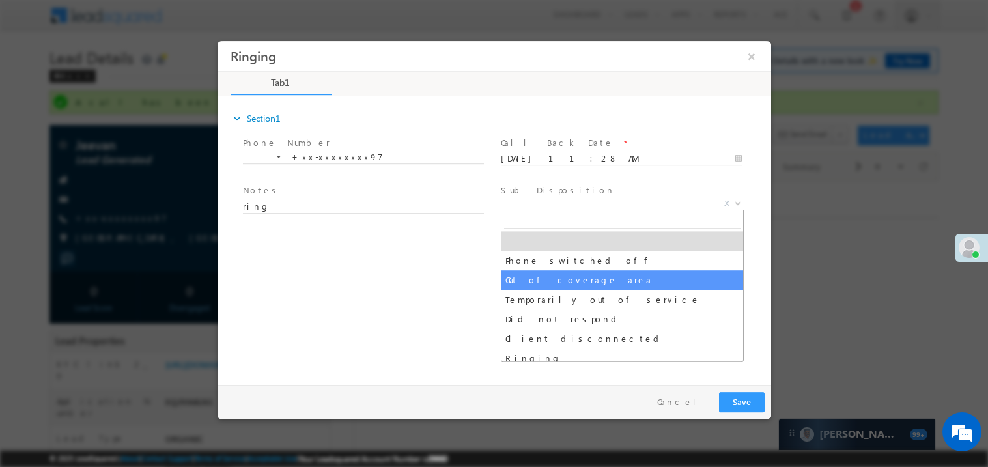
click at [456, 287] on div "expand_more Section1 Phone Number *" at bounding box center [497, 237] width 547 height 281
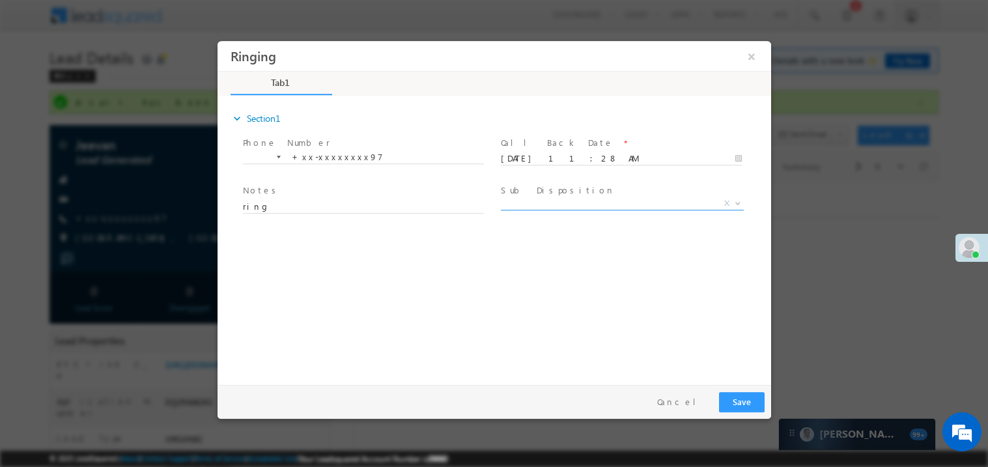
click at [525, 203] on span "X" at bounding box center [621, 203] width 243 height 13
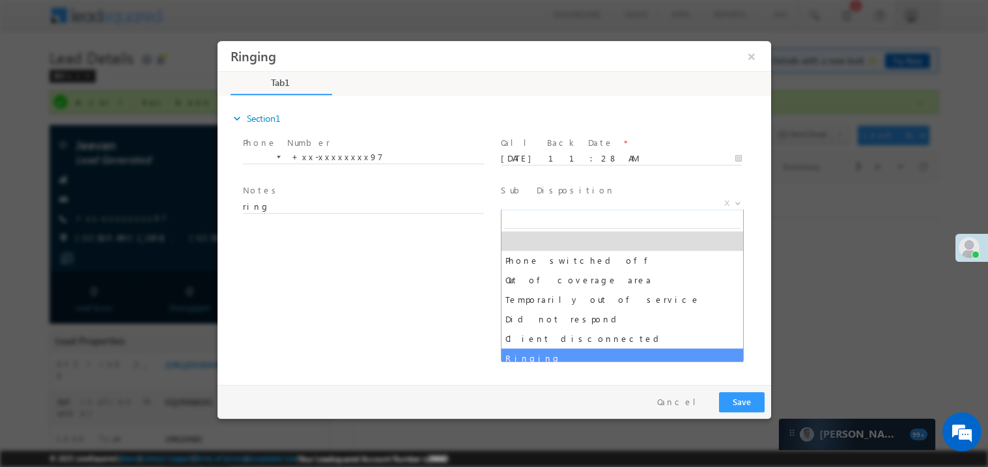
select select "Ringing"
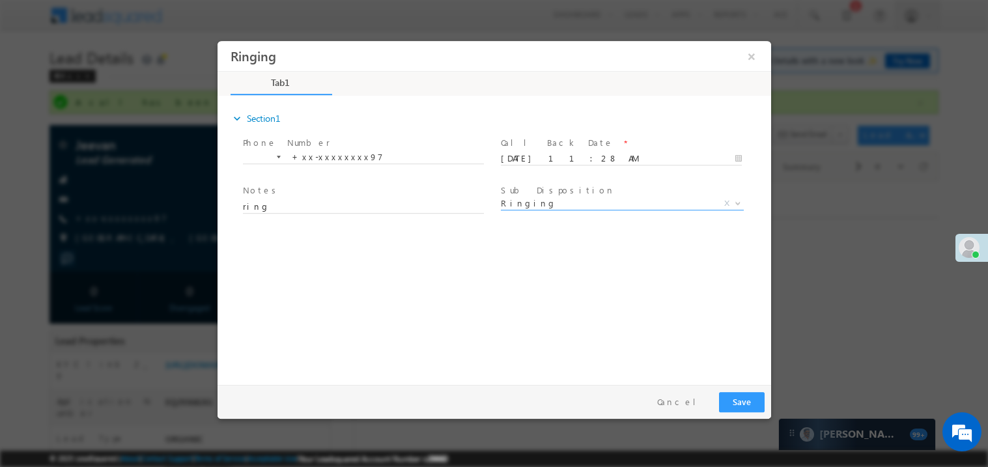
click at [386, 345] on div "expand_more Section1 Phone Number *" at bounding box center [497, 237] width 547 height 281
click at [734, 403] on button "Save" at bounding box center [742, 402] width 46 height 20
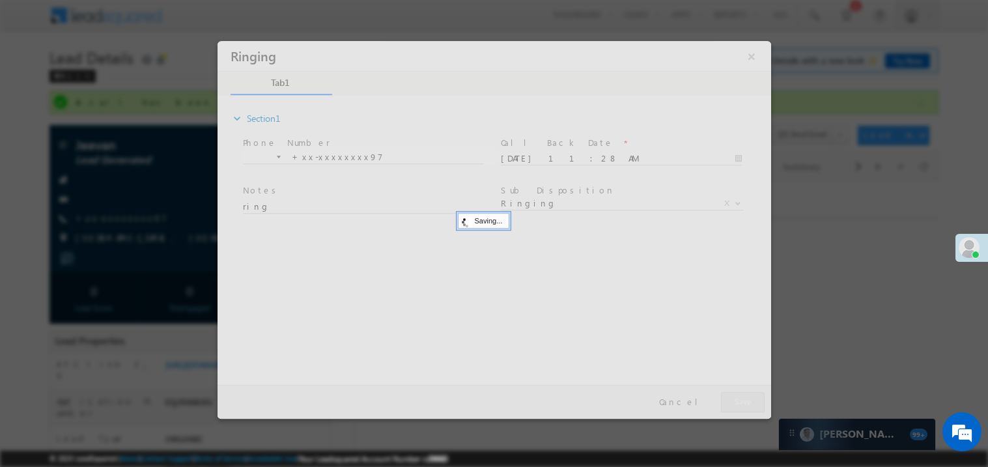
click at [734, 403] on div at bounding box center [494, 229] width 554 height 378
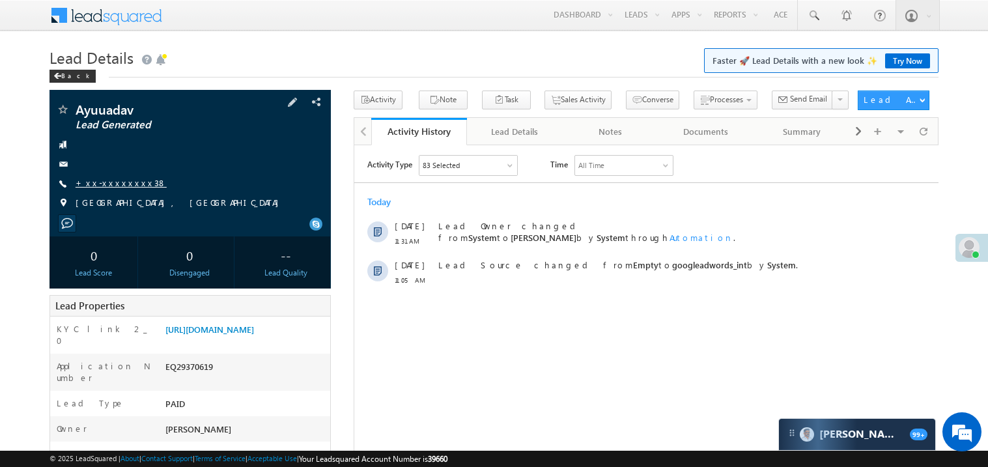
click at [119, 184] on link "+xx-xxxxxxxx38" at bounding box center [121, 182] width 91 height 11
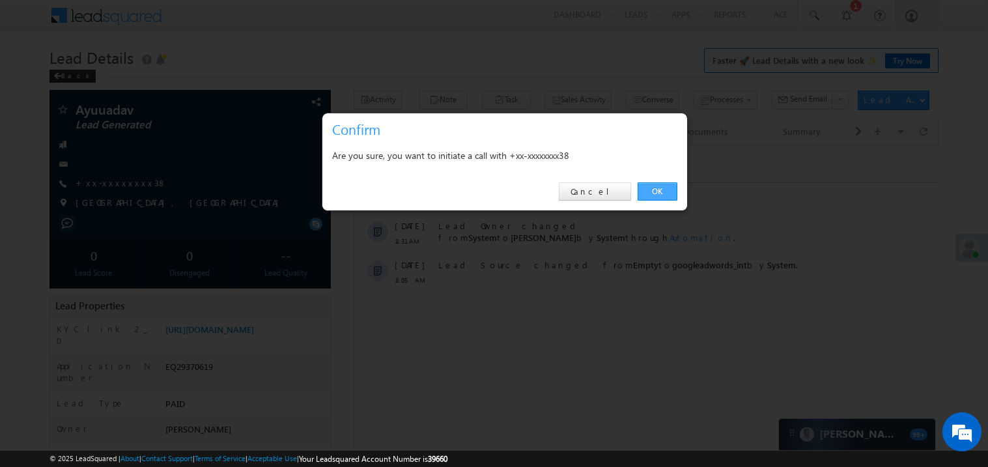
click at [659, 192] on link "OK" at bounding box center [658, 191] width 40 height 18
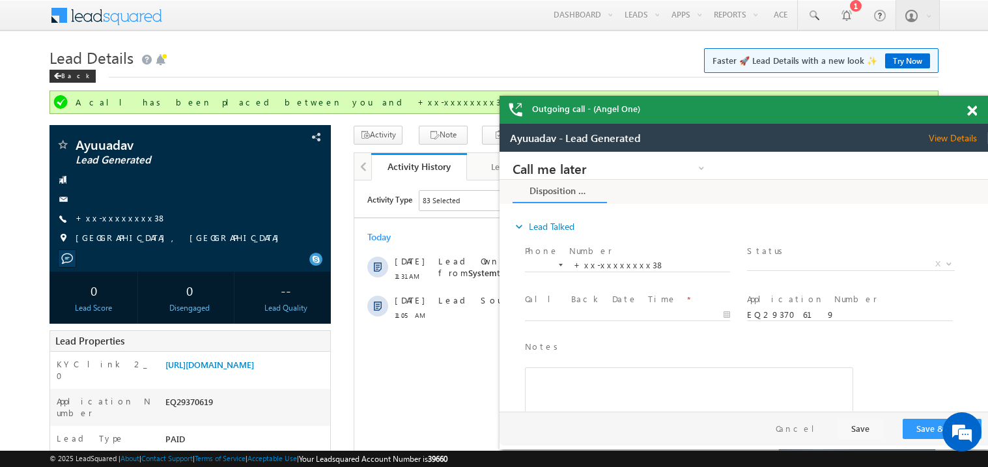
click at [973, 110] on span at bounding box center [973, 111] width 10 height 11
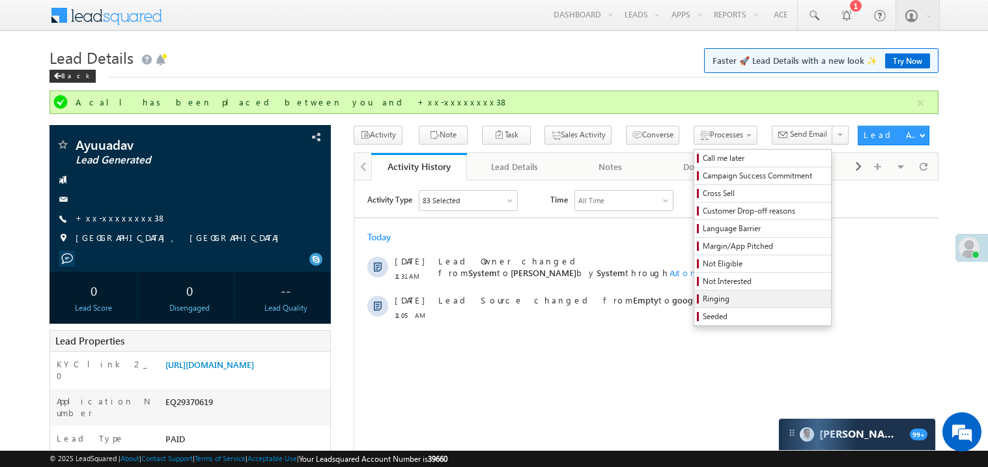
click at [741, 298] on span "Ringing" at bounding box center [765, 299] width 124 height 12
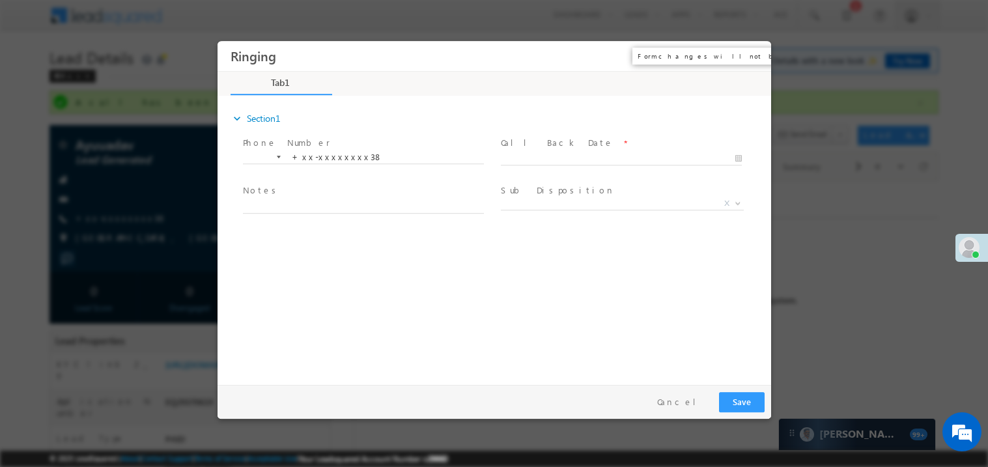
click at [752, 53] on button "×" at bounding box center [751, 56] width 22 height 24
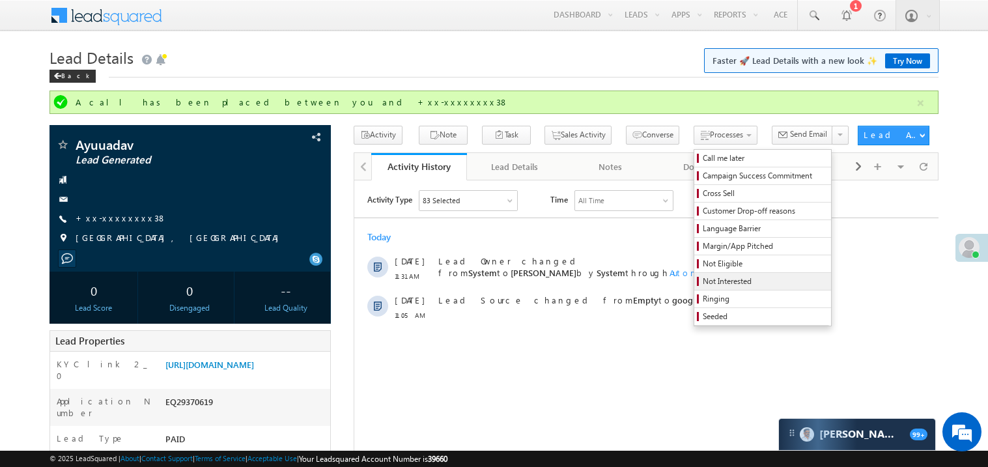
click at [703, 278] on span "Not Interested" at bounding box center [765, 282] width 124 height 12
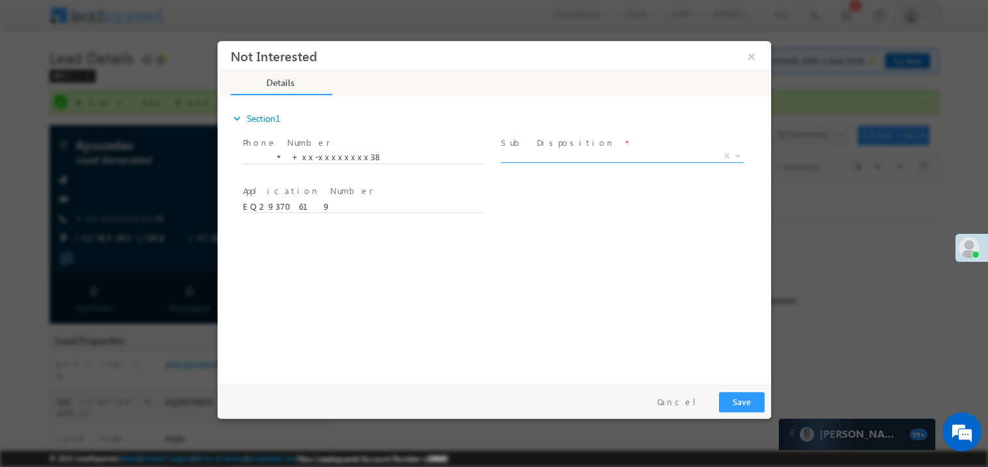
click at [528, 158] on span "X" at bounding box center [621, 155] width 243 height 13
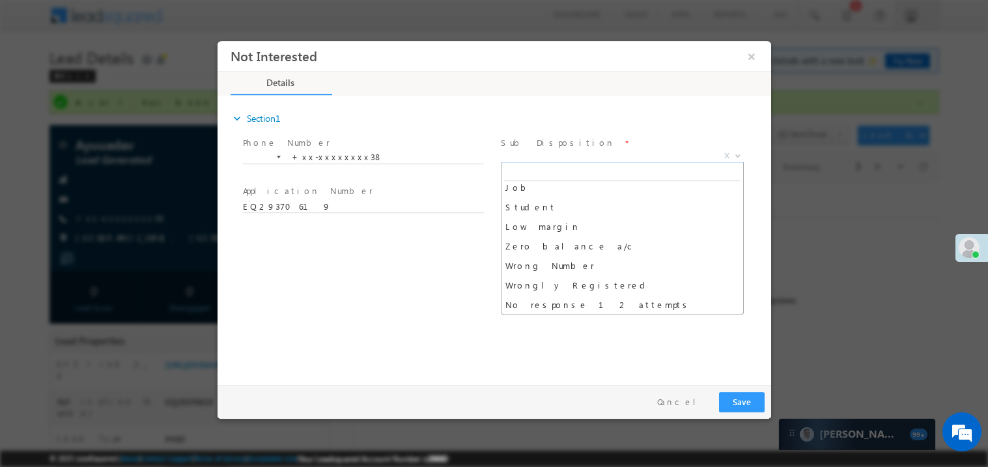
scroll to position [65, 0]
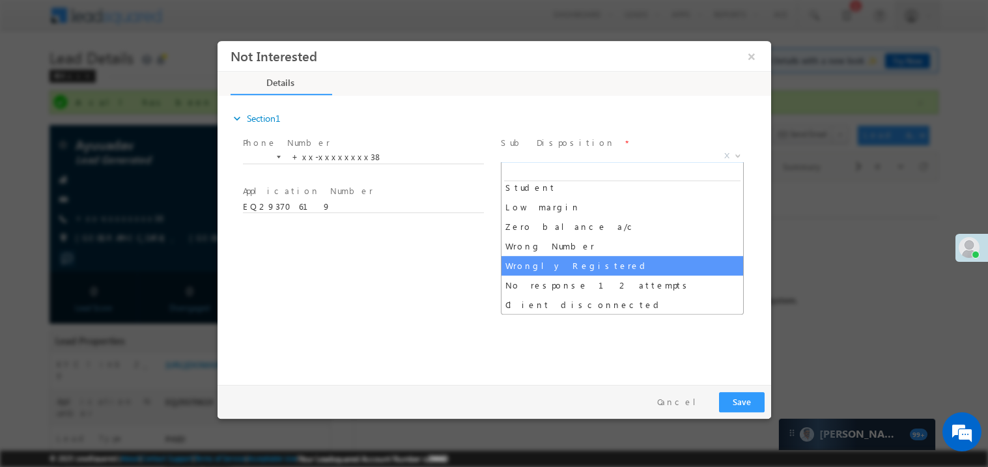
select select "Wrongly Registered"
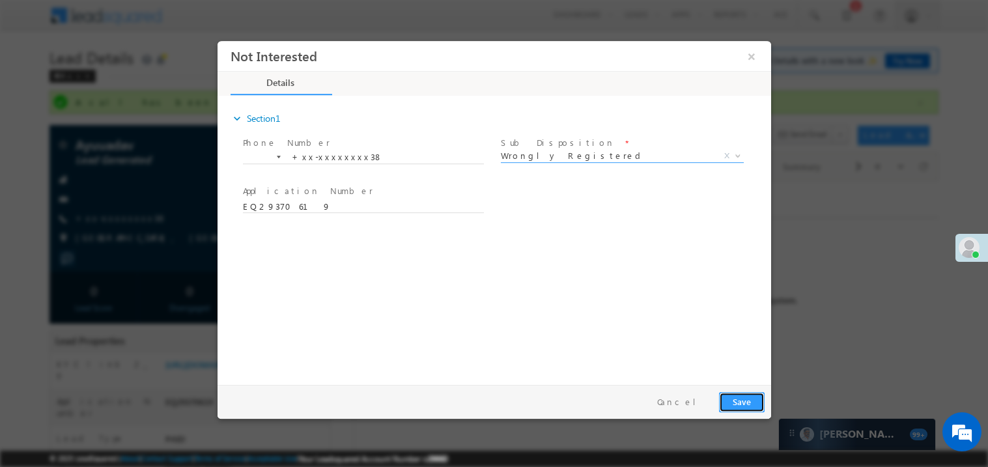
click at [743, 396] on button "Save" at bounding box center [742, 402] width 46 height 20
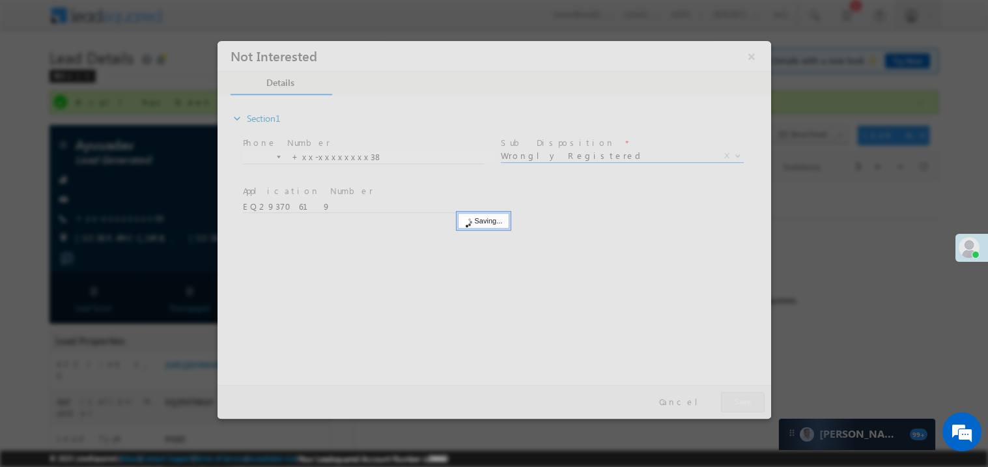
click at [743, 396] on div at bounding box center [494, 229] width 554 height 378
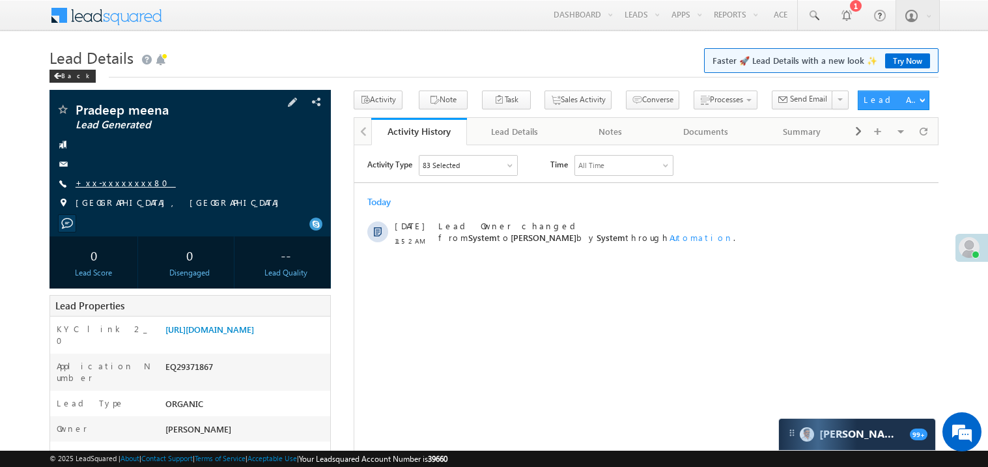
click at [116, 183] on link "+xx-xxxxxxxx80" at bounding box center [126, 182] width 100 height 11
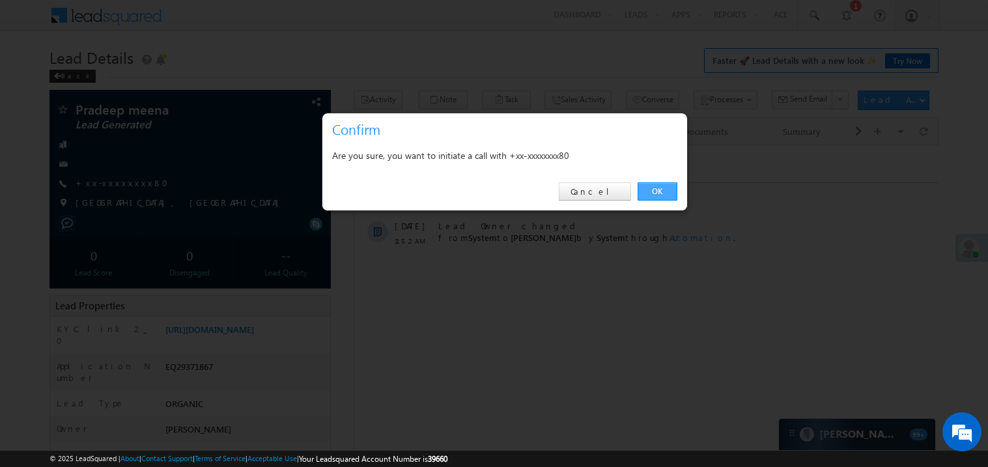
click at [648, 186] on link "OK" at bounding box center [658, 191] width 40 height 18
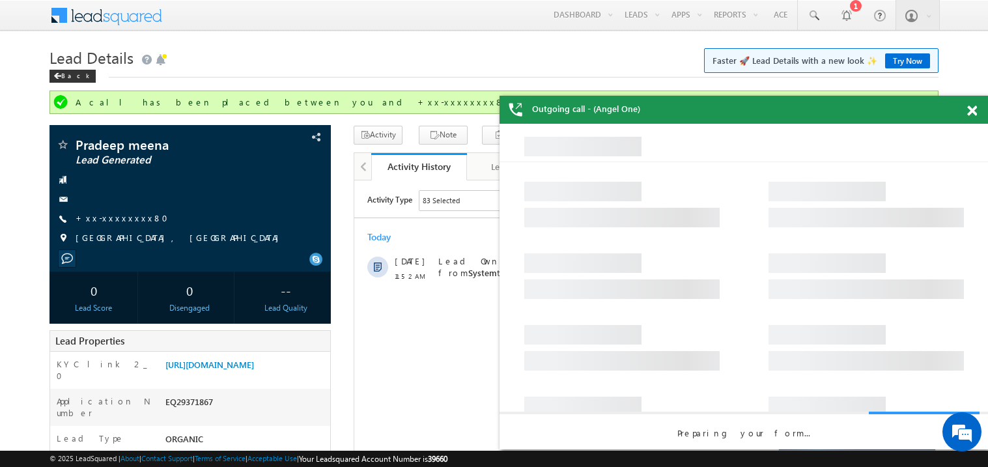
click at [973, 111] on span at bounding box center [973, 111] width 10 height 11
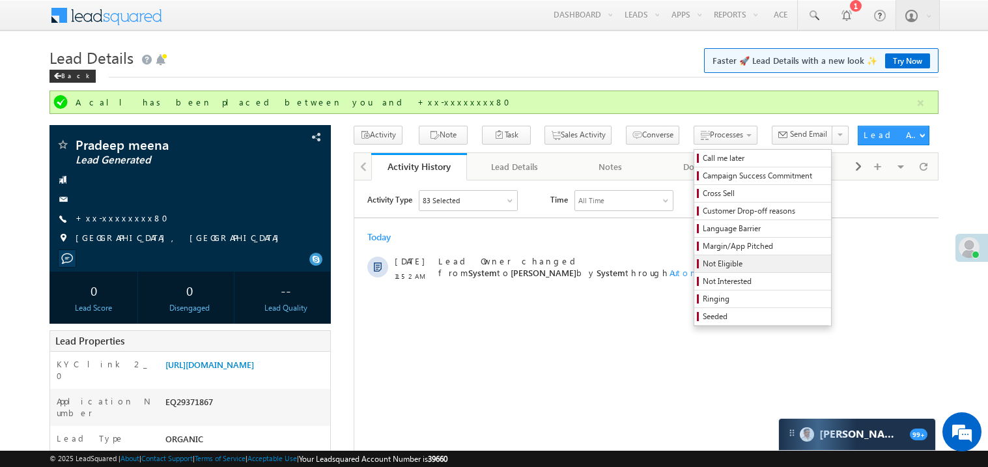
click at [705, 267] on span "Not Eligible" at bounding box center [765, 264] width 124 height 12
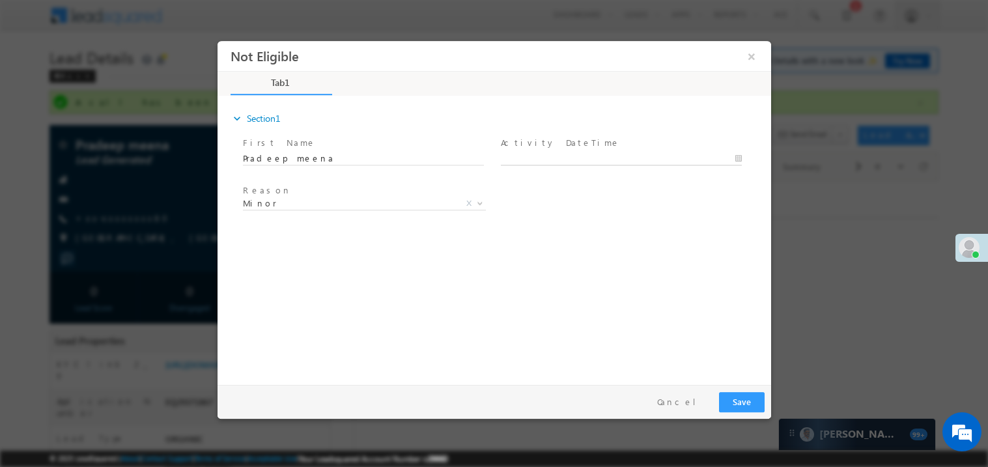
click at [522, 158] on body "Not Eligible ×" at bounding box center [494, 209] width 554 height 338
type input "[DATE] 11:58 AM"
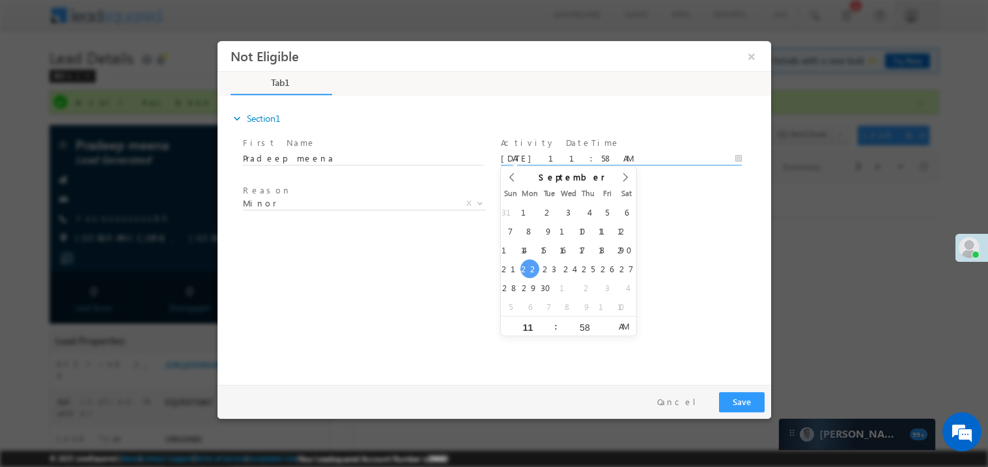
click at [260, 227] on div "Reason * Minor Existing Client Out of India DRA - FDS Termination DRA - Already…" at bounding box center [369, 205] width 258 height 48
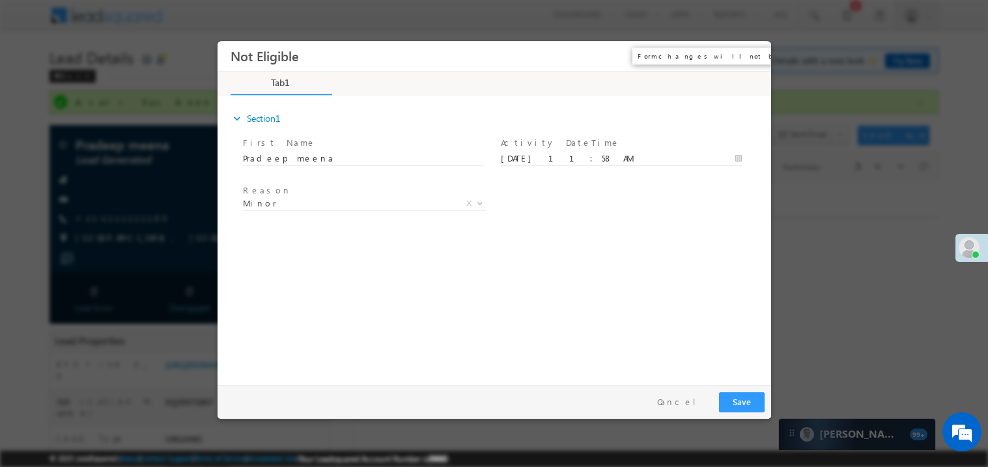
click at [751, 57] on button "×" at bounding box center [751, 56] width 22 height 24
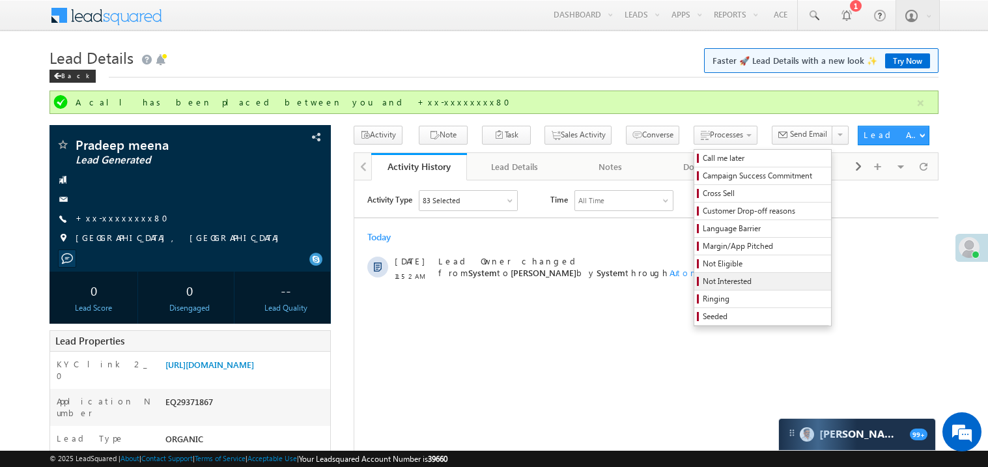
click at [712, 285] on span "Not Interested" at bounding box center [765, 282] width 124 height 12
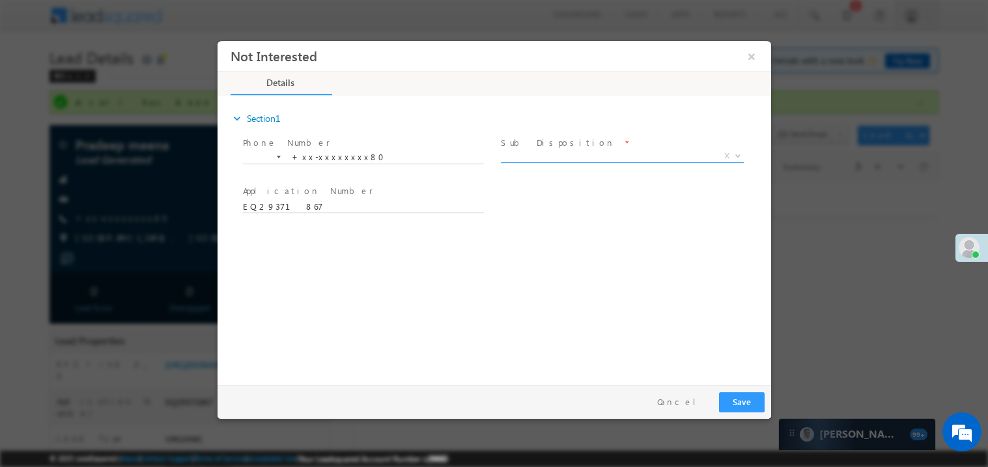
click at [534, 158] on span "X" at bounding box center [621, 155] width 243 height 13
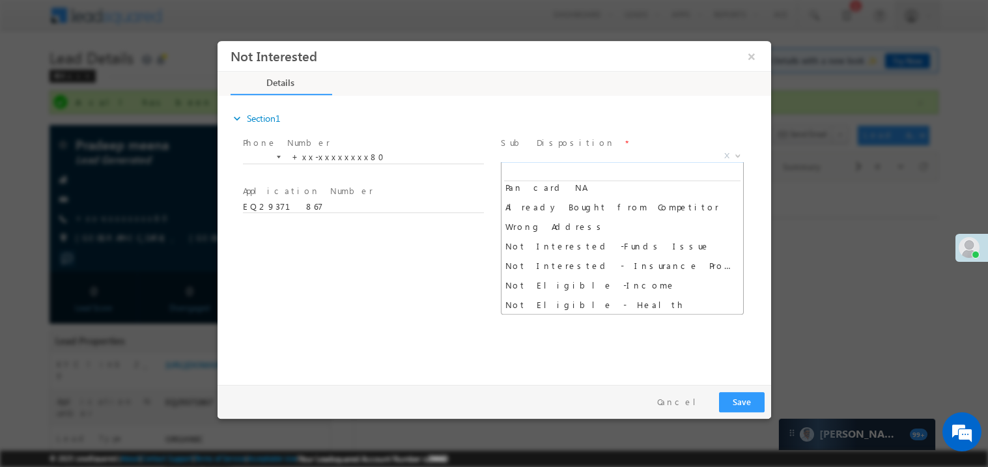
scroll to position [221, 0]
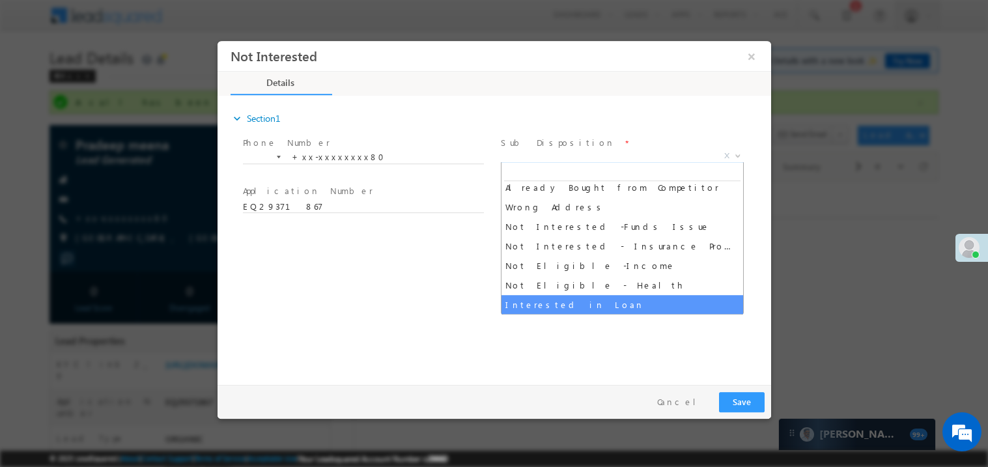
select select "Interested in Loan"
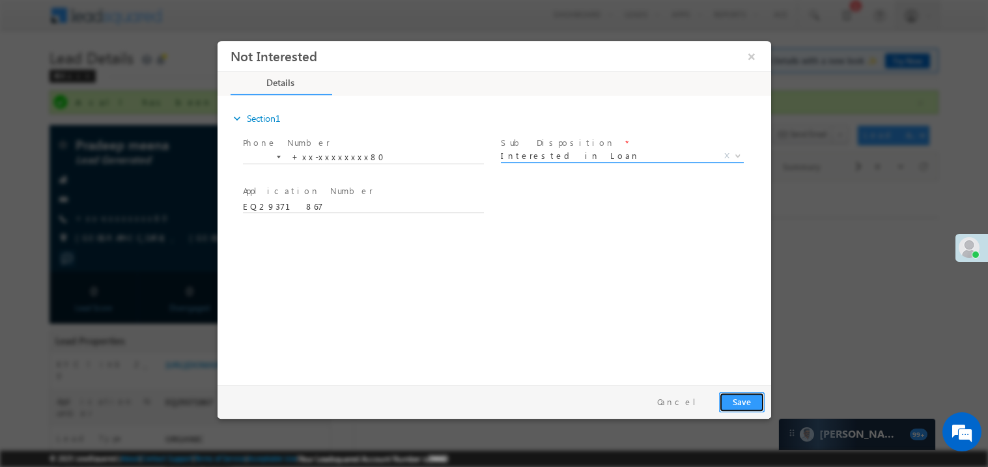
click at [743, 400] on button "Save" at bounding box center [742, 402] width 46 height 20
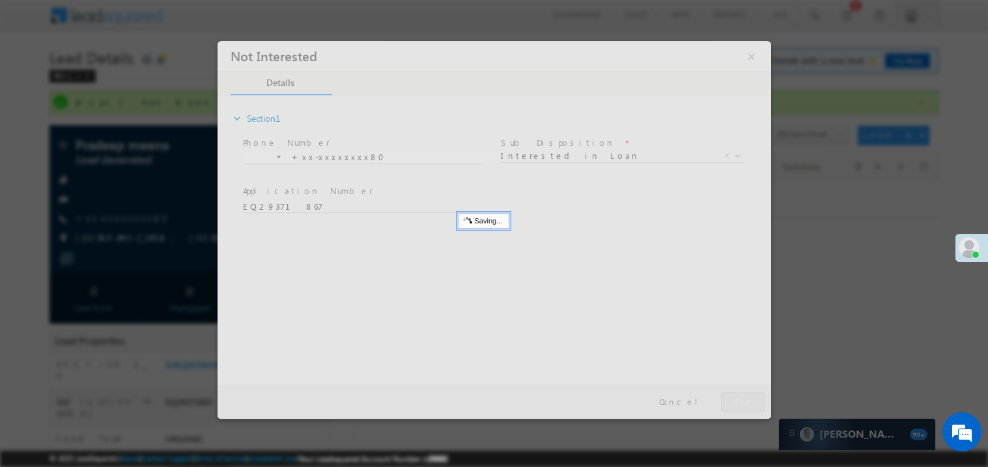
click at [743, 400] on div at bounding box center [494, 229] width 554 height 378
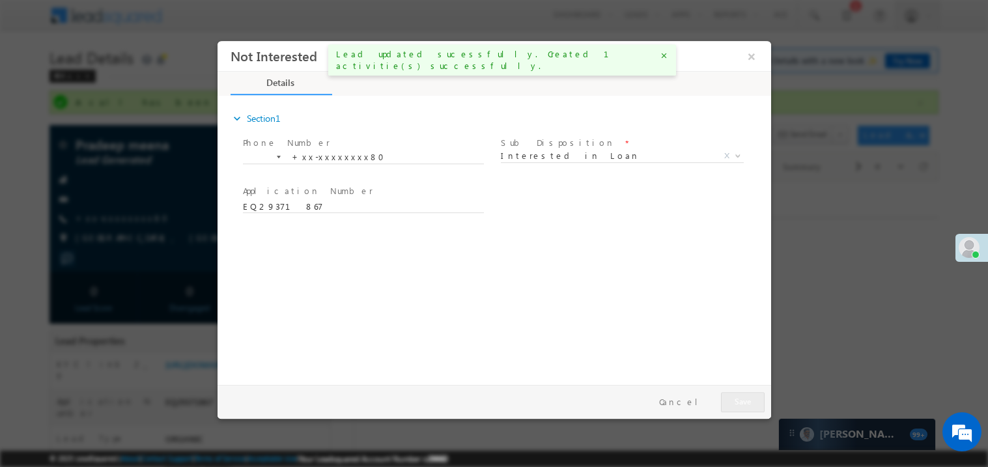
click at [743, 379] on html "Not Interested ×" at bounding box center [494, 209] width 554 height 338
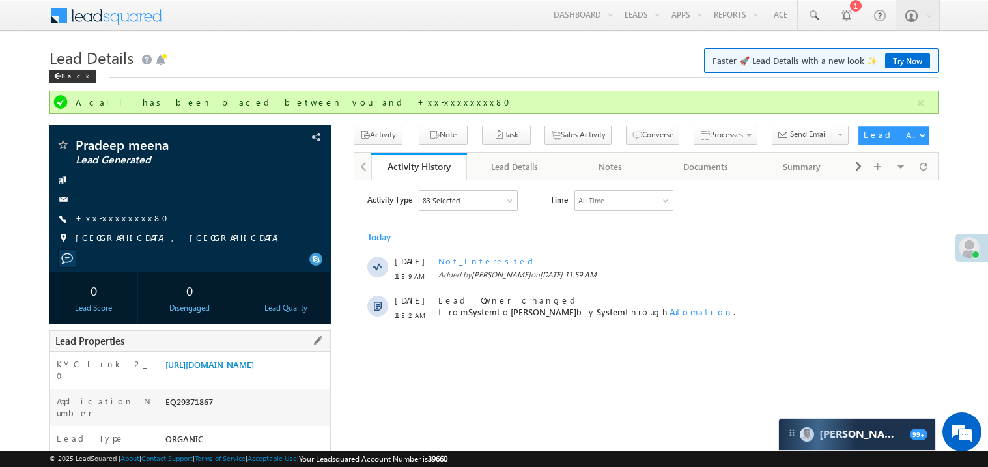
click at [192, 410] on div "EQ29371867" at bounding box center [246, 405] width 168 height 18
copy div "EQ29371867"
click at [194, 410] on div "EQ29371867" at bounding box center [246, 405] width 168 height 18
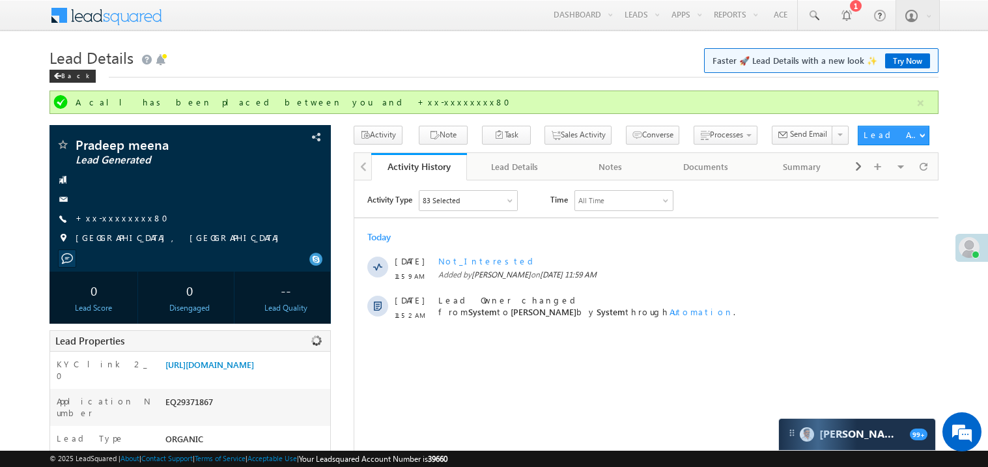
copy div "EQ29371867"
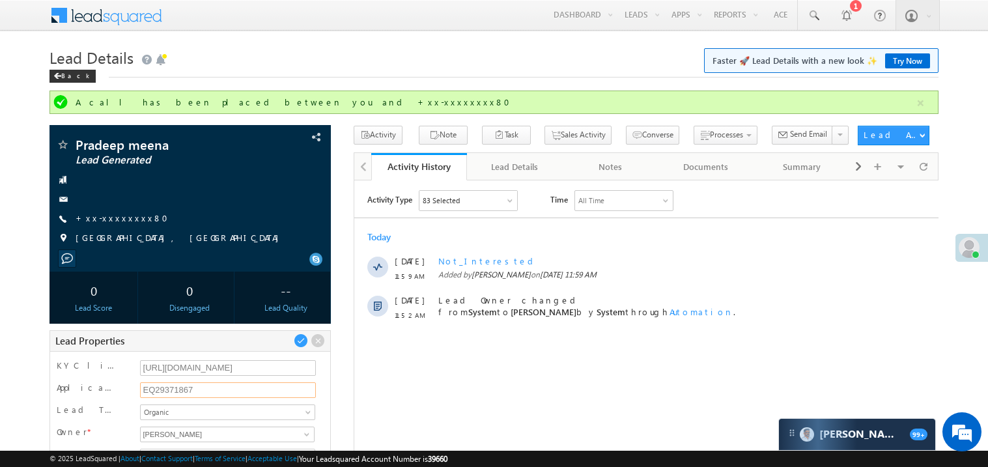
click at [167, 390] on input "EQ29371867" at bounding box center [228, 390] width 177 height 16
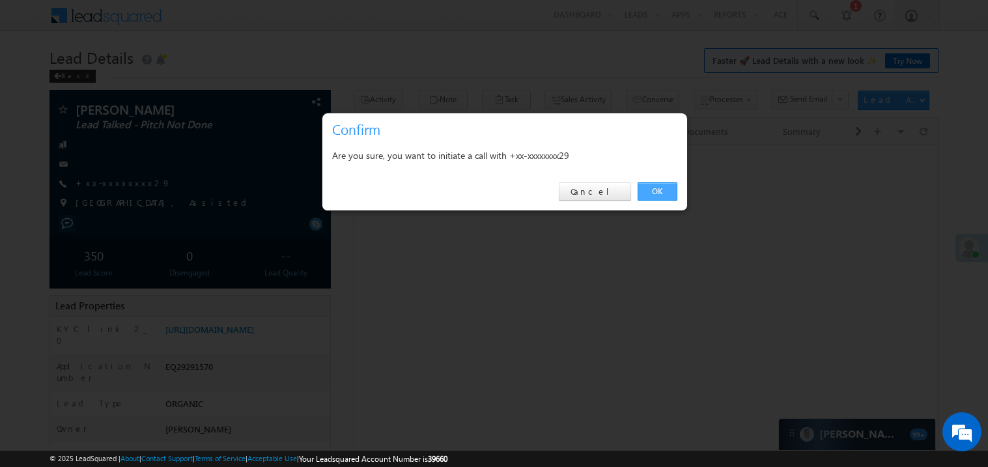
click at [650, 189] on link "OK" at bounding box center [658, 191] width 40 height 18
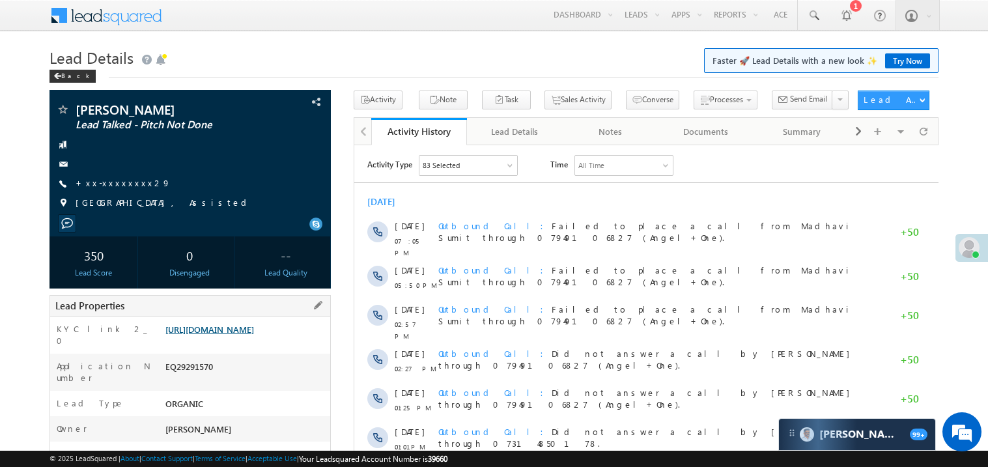
click at [249, 335] on link "[URL][DOMAIN_NAME]" at bounding box center [210, 329] width 89 height 11
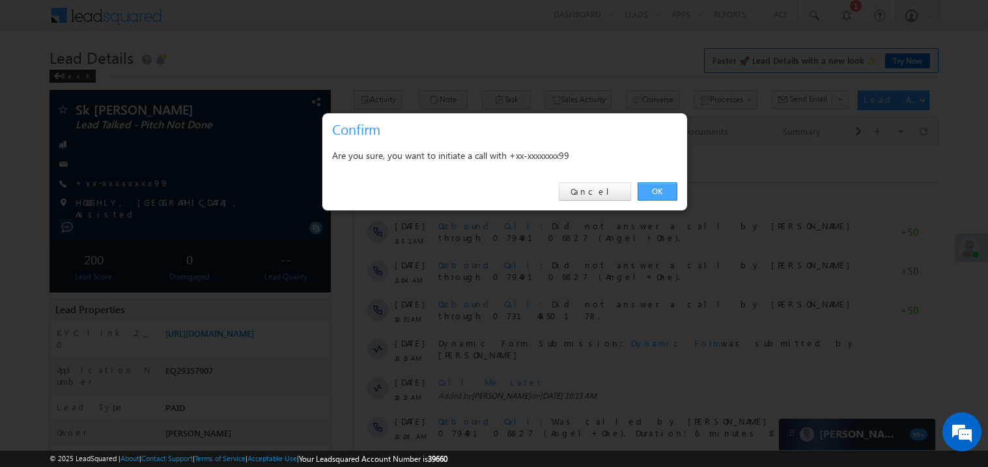
click at [645, 190] on link "OK" at bounding box center [658, 191] width 40 height 18
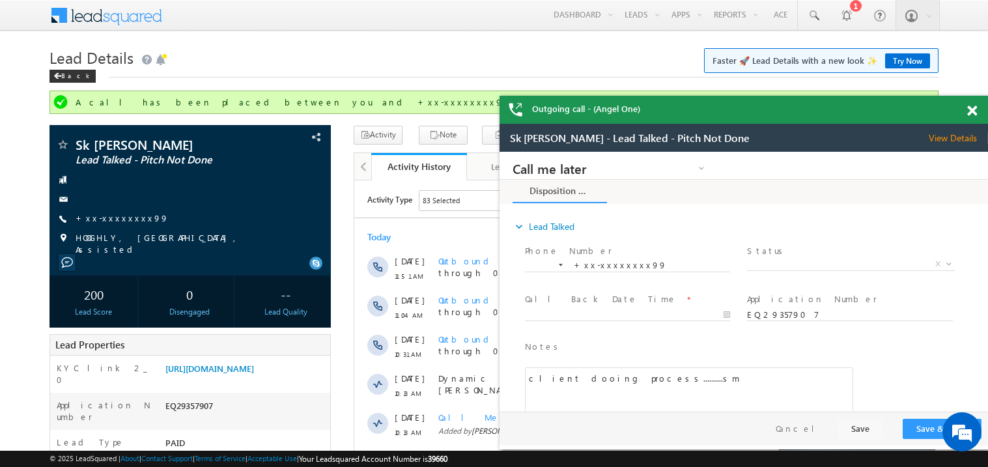
click at [975, 111] on span at bounding box center [973, 111] width 10 height 11
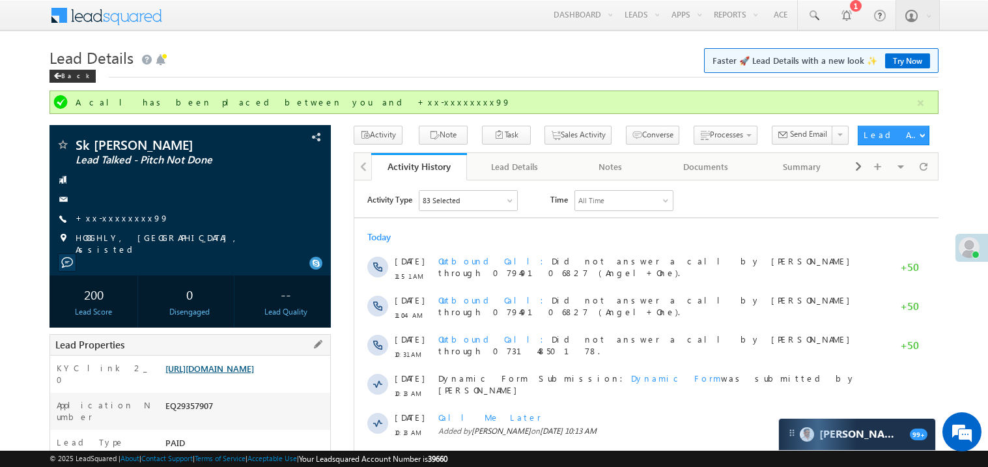
click at [250, 374] on link "https://angelbroking1-pk3em7sa.customui-test.leadsquared.com?leadId=50daac9e-33…" at bounding box center [210, 368] width 89 height 11
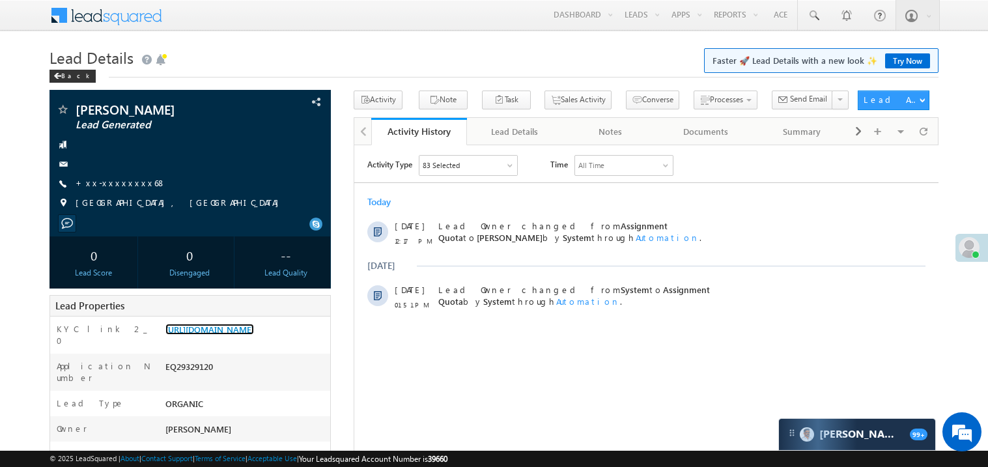
click at [254, 335] on link "[URL][DOMAIN_NAME]" at bounding box center [210, 329] width 89 height 11
click at [121, 188] on link "+xx-xxxxxxxx68" at bounding box center [121, 182] width 91 height 11
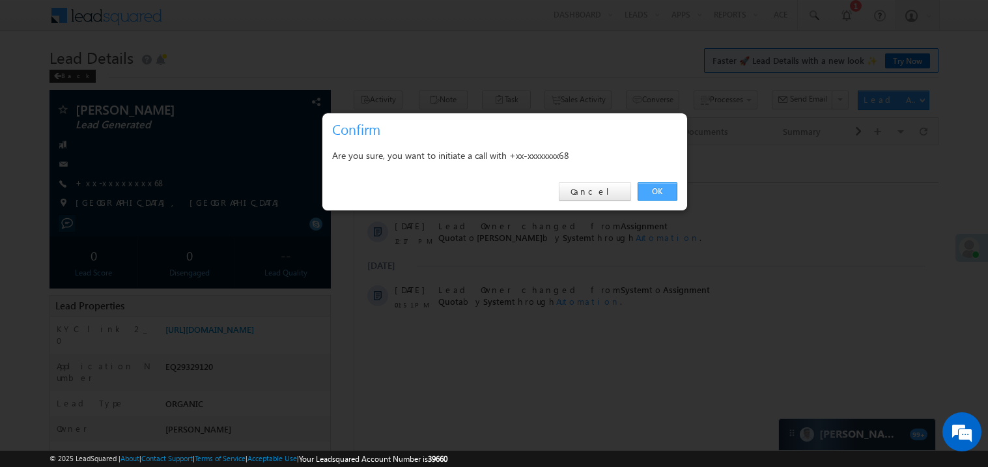
click at [659, 192] on link "OK" at bounding box center [658, 191] width 40 height 18
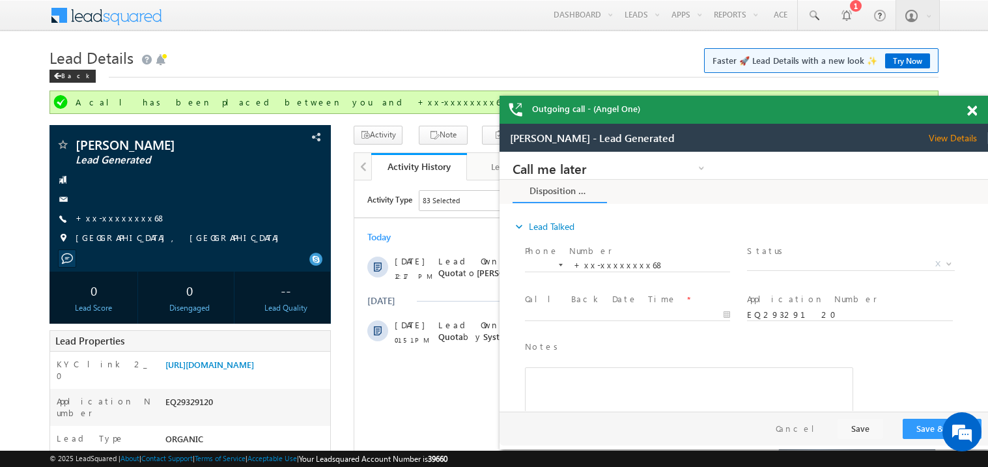
click at [975, 108] on span at bounding box center [973, 111] width 10 height 11
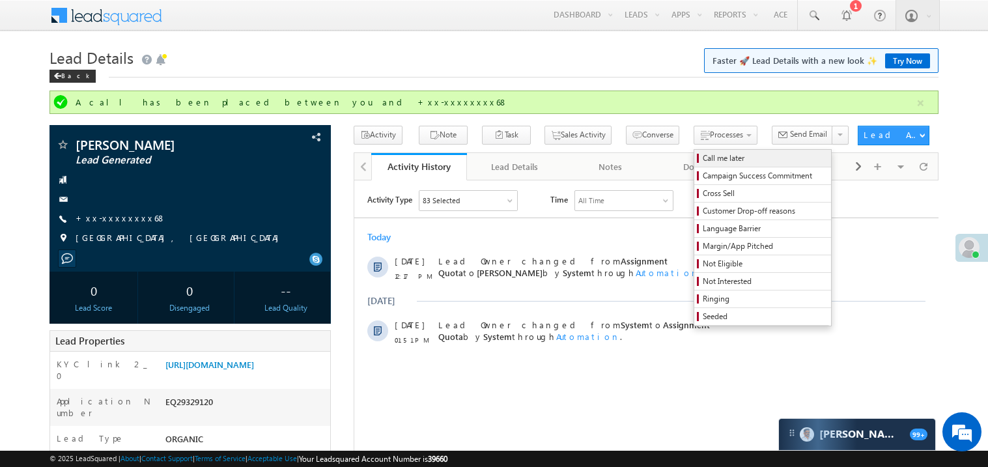
click at [703, 164] on span "Call me later" at bounding box center [765, 158] width 124 height 12
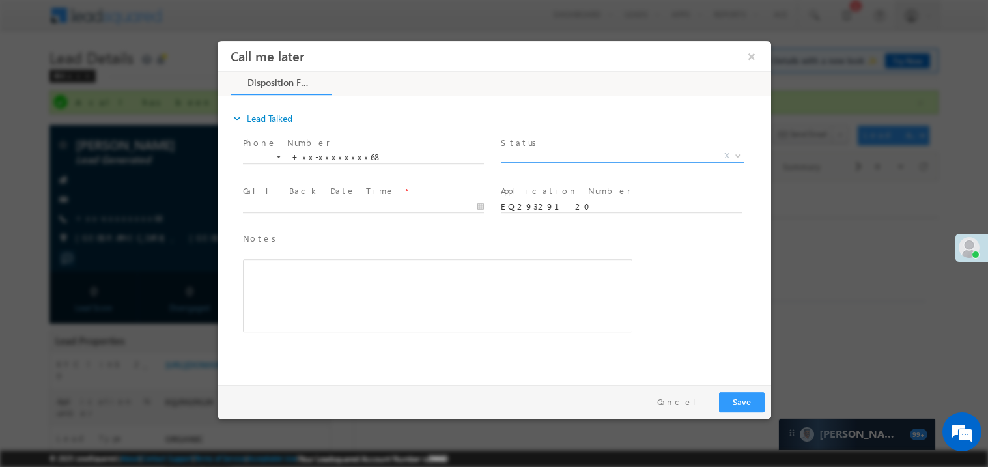
click at [543, 153] on span "X" at bounding box center [621, 155] width 243 height 13
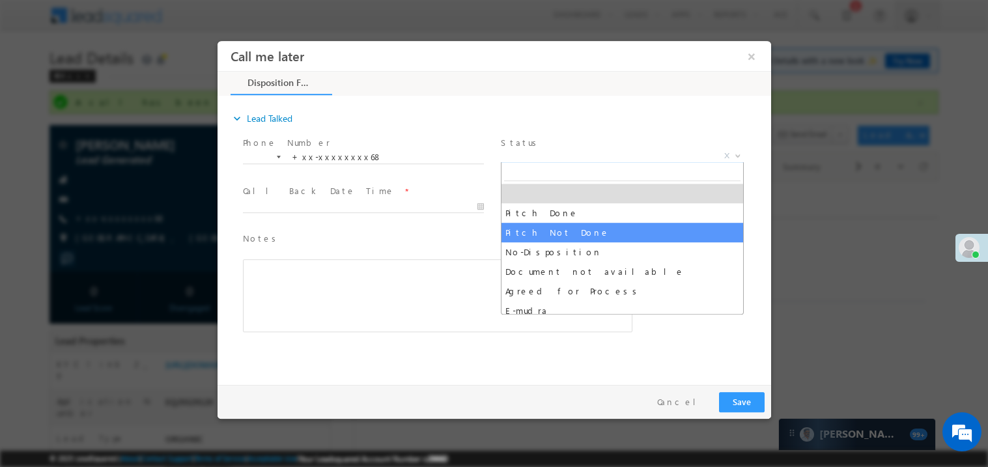
select select "Pitch Not Done"
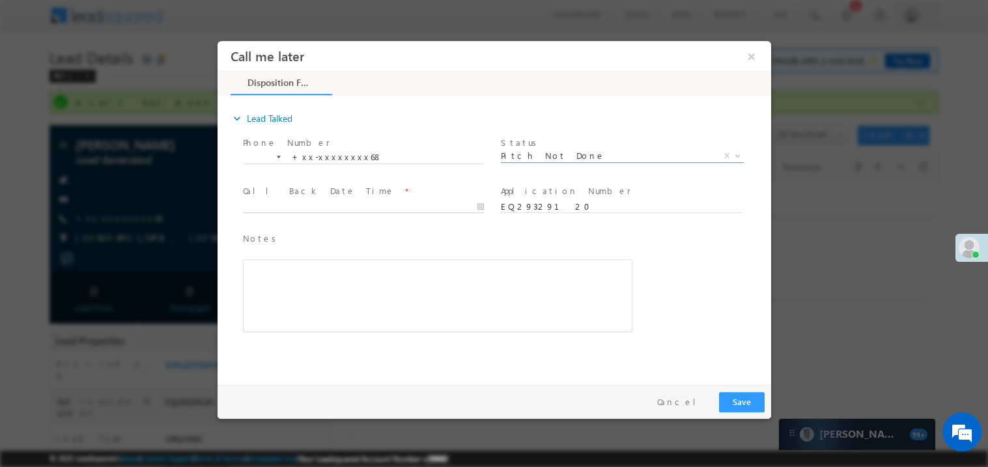
click at [304, 203] on body "Call me later ×" at bounding box center [494, 209] width 554 height 338
type input "09/22/25 12:24 PM"
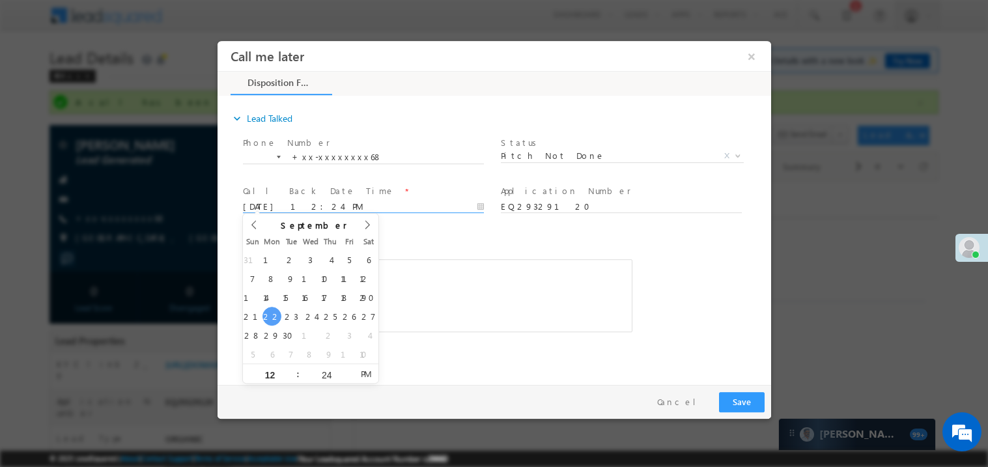
click at [508, 259] on div "Rich Text Editor, 40788eee-0fb2-11ec-a811-0adc8a9d82c2__tab1__section1__Notes__…" at bounding box center [437, 295] width 390 height 73
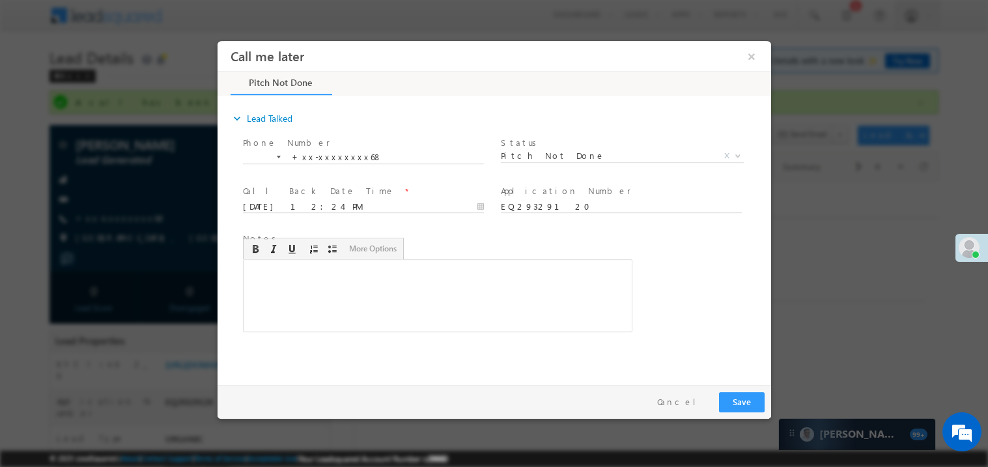
click at [456, 299] on div "Rich Text Editor, 40788eee-0fb2-11ec-a811-0adc8a9d82c2__tab1__section1__Notes__…" at bounding box center [437, 295] width 390 height 73
click at [751, 399] on button "Save" at bounding box center [742, 402] width 46 height 20
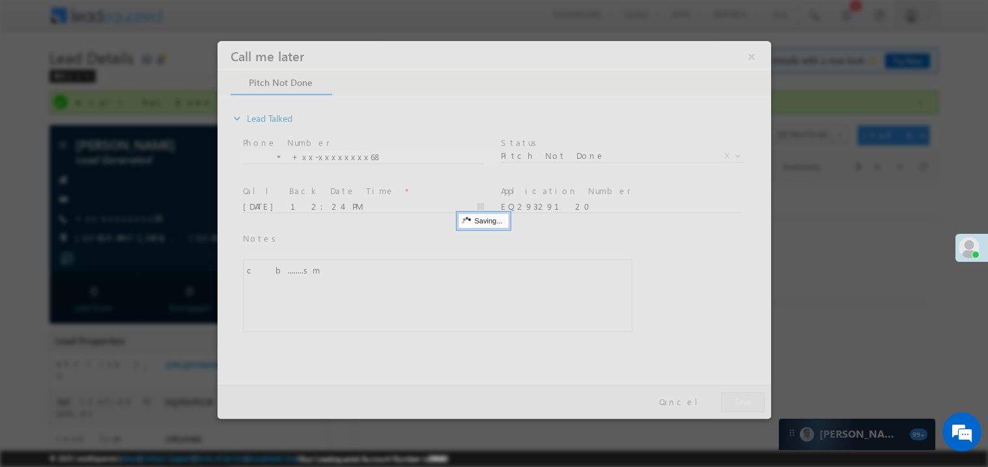
click at [751, 399] on div at bounding box center [494, 229] width 554 height 378
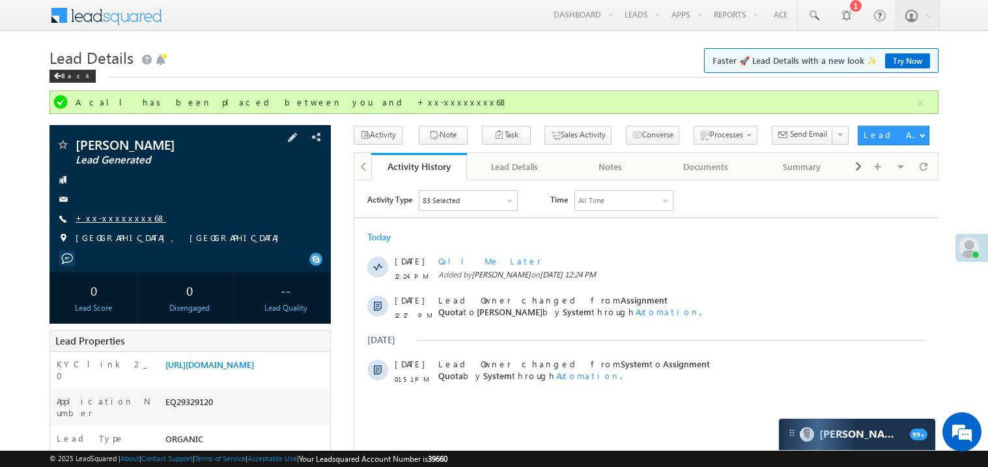
click at [111, 218] on link "+xx-xxxxxxxx68" at bounding box center [121, 217] width 91 height 11
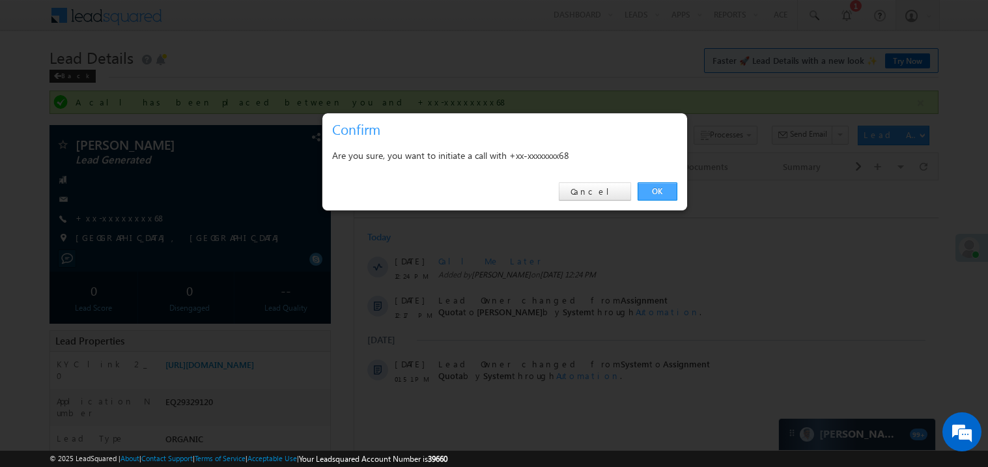
click at [654, 189] on link "OK" at bounding box center [658, 191] width 40 height 18
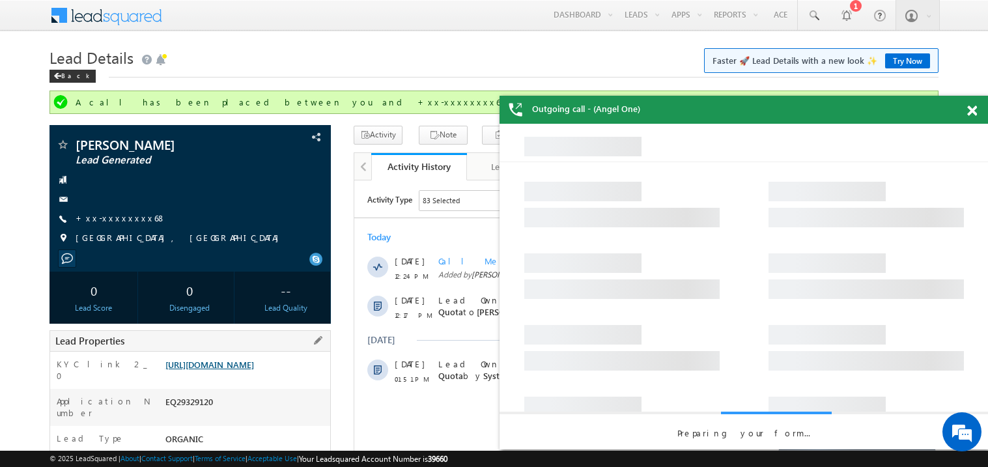
click at [229, 370] on link "https://angelbroking1-pk3em7sa.customui-test.leadsquared.com?leadId=4757b1fe-5c…" at bounding box center [210, 364] width 89 height 11
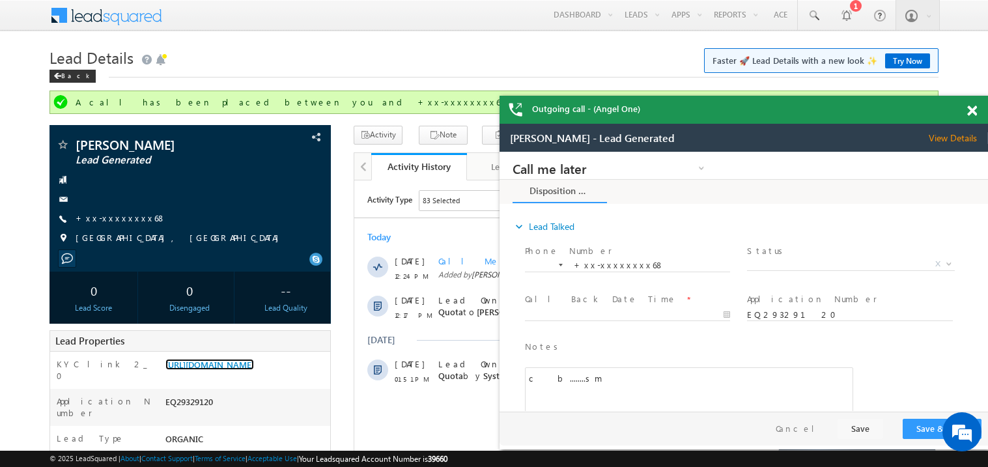
click at [978, 107] on div at bounding box center [980, 108] width 18 height 25
click at [972, 109] on span at bounding box center [973, 111] width 10 height 11
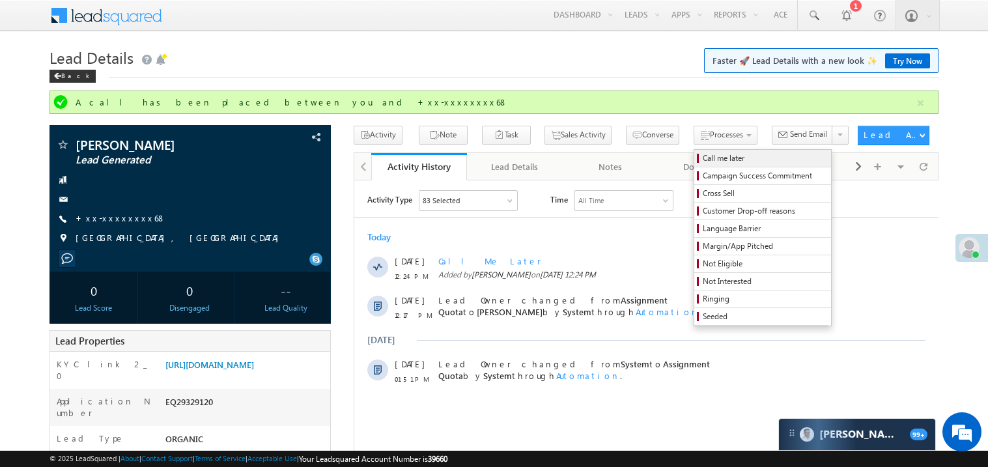
click at [695, 152] on link "Call me later" at bounding box center [763, 158] width 137 height 17
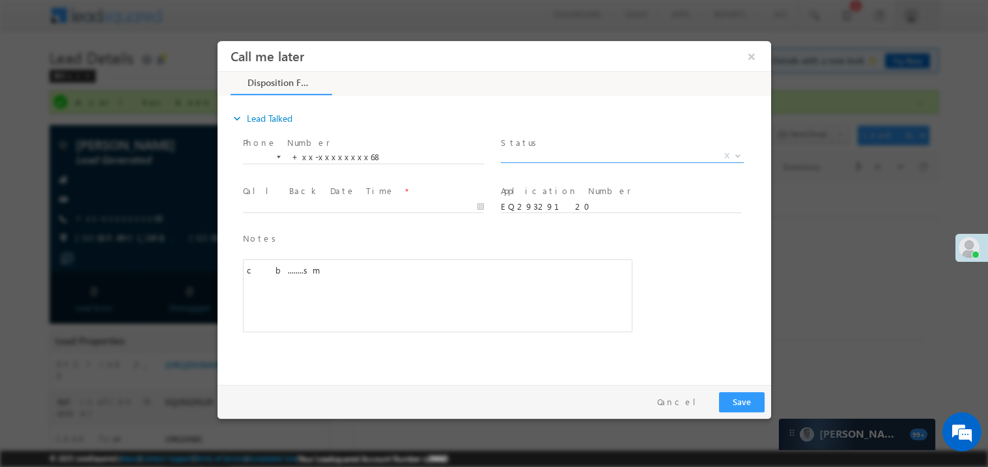
click at [543, 154] on span "X" at bounding box center [621, 155] width 243 height 13
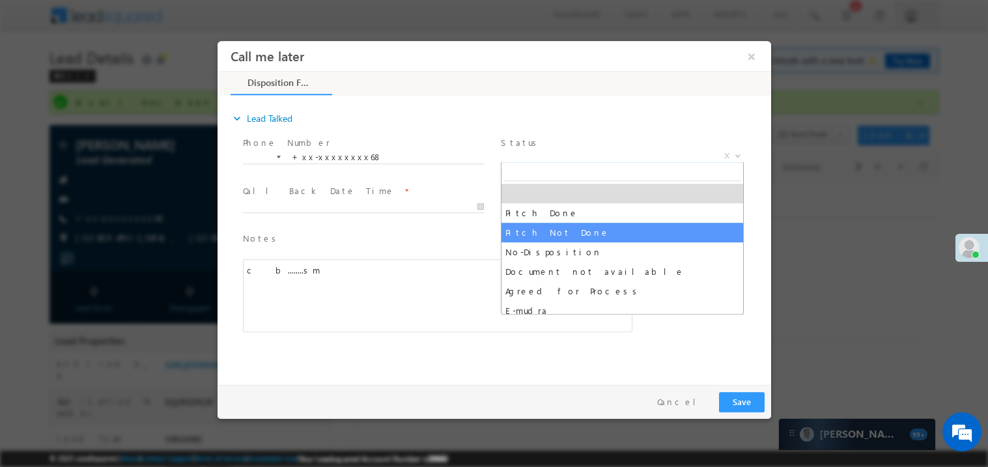
select select "Pitch Not Done"
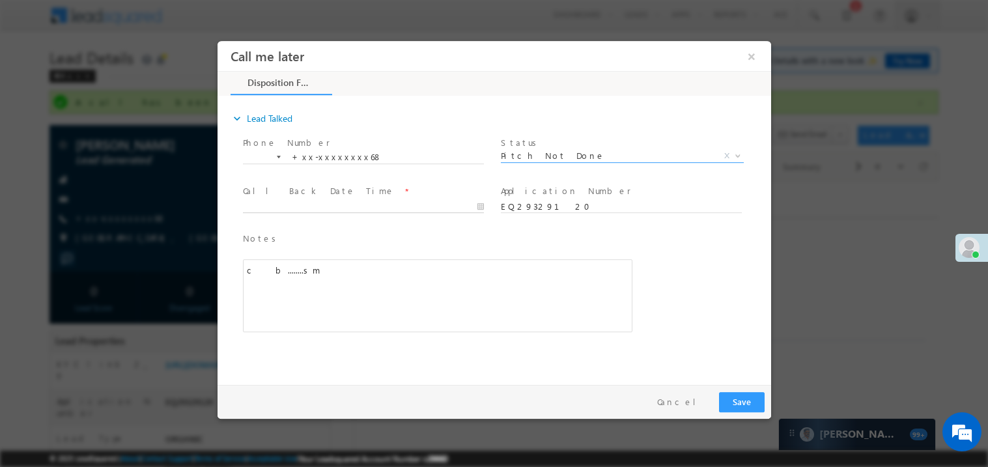
click at [263, 207] on body "Call me later ×" at bounding box center [494, 209] width 554 height 338
type input "09/22/25 12:25 PM"
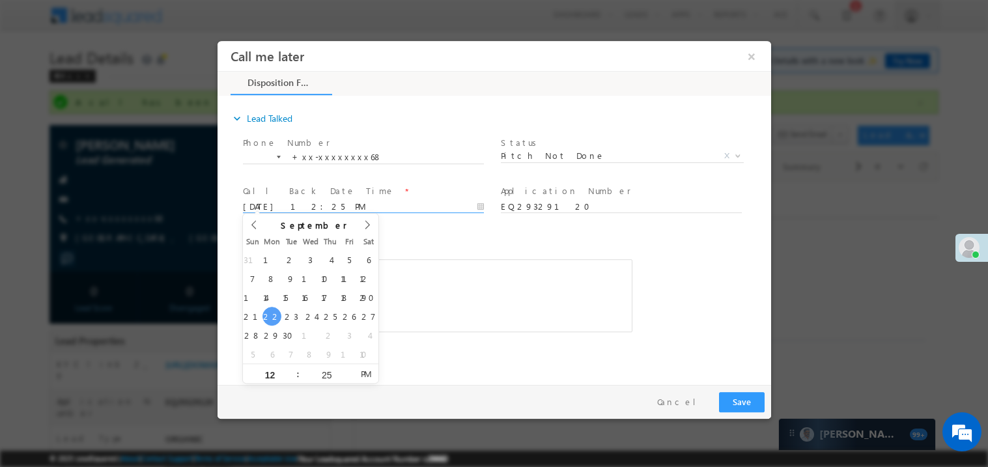
click at [461, 240] on span "Notes *" at bounding box center [427, 238] width 370 height 14
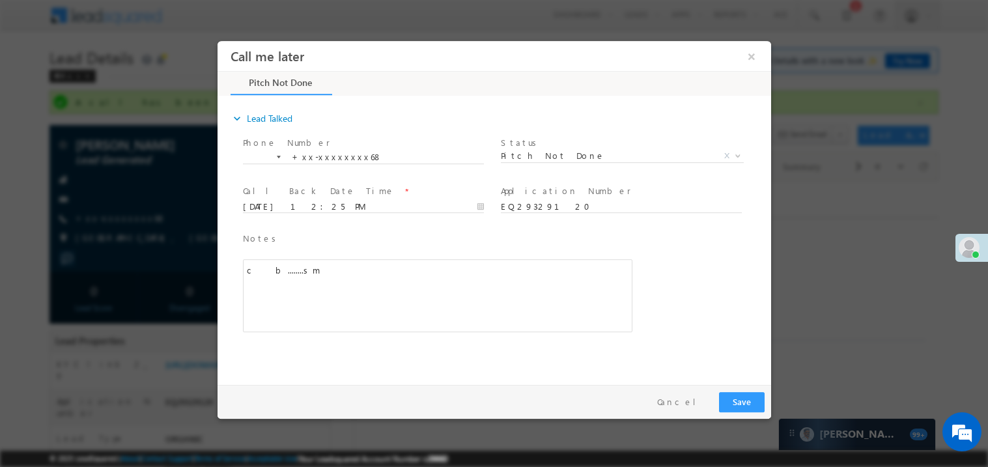
click at [454, 270] on div "c b........sm" at bounding box center [437, 295] width 390 height 73
click at [737, 392] on button "Save" at bounding box center [742, 402] width 46 height 20
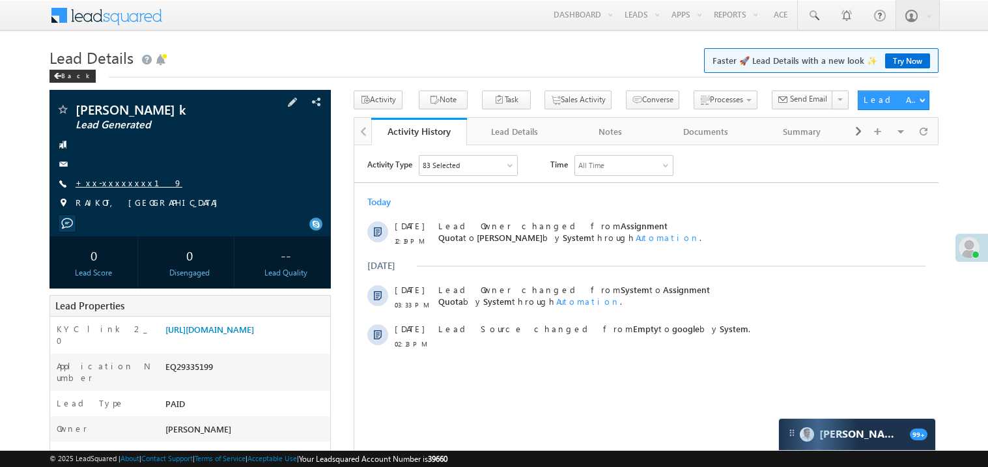
click at [113, 184] on link "+xx-xxxxxxxx19" at bounding box center [129, 182] width 107 height 11
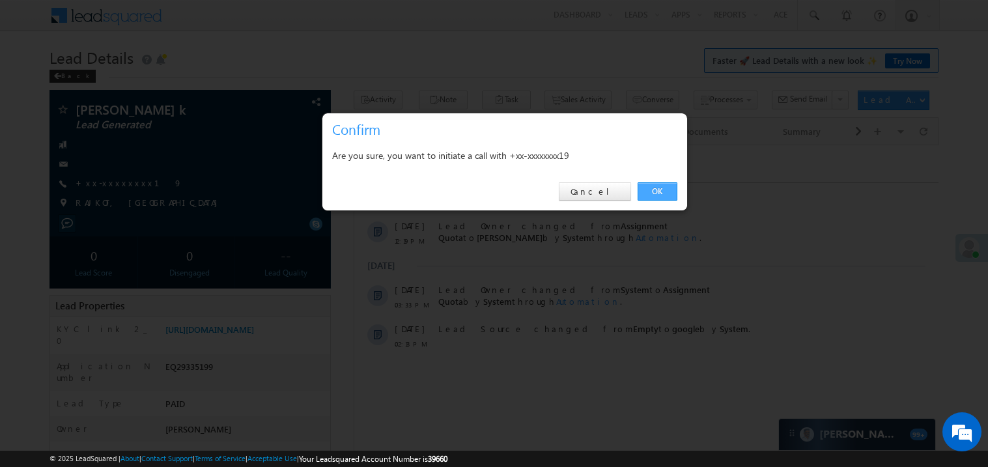
click at [657, 186] on link "OK" at bounding box center [658, 191] width 40 height 18
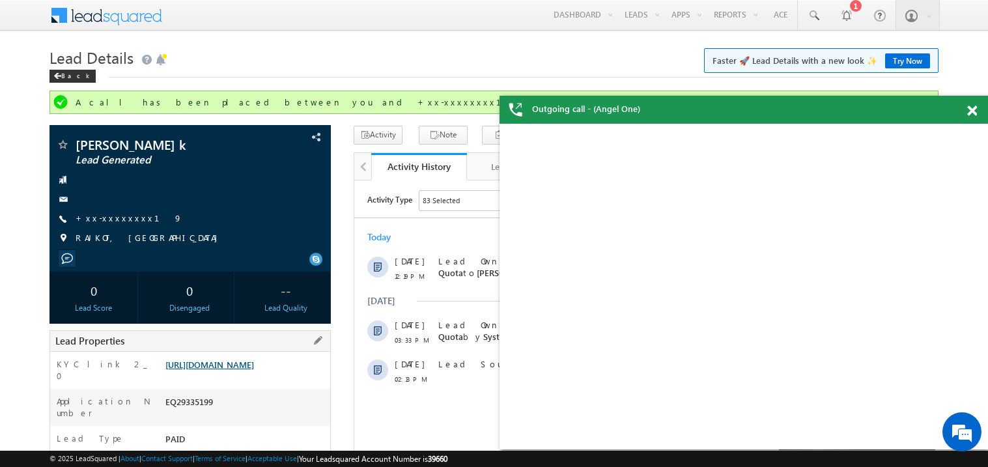
click at [253, 330] on div "Lead Properties" at bounding box center [190, 341] width 281 height 22
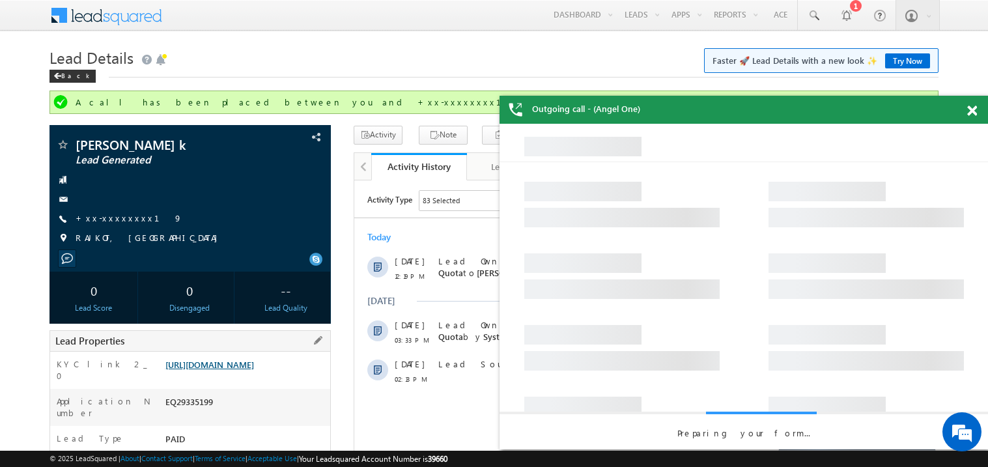
click at [252, 368] on link "[URL][DOMAIN_NAME]" at bounding box center [210, 364] width 89 height 11
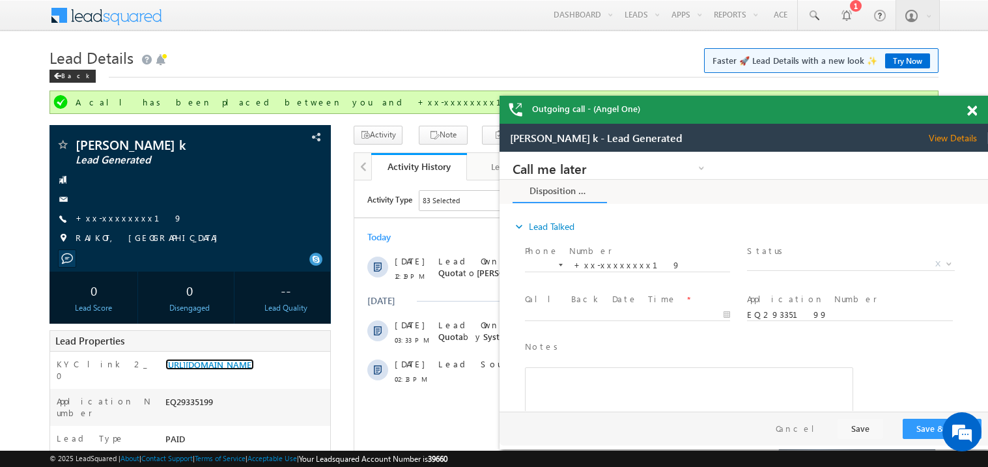
click at [972, 111] on span at bounding box center [973, 111] width 10 height 11
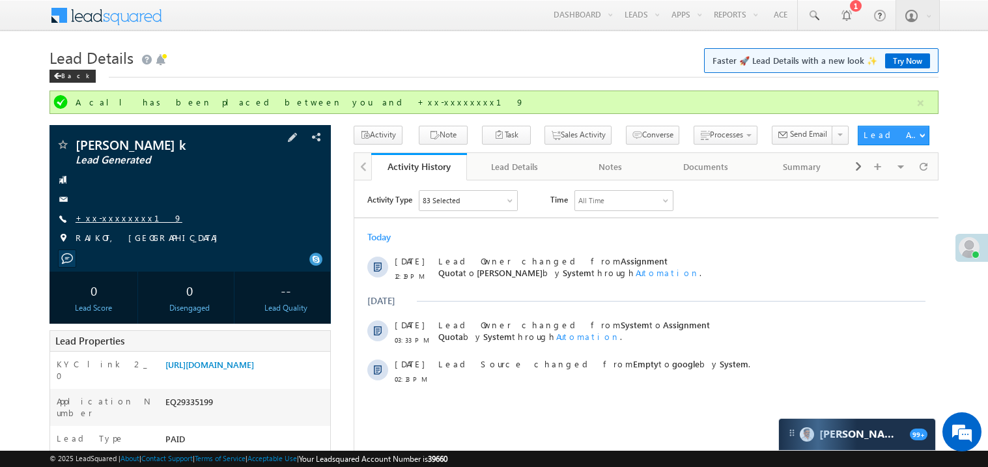
click at [117, 215] on link "+xx-xxxxxxxx19" at bounding box center [129, 217] width 107 height 11
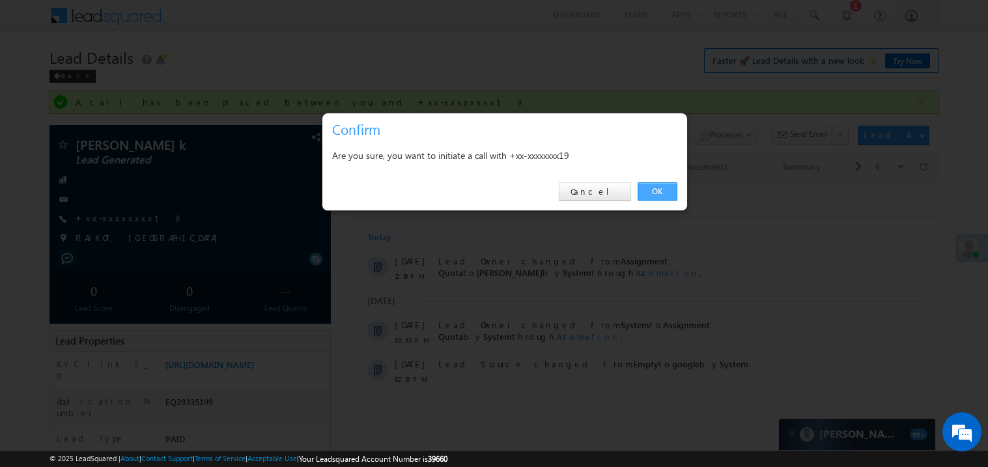
click at [660, 187] on link "OK" at bounding box center [658, 191] width 40 height 18
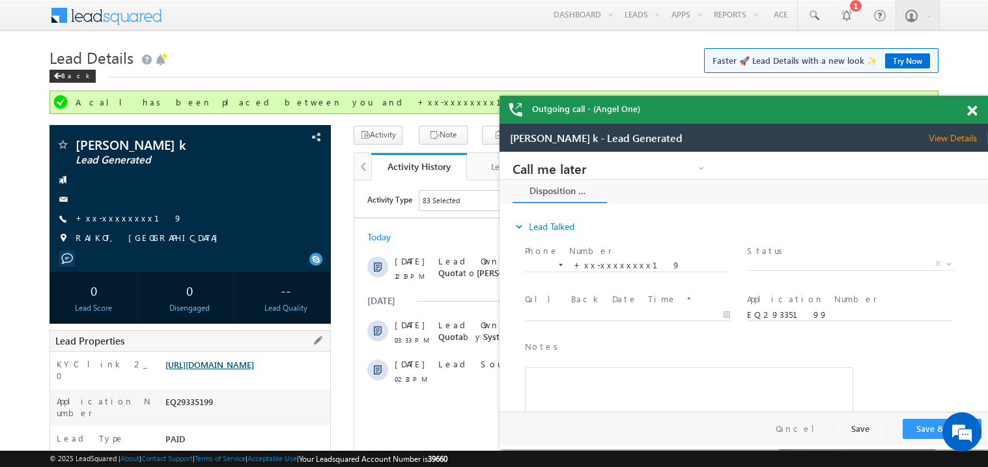
click at [242, 370] on link "https://angelbroking1-pk3em7sa.customui-test.leadsquared.com?leadId=4ac66b91-d4…" at bounding box center [210, 364] width 89 height 11
click at [971, 107] on span at bounding box center [973, 111] width 10 height 11
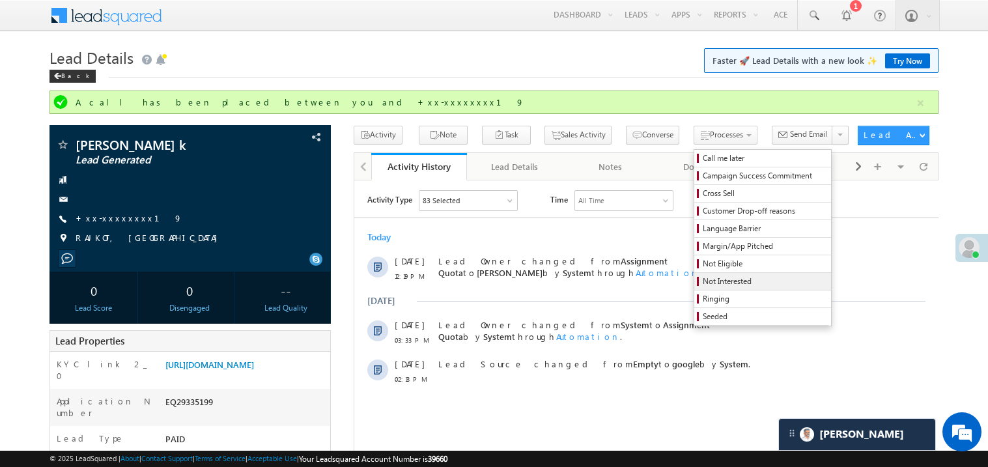
click at [703, 282] on span "Not Interested" at bounding box center [765, 282] width 124 height 12
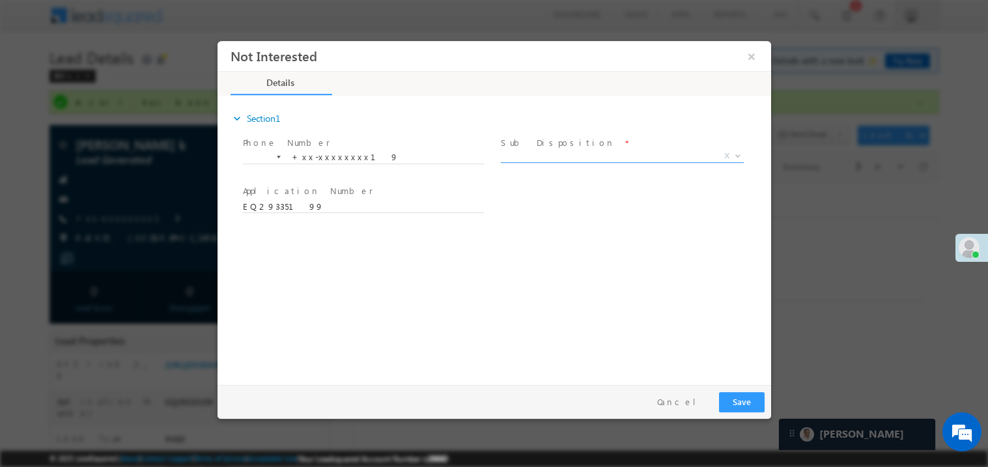
click at [540, 160] on span "Brokerage Job Student Low margin Zero balance a/c Wrong Number Wrongly Register…" at bounding box center [626, 158] width 253 height 16
click at [532, 156] on span "X" at bounding box center [621, 155] width 243 height 13
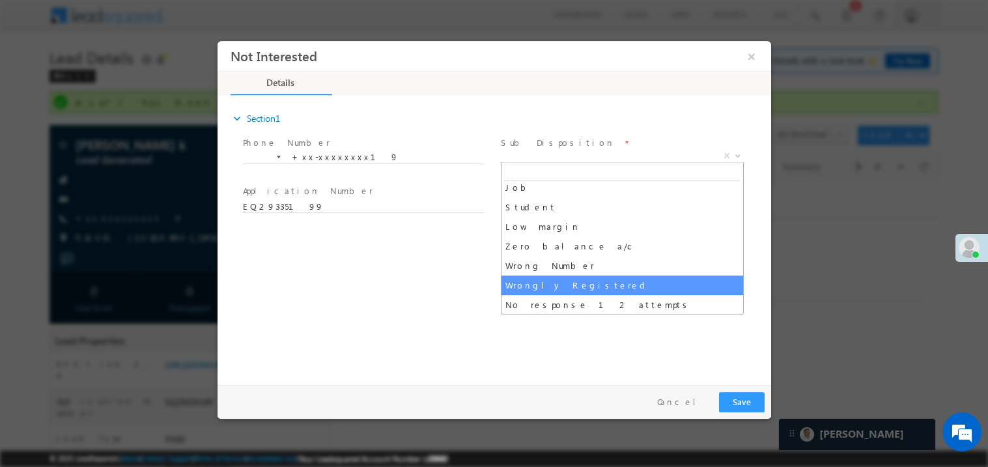
scroll to position [65, 0]
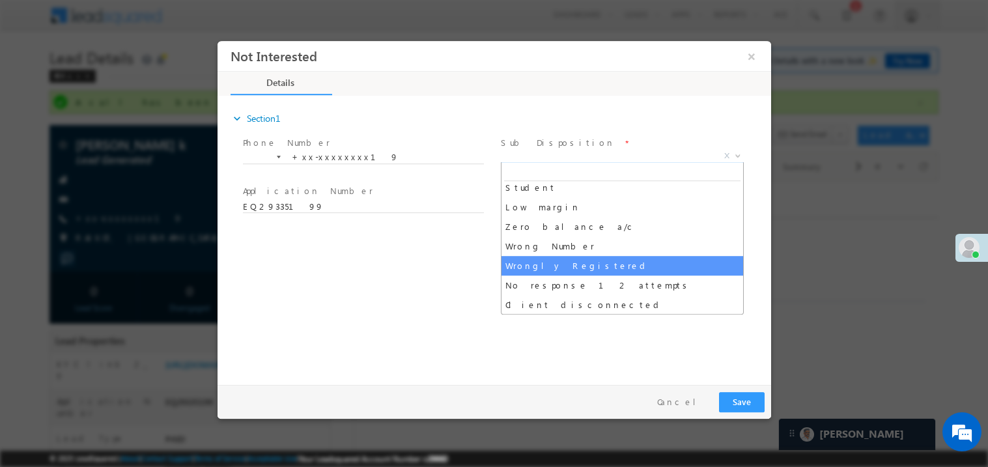
select select "Wrongly Registered"
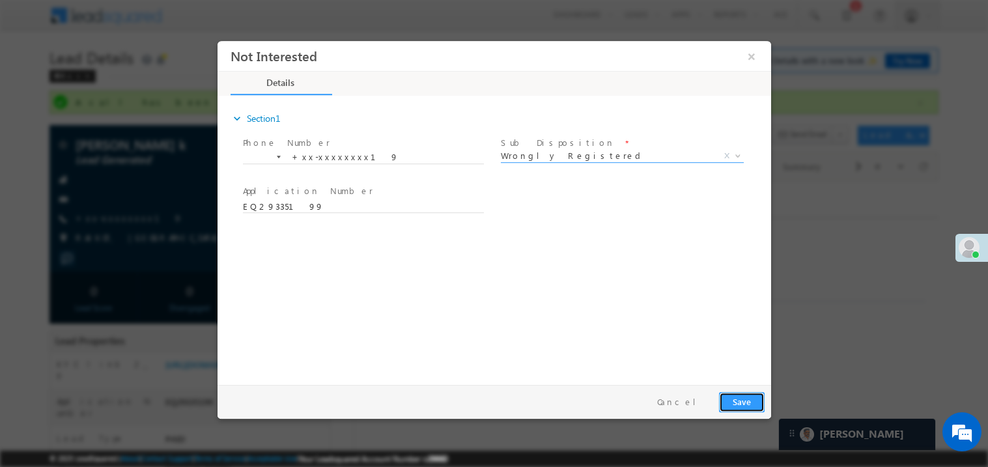
click at [734, 402] on button "Save" at bounding box center [742, 402] width 46 height 20
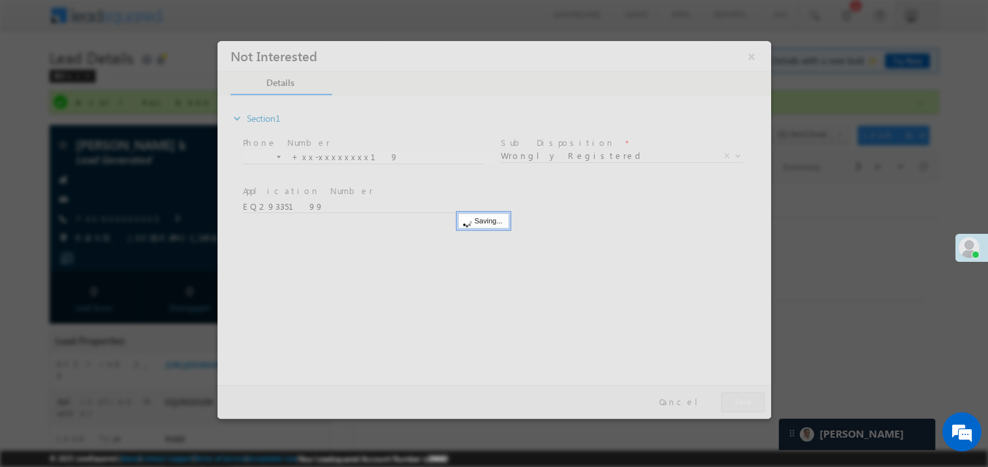
click at [734, 402] on div at bounding box center [494, 229] width 554 height 378
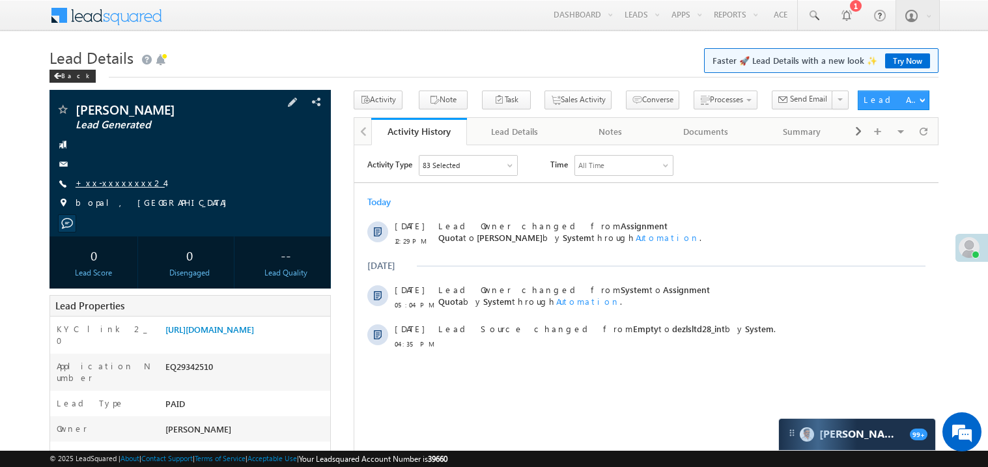
click at [119, 184] on link "+xx-xxxxxxxx24" at bounding box center [120, 182] width 89 height 11
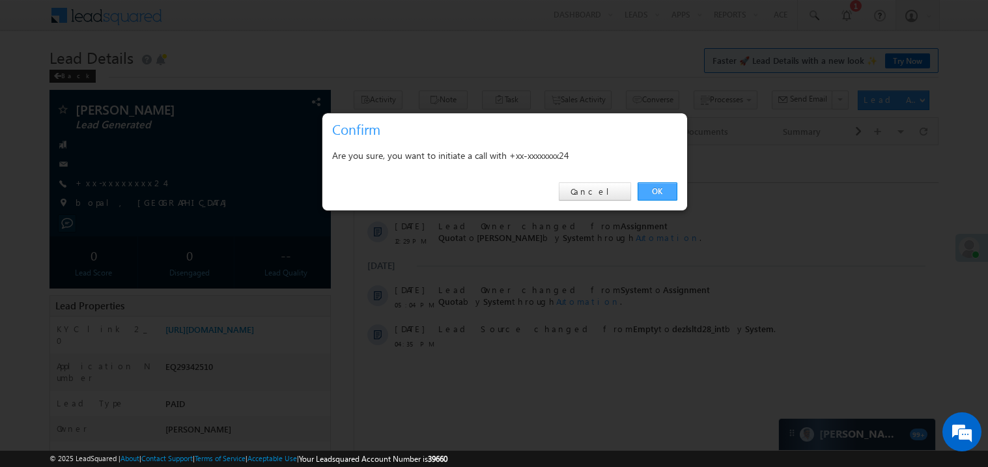
click at [656, 188] on link "OK" at bounding box center [658, 191] width 40 height 18
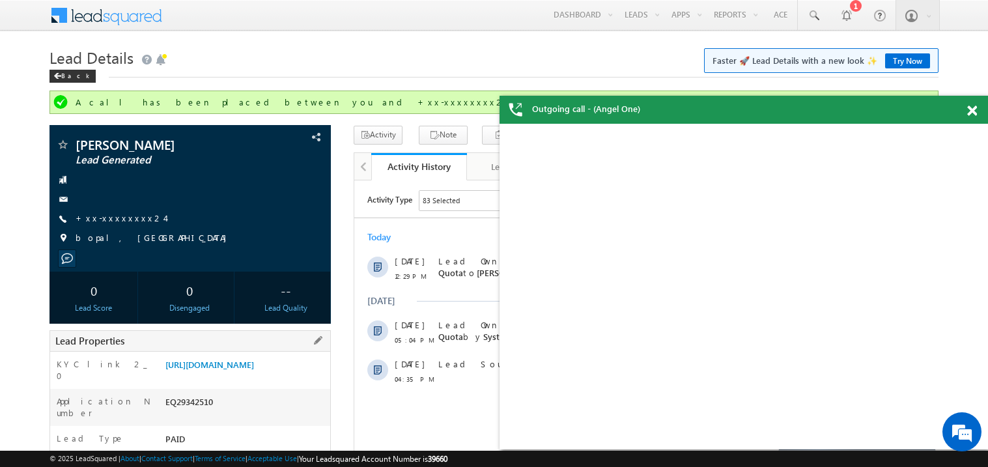
click at [278, 339] on div "Lead Properties" at bounding box center [190, 341] width 281 height 22
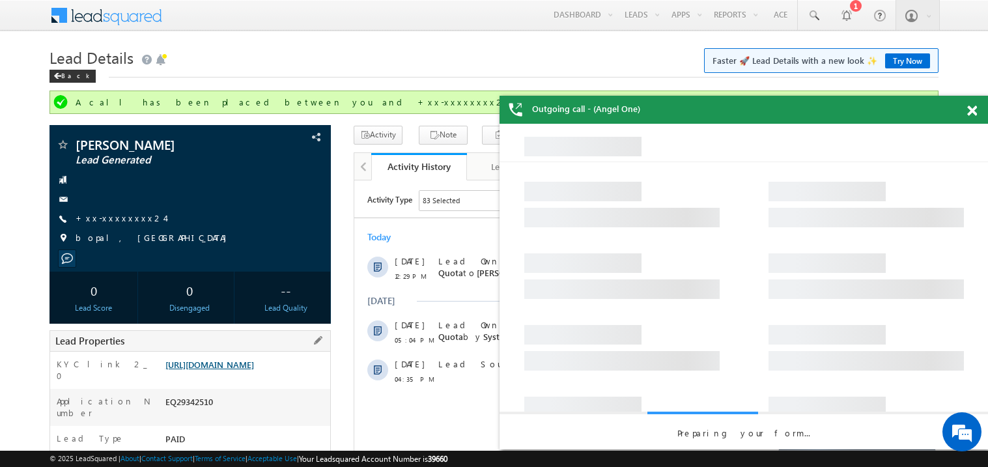
click at [254, 370] on link "https://angelbroking1-pk3em7sa.customui-test.leadsquared.com?leadId=813c6e08-aa…" at bounding box center [210, 364] width 89 height 11
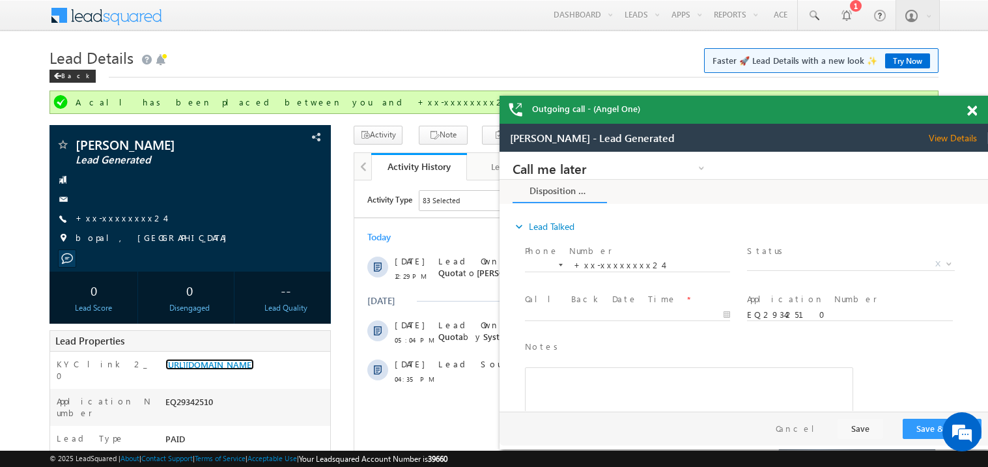
click at [975, 110] on span at bounding box center [973, 111] width 10 height 11
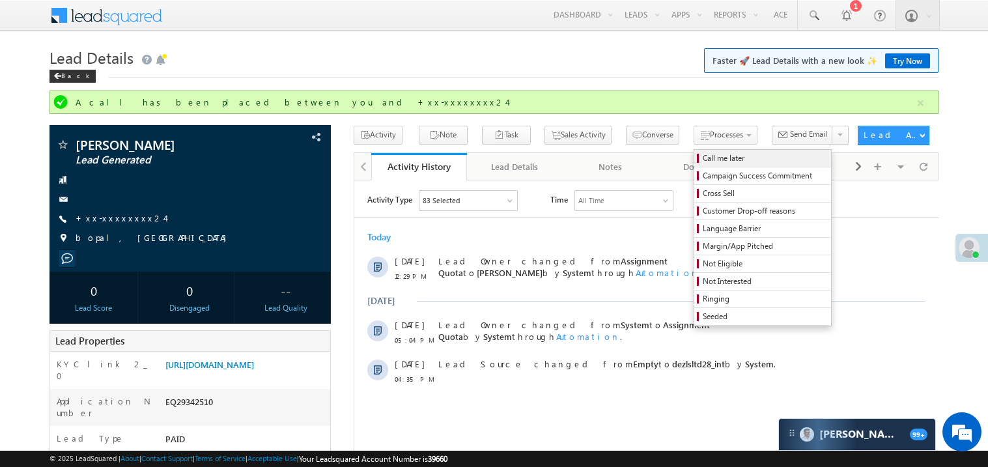
click at [703, 156] on span "Call me later" at bounding box center [765, 158] width 124 height 12
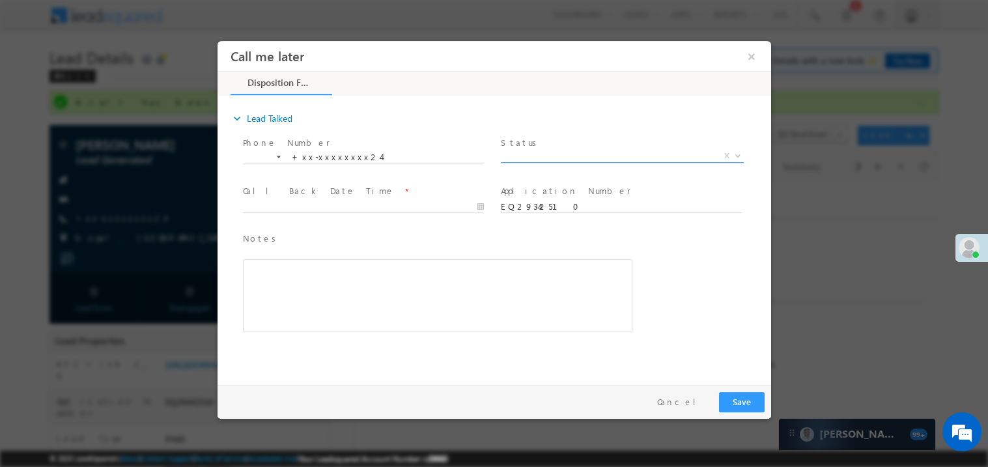
click at [522, 156] on span "X" at bounding box center [621, 155] width 243 height 13
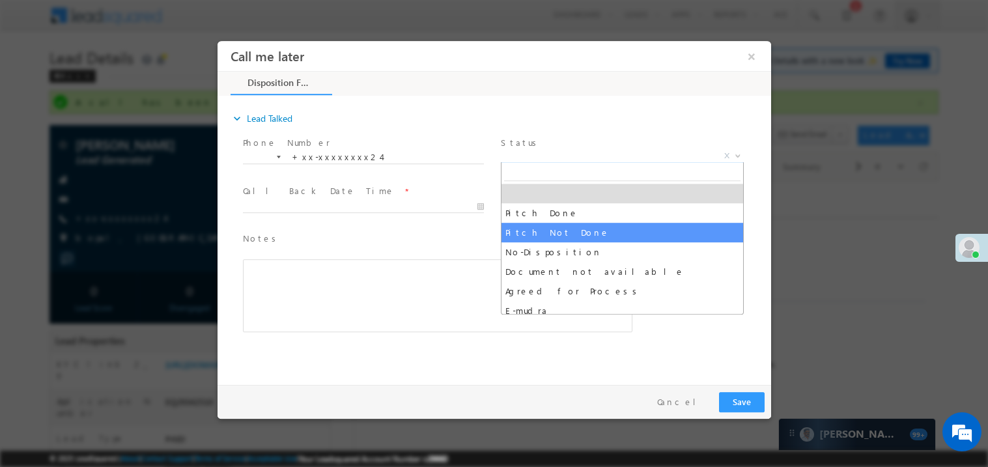
select select "Pitch Not Done"
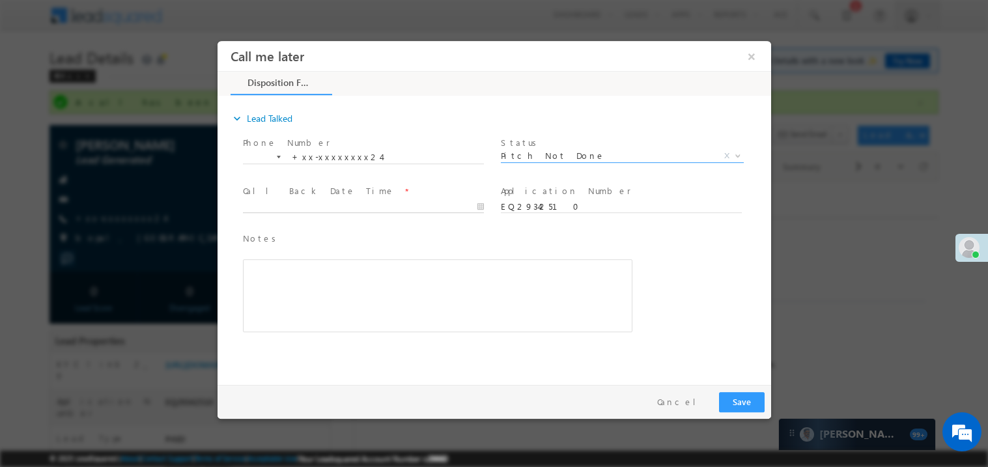
click at [310, 203] on body "Call me later ×" at bounding box center [494, 209] width 554 height 338
type input "09/22/25 12:31 PM"
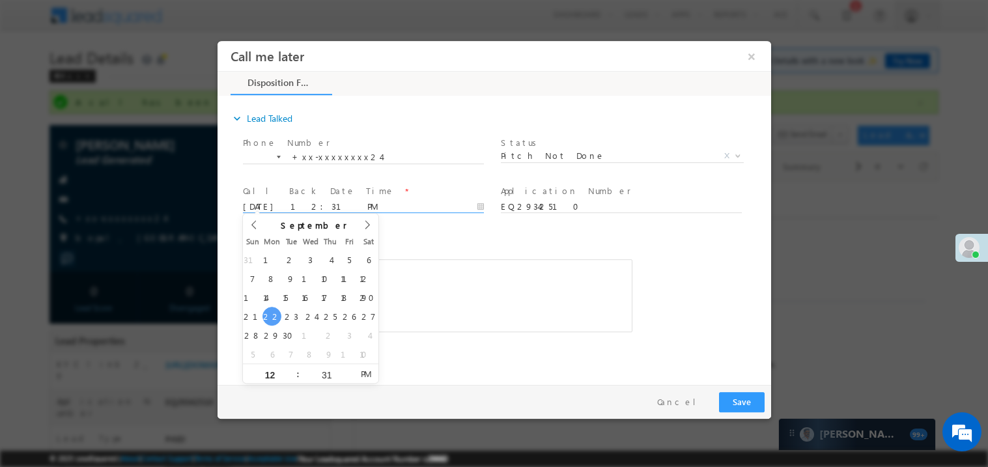
click at [422, 298] on div "Rich Text Editor, 40788eee-0fb2-11ec-a811-0adc8a9d82c2__tab1__section1__Notes__…" at bounding box center [437, 295] width 390 height 73
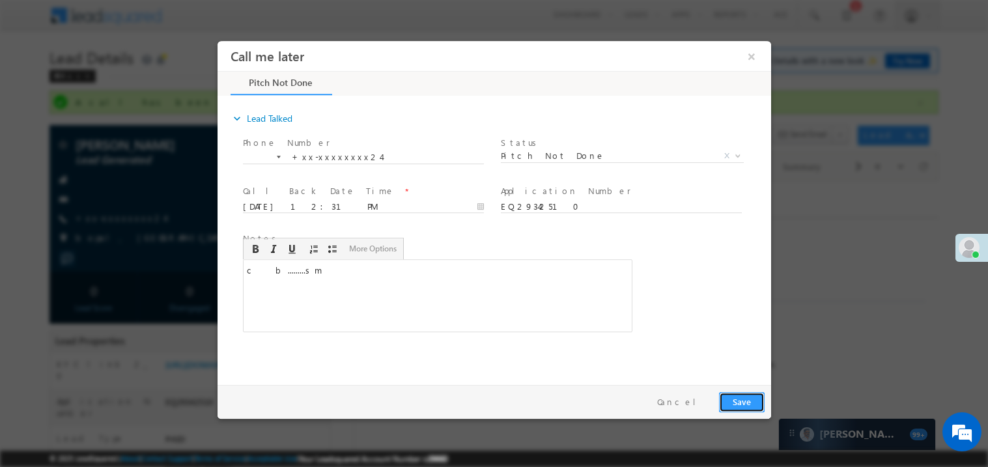
click at [730, 400] on button "Save" at bounding box center [742, 402] width 46 height 20
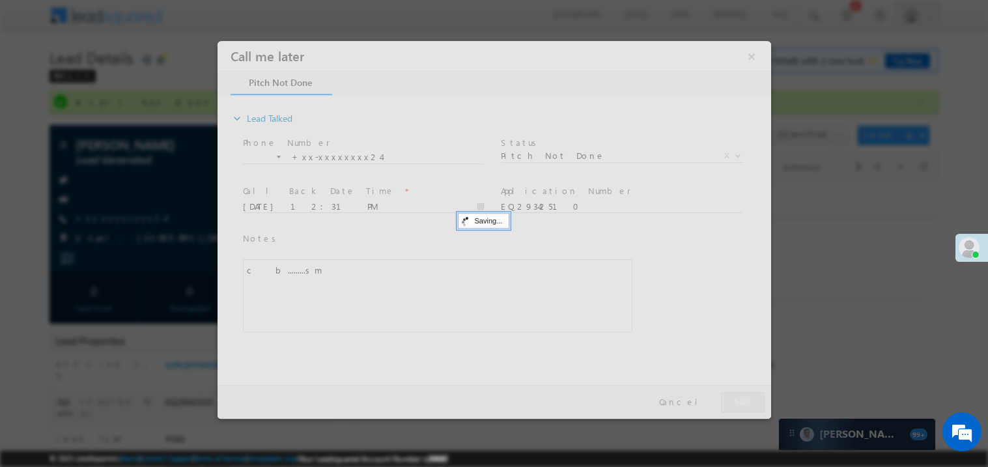
click at [730, 400] on div at bounding box center [494, 229] width 554 height 378
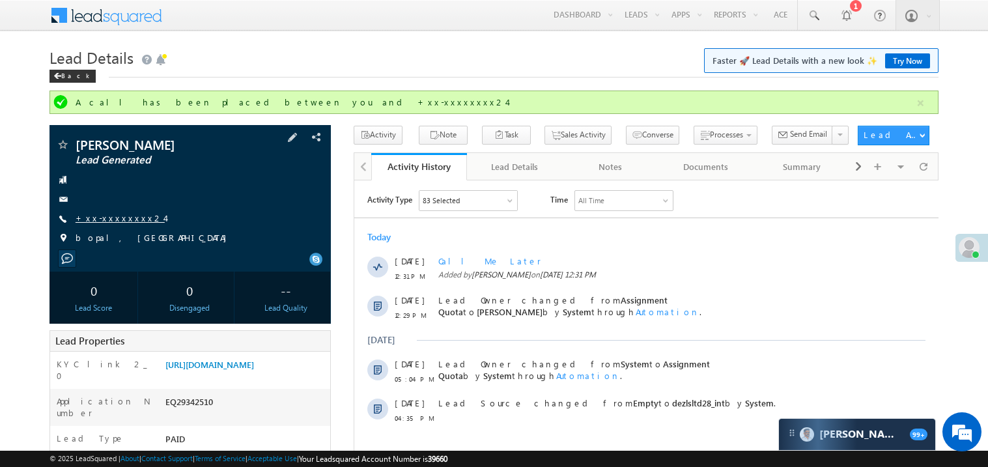
click at [132, 220] on link "+xx-xxxxxxxx24" at bounding box center [120, 217] width 89 height 11
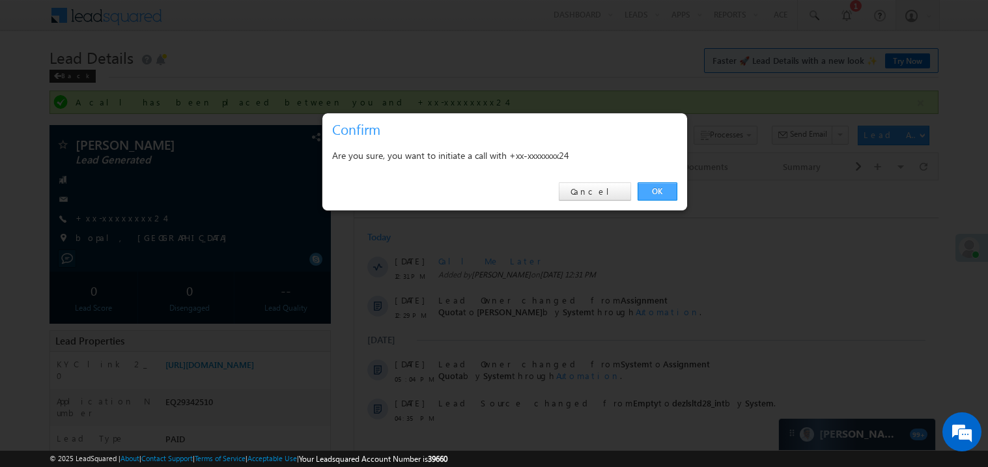
click at [661, 191] on link "OK" at bounding box center [658, 191] width 40 height 18
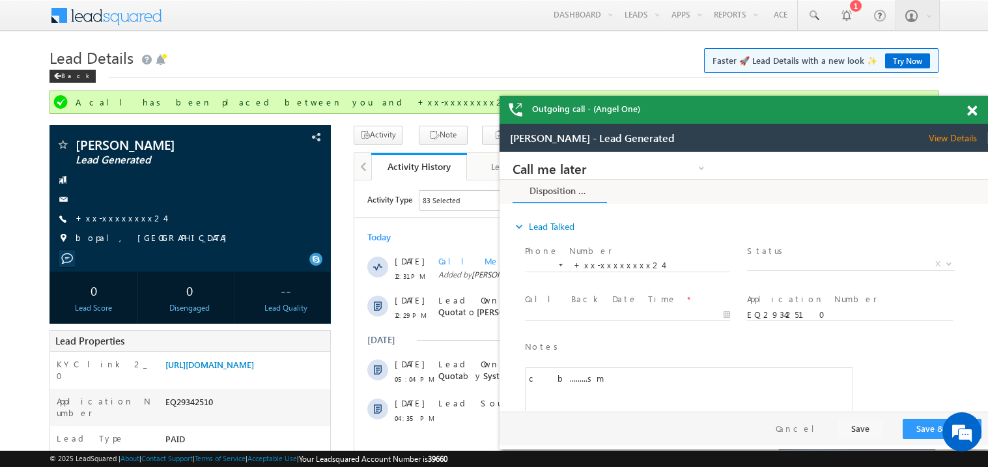
click at [980, 107] on div at bounding box center [980, 108] width 18 height 25
click at [975, 109] on span at bounding box center [973, 111] width 10 height 11
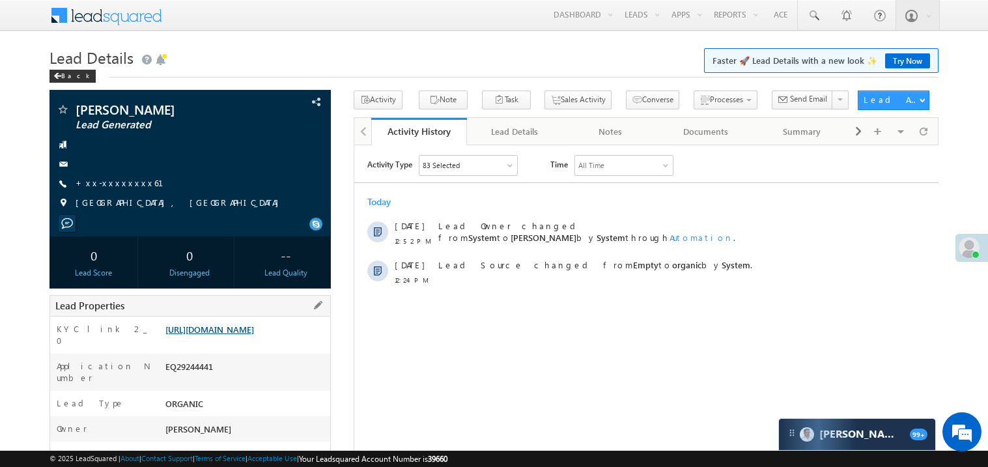
click at [235, 335] on link "[URL][DOMAIN_NAME]" at bounding box center [210, 329] width 89 height 11
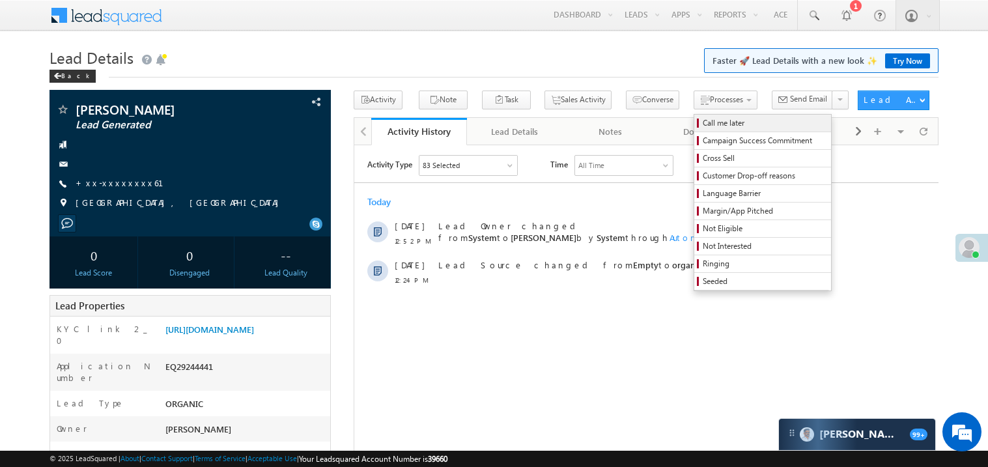
click at [703, 127] on span "Call me later" at bounding box center [765, 123] width 124 height 12
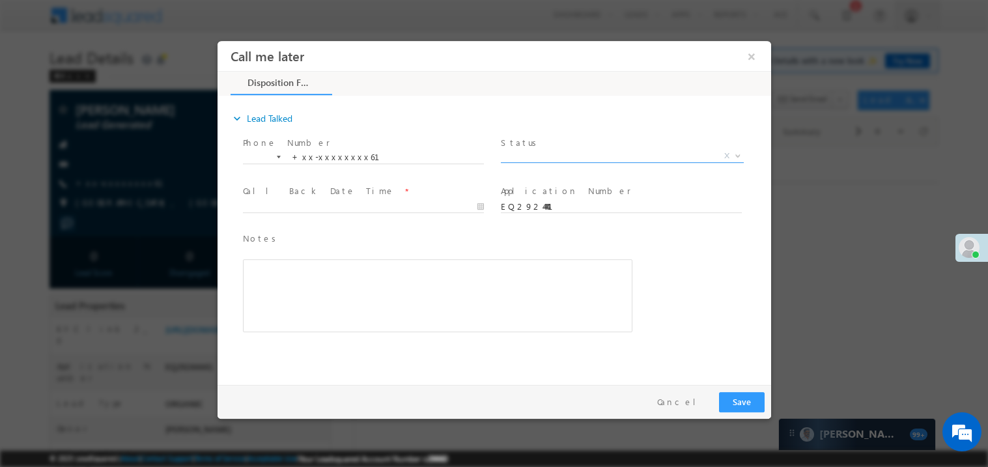
click at [532, 154] on span "X" at bounding box center [621, 155] width 243 height 13
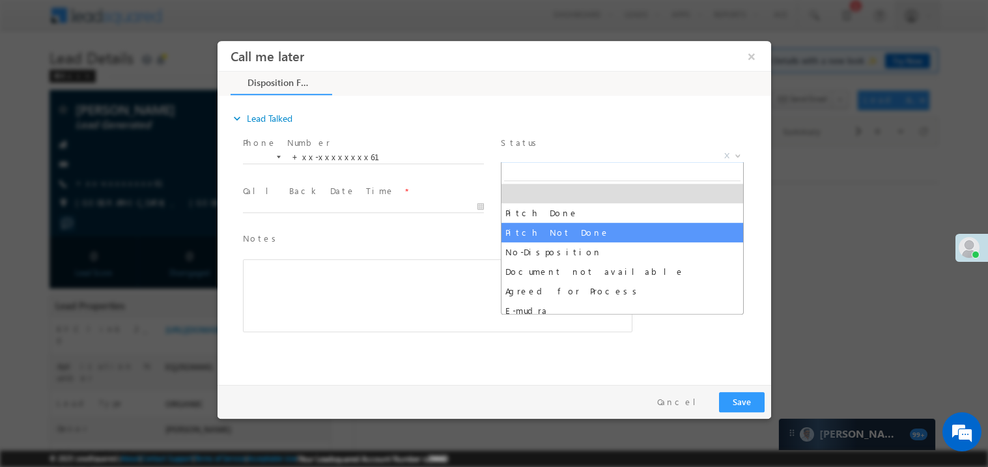
select select "Pitch Not Done"
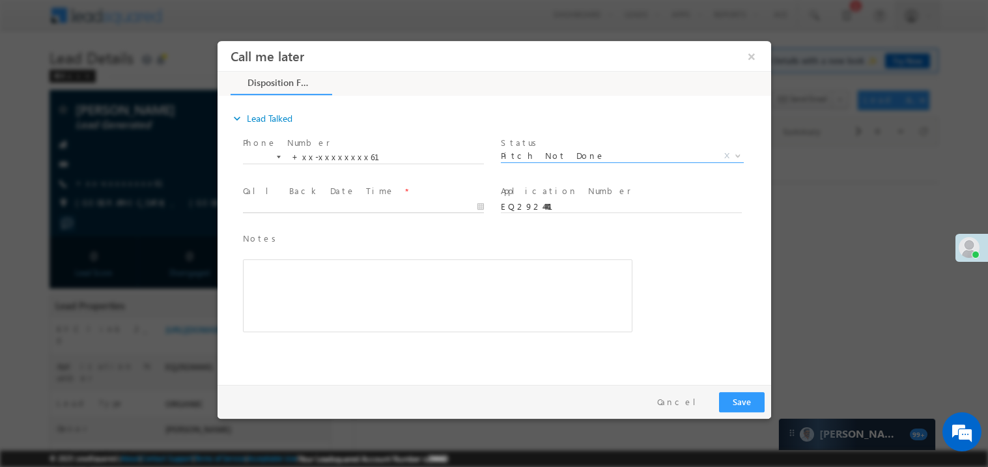
click at [293, 208] on body "Call me later ×" at bounding box center [494, 209] width 554 height 338
type input "09/22/25 1:00 PM"
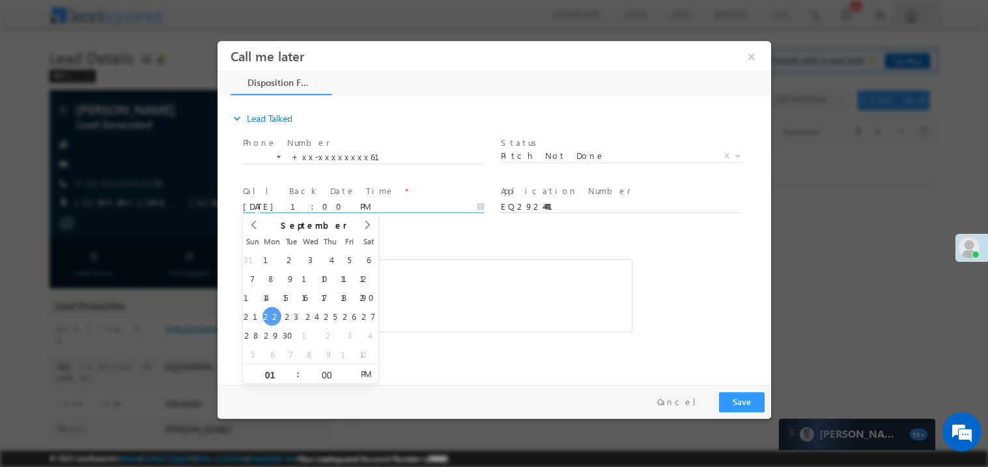
click at [404, 308] on div "Rich Text Editor, 40788eee-0fb2-11ec-a811-0adc8a9d82c2__tab1__section1__Notes__…" at bounding box center [437, 295] width 390 height 73
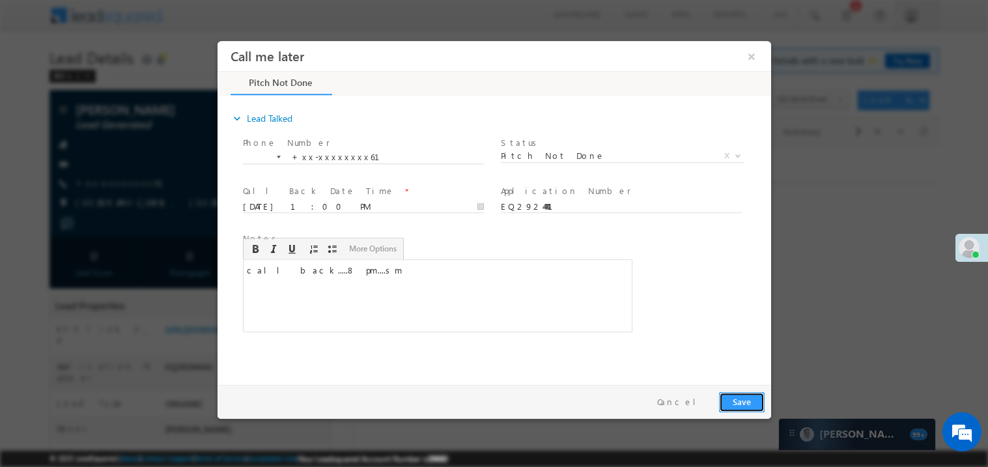
click at [755, 397] on button "Save" at bounding box center [742, 402] width 46 height 20
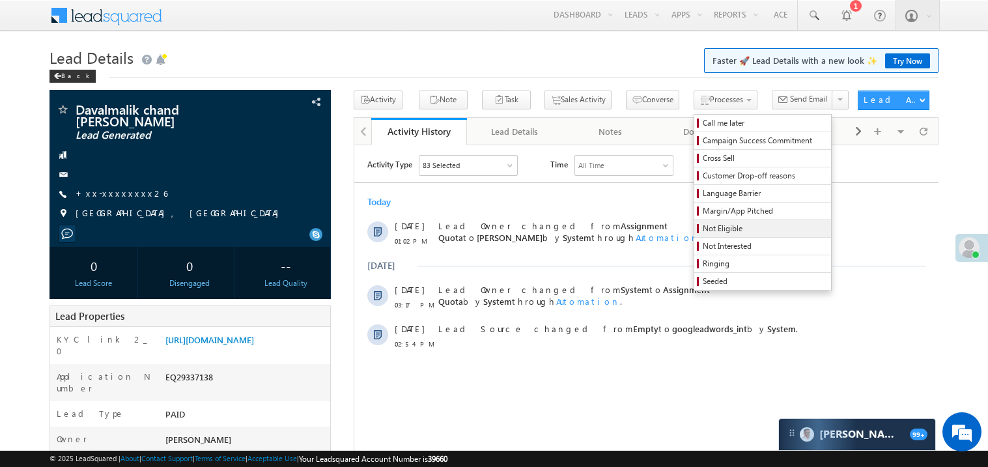
click at [703, 229] on span "Not Eligible" at bounding box center [765, 229] width 124 height 12
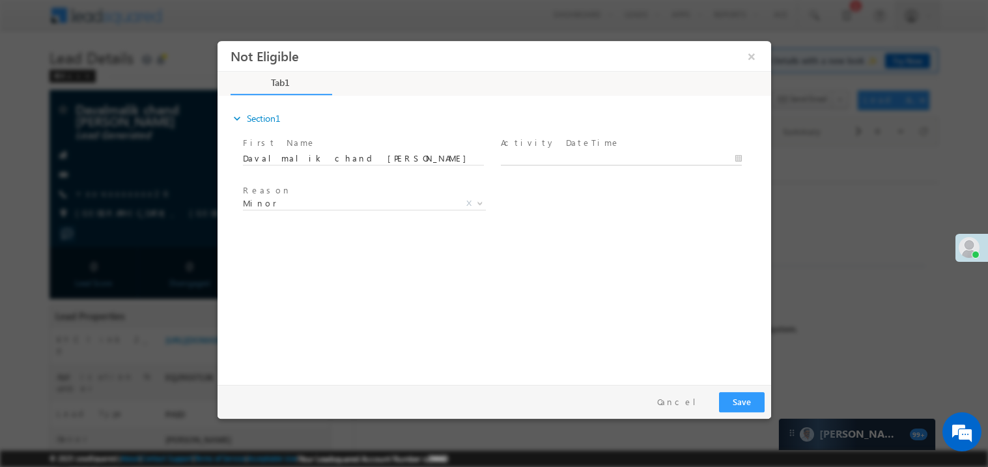
click at [520, 162] on body "Not Eligible ×" at bounding box center [494, 209] width 554 height 338
type input "09/22/25 1:04 PM"
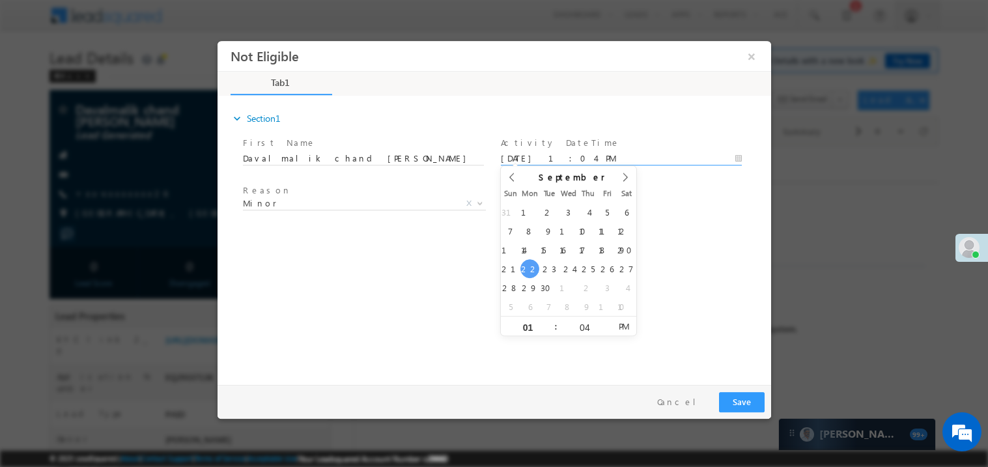
click at [482, 304] on div "expand_more Section1 First Name *" at bounding box center [497, 237] width 547 height 281
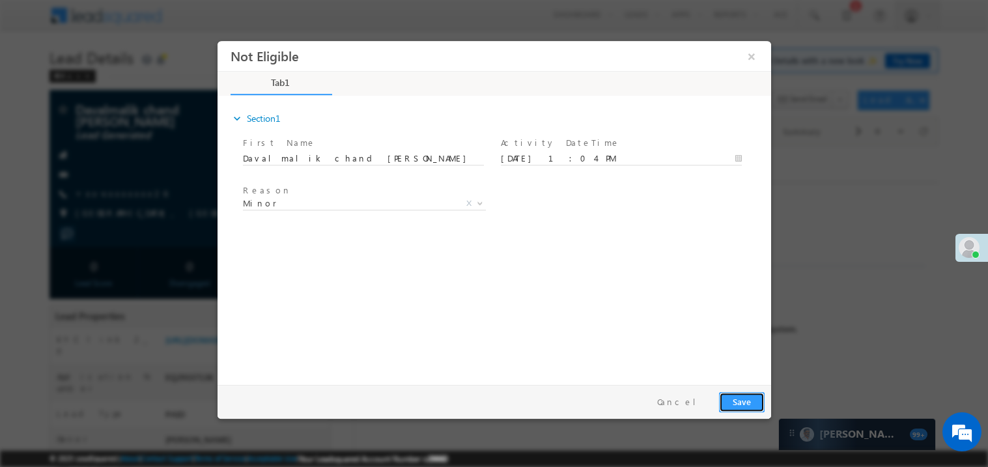
click at [732, 397] on button "Save" at bounding box center [742, 402] width 46 height 20
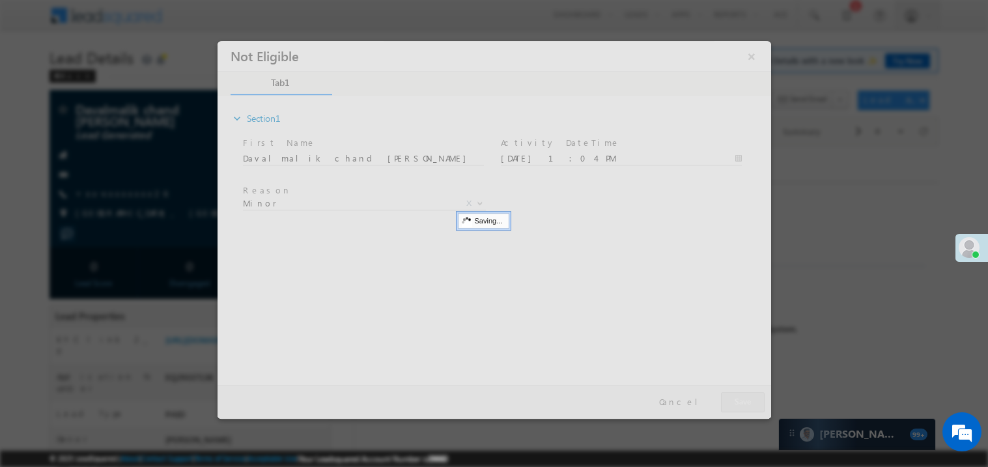
click at [732, 397] on div at bounding box center [494, 229] width 554 height 378
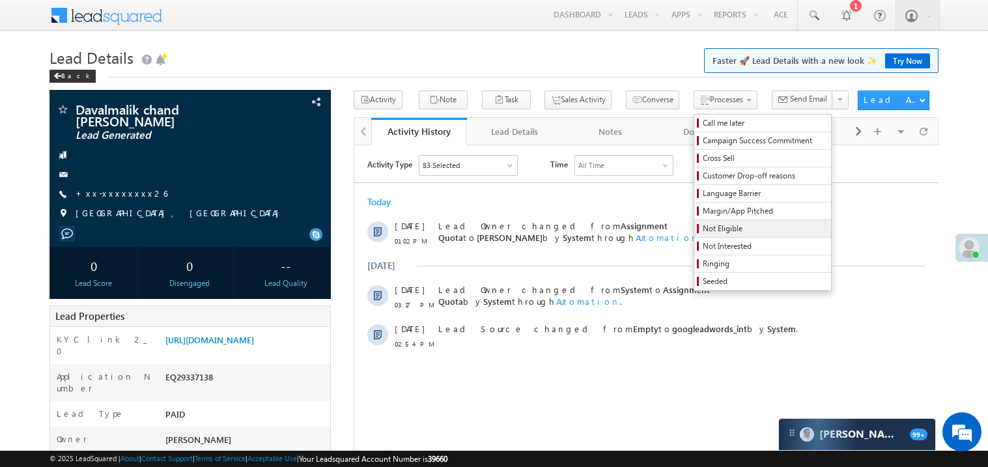
click at [709, 229] on span "Not Eligible" at bounding box center [765, 229] width 124 height 12
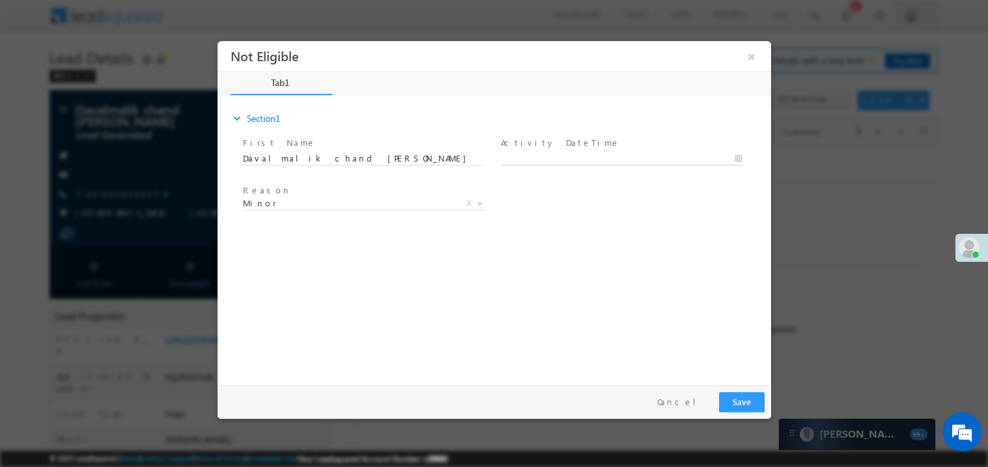
click at [529, 156] on body "Not Eligible ×" at bounding box center [494, 209] width 554 height 338
type input "09/22/25 1:05 PM"
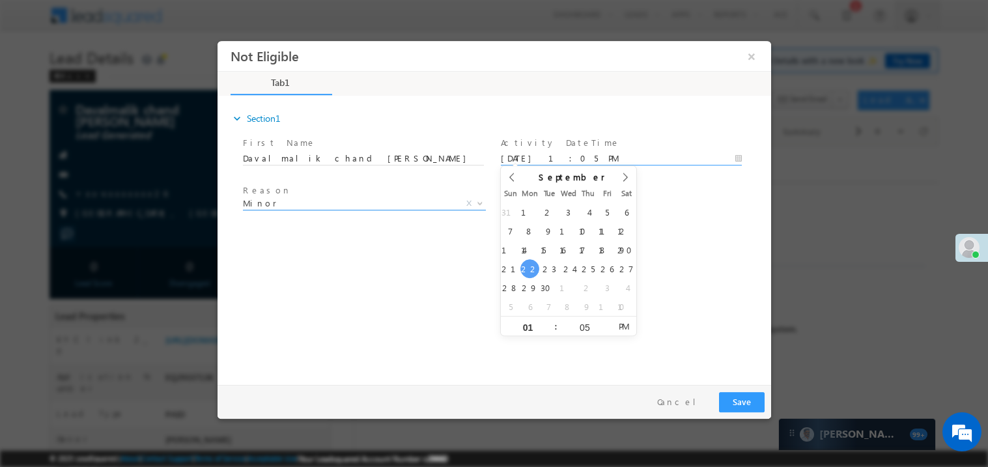
click at [307, 203] on span "Minor" at bounding box center [348, 203] width 212 height 12
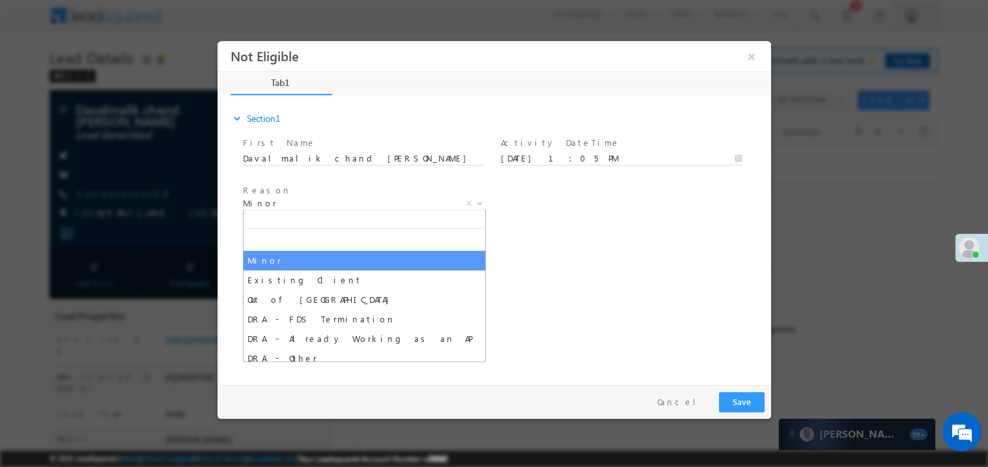
click at [557, 258] on div "expand_more Section1 First Name *" at bounding box center [497, 237] width 547 height 281
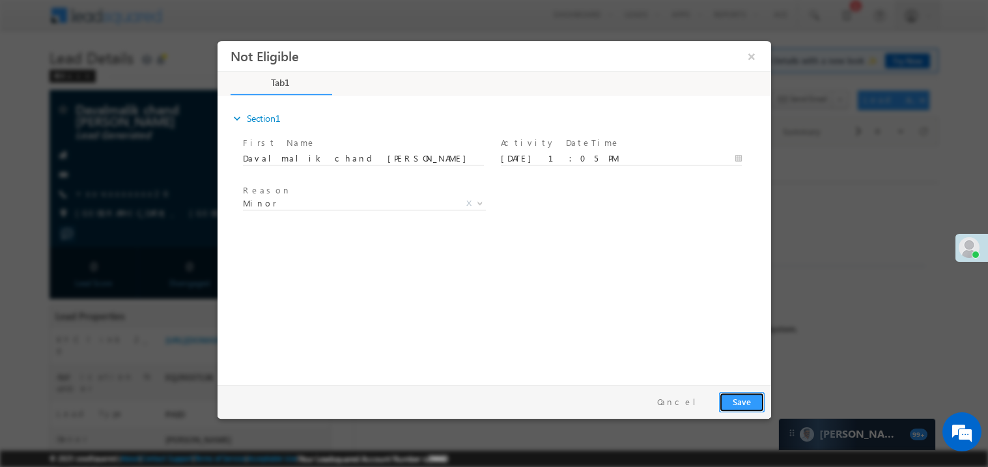
click at [751, 395] on button "Save" at bounding box center [742, 402] width 46 height 20
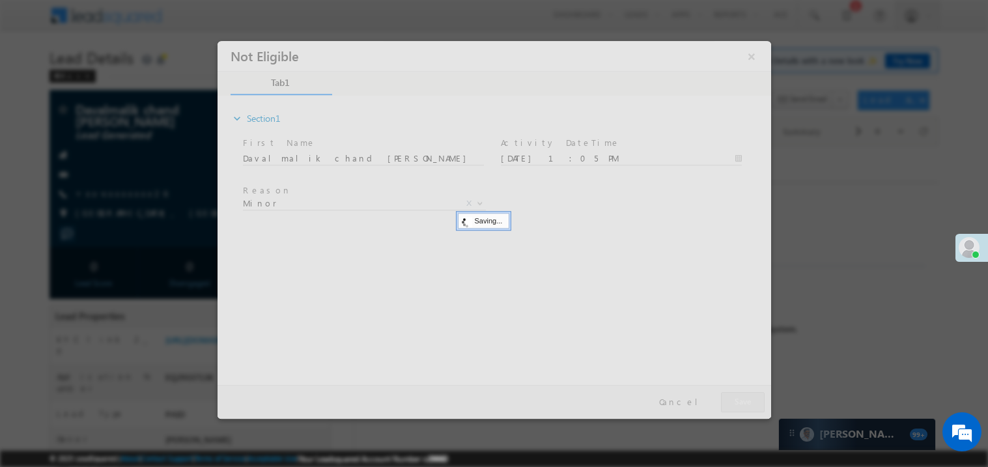
click at [751, 395] on div at bounding box center [494, 229] width 554 height 378
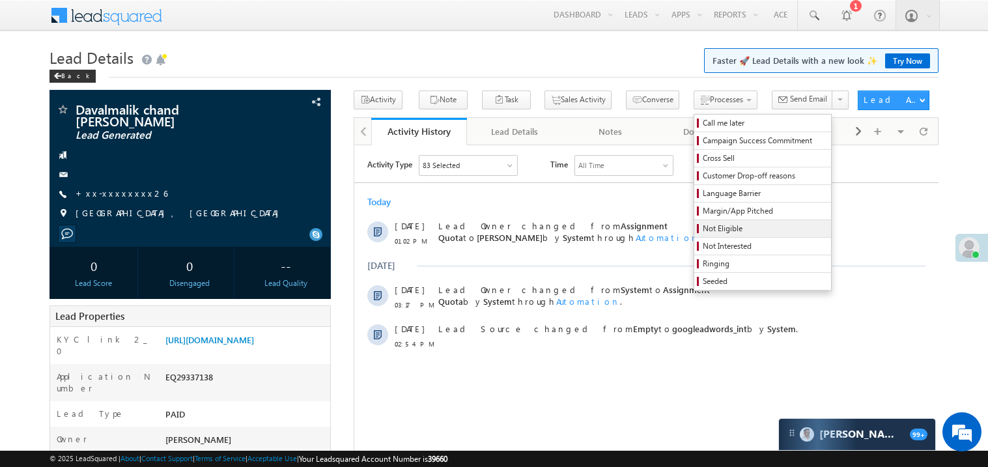
click at [704, 225] on span "Not Eligible" at bounding box center [765, 229] width 124 height 12
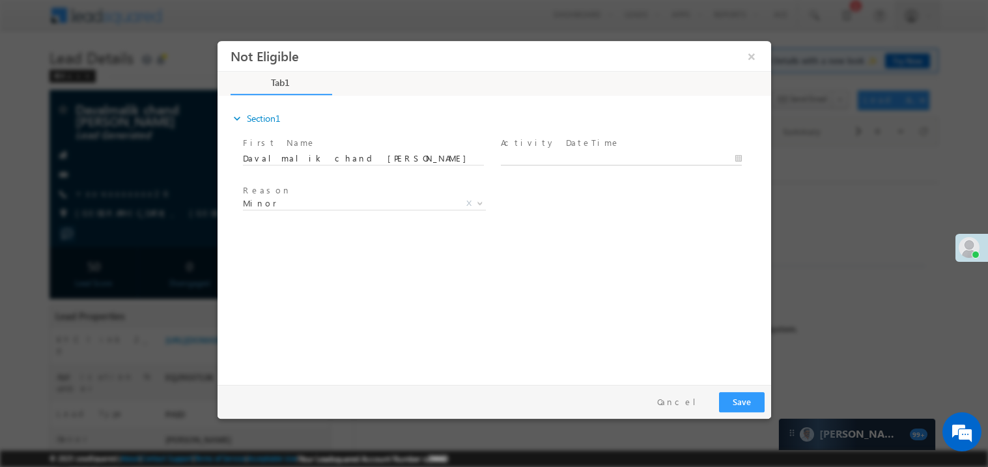
click at [530, 155] on body "Not Eligible ×" at bounding box center [494, 209] width 554 height 338
type input "09/22/25 1:05 PM"
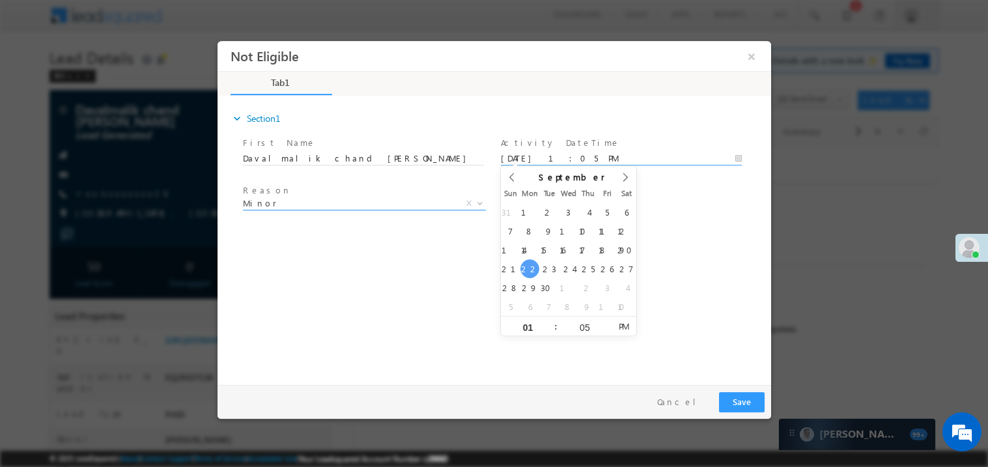
click at [330, 207] on span "Minor" at bounding box center [348, 203] width 212 height 12
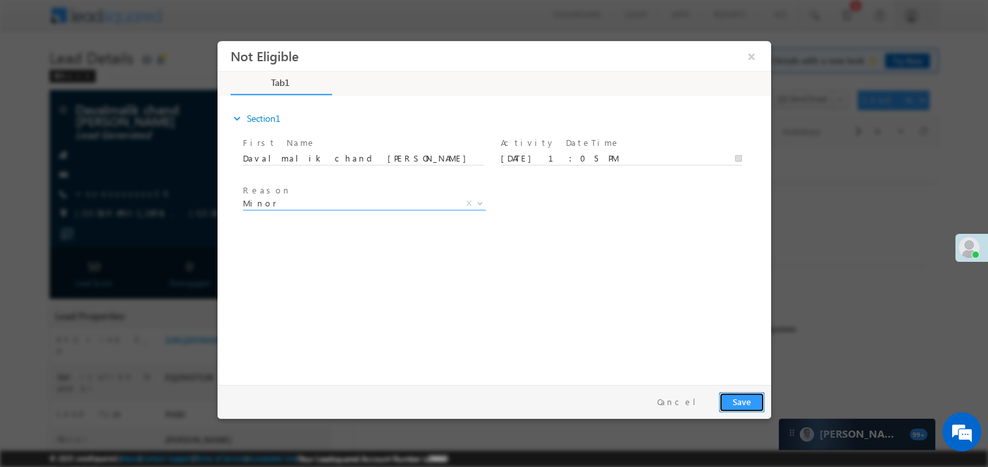
click at [744, 405] on button "Save" at bounding box center [742, 402] width 46 height 20
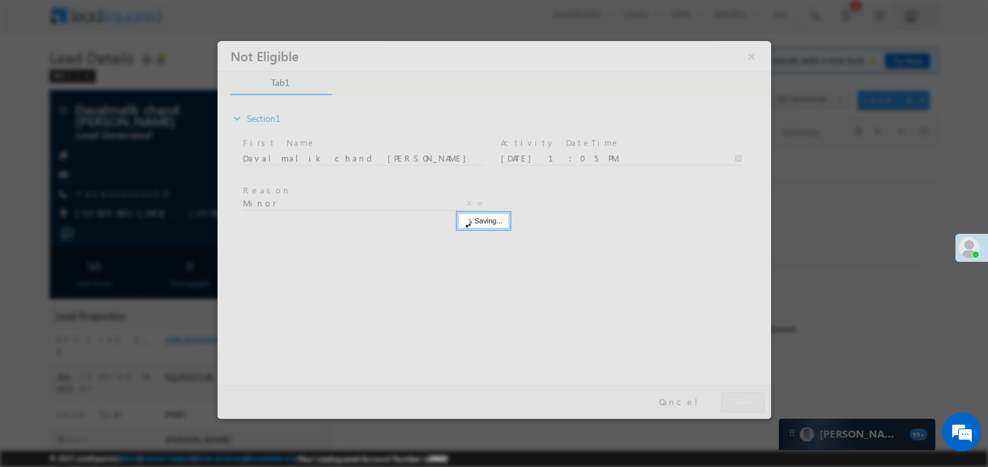
click at [744, 405] on div at bounding box center [494, 229] width 554 height 378
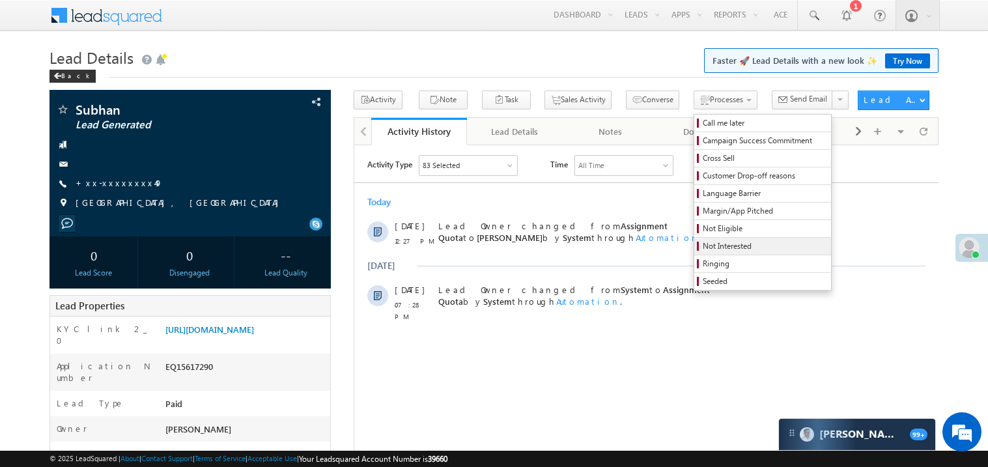
click at [708, 246] on span "Not Interested" at bounding box center [765, 246] width 124 height 12
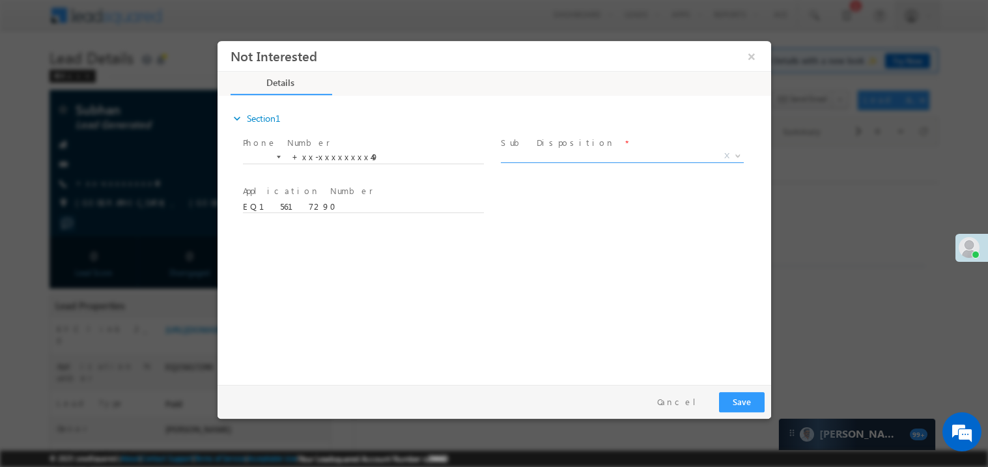
click at [549, 156] on span "X" at bounding box center [621, 155] width 243 height 13
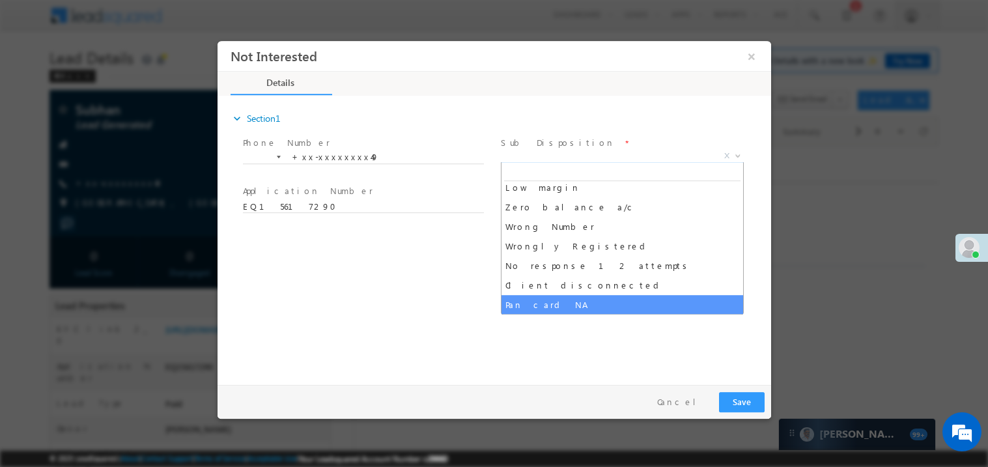
scroll to position [104, 0]
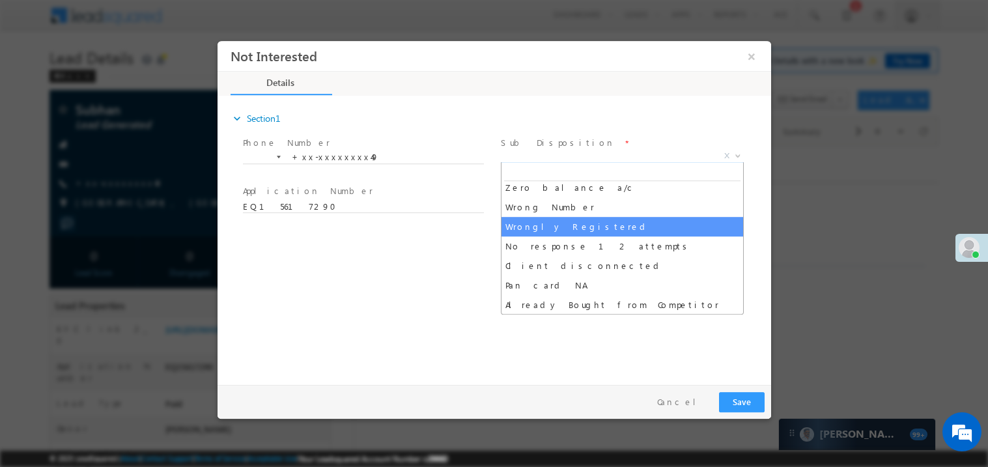
select select "Wrongly Registered"
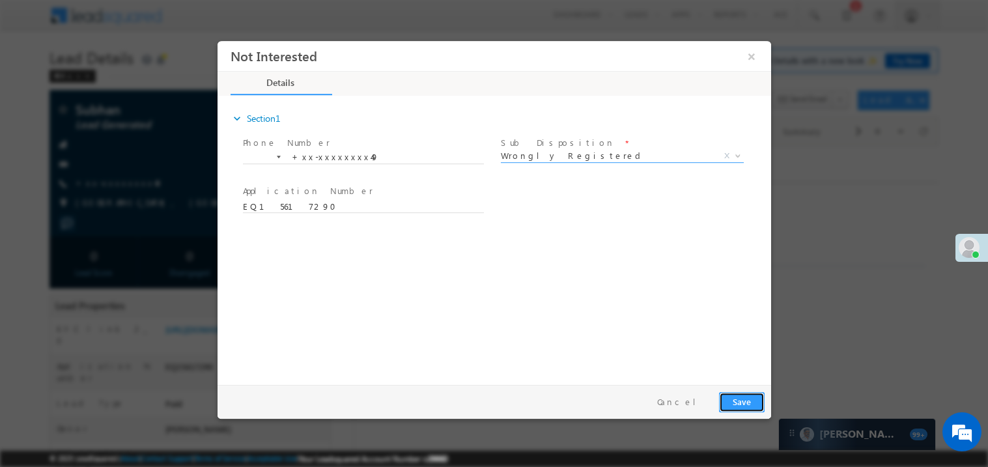
click at [747, 403] on button "Save" at bounding box center [742, 402] width 46 height 20
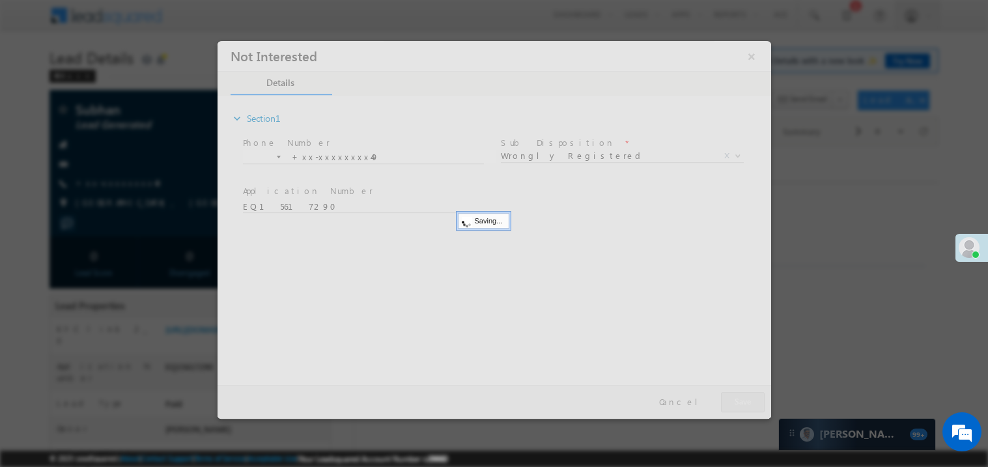
click at [747, 403] on div at bounding box center [494, 229] width 554 height 378
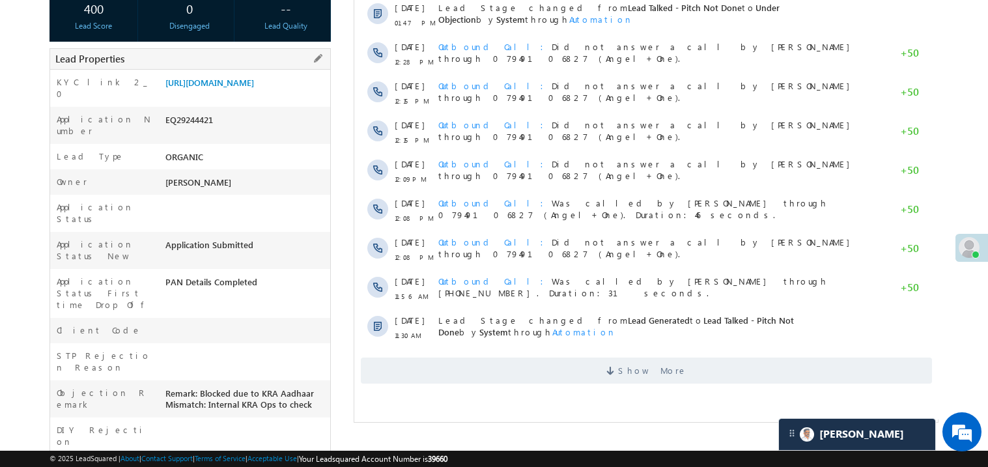
scroll to position [260, 0]
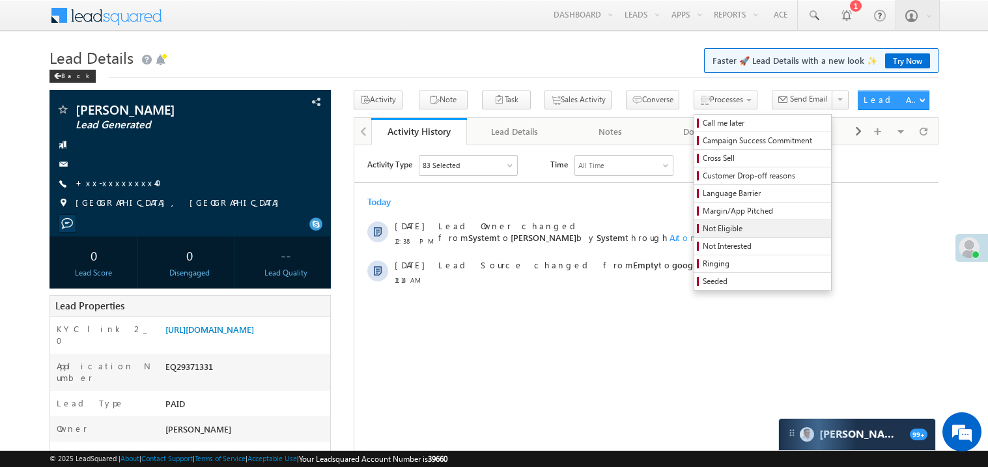
click at [718, 227] on span "Not Eligible" at bounding box center [765, 229] width 124 height 12
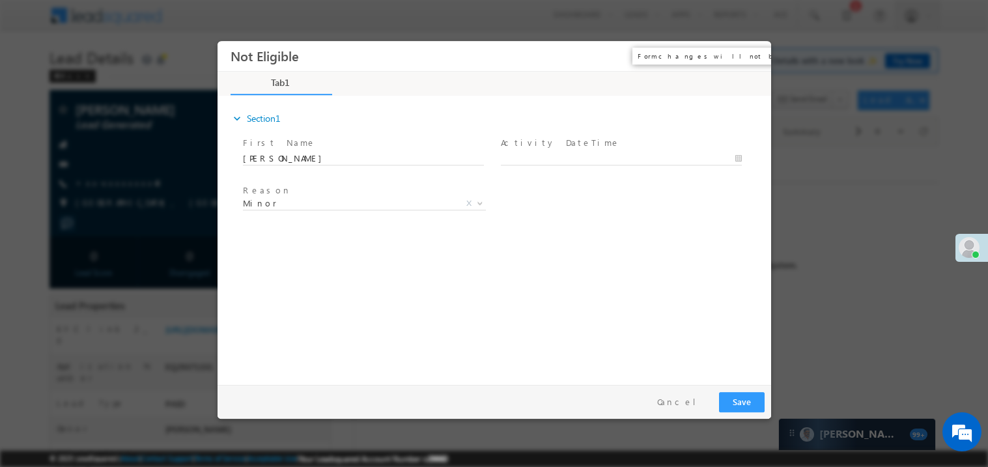
click at [760, 52] on button "×" at bounding box center [751, 56] width 22 height 24
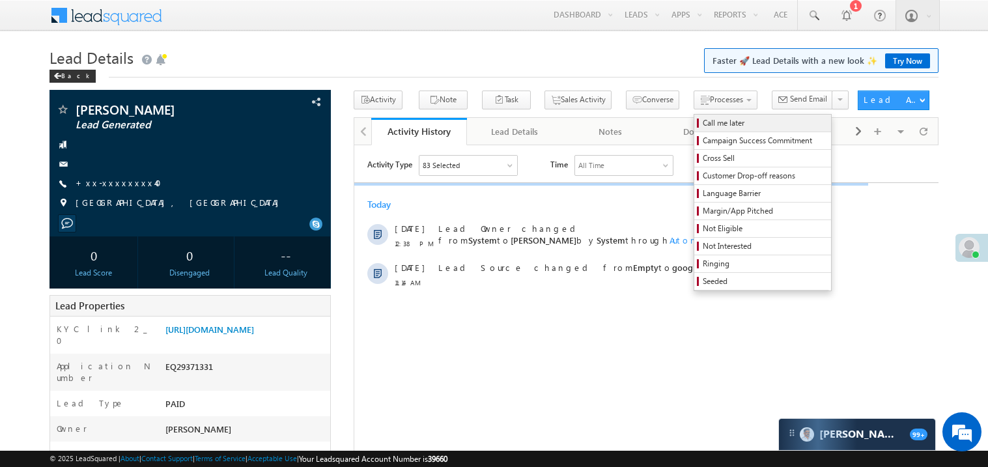
click at [703, 124] on span "Call me later" at bounding box center [765, 123] width 124 height 12
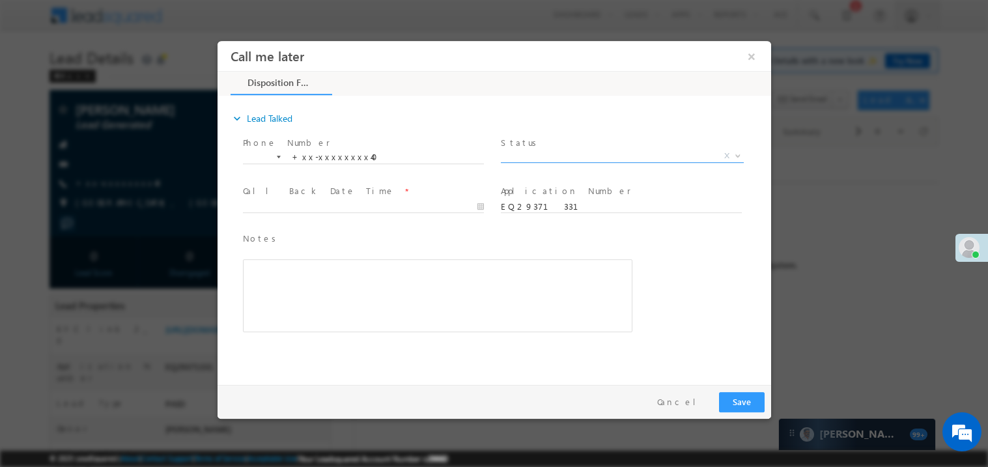
click at [526, 156] on span "X" at bounding box center [621, 155] width 243 height 13
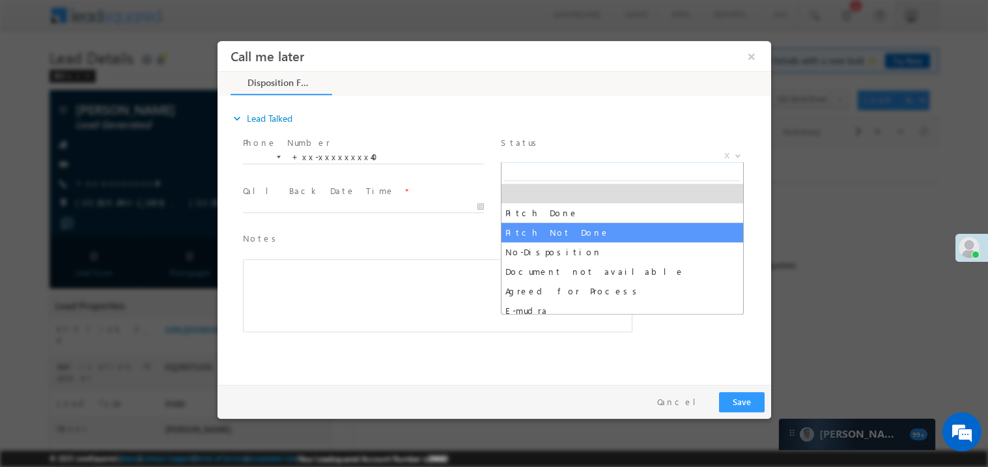
select select "Pitch Not Done"
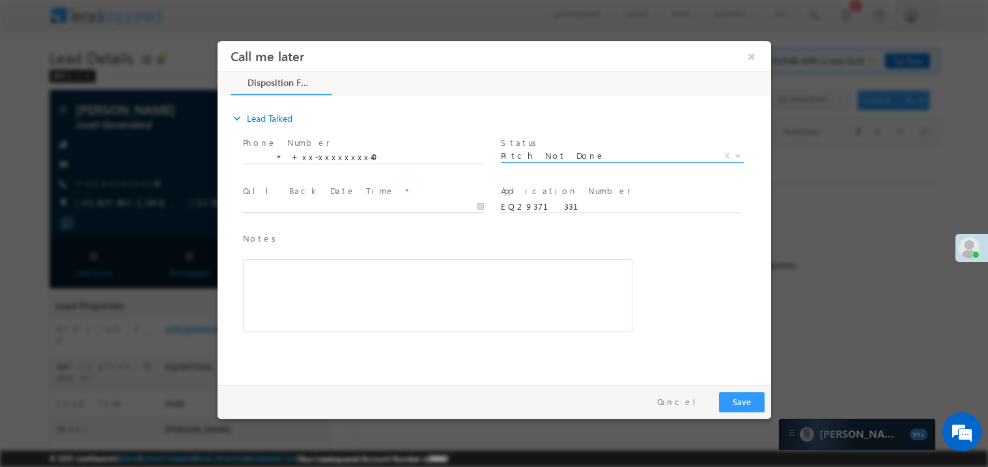
click at [295, 204] on body "Call me later ×" at bounding box center [494, 209] width 554 height 338
type input "[DATE] 1:21 PM"
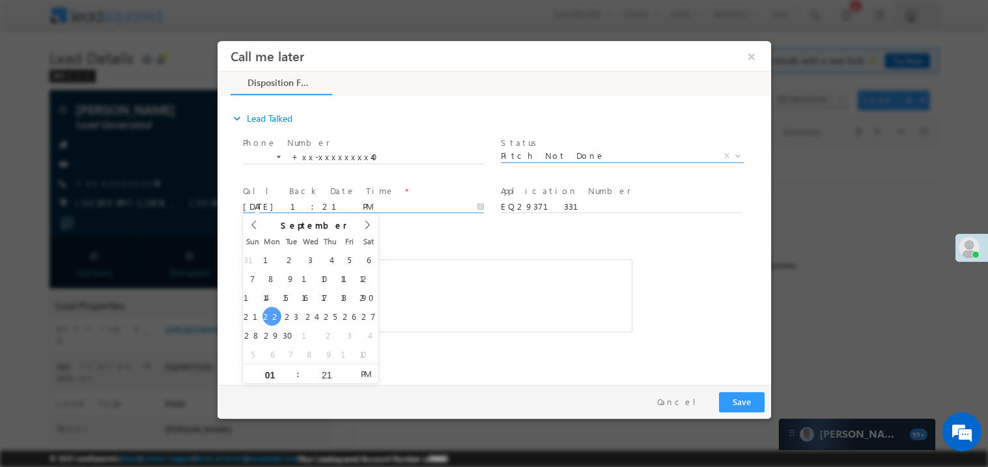
click at [526, 156] on span "Pitch Not Done" at bounding box center [606, 155] width 212 height 12
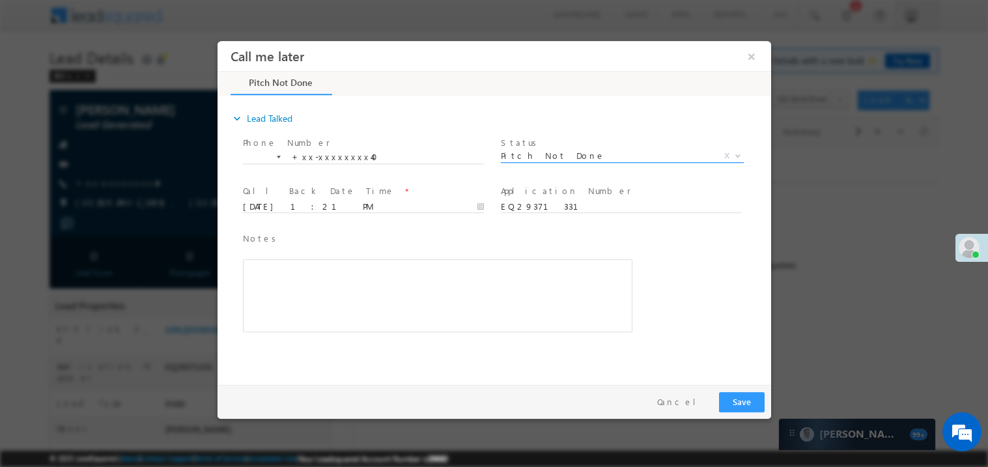
click at [517, 156] on span "Pitch Not Done" at bounding box center [606, 155] width 212 height 12
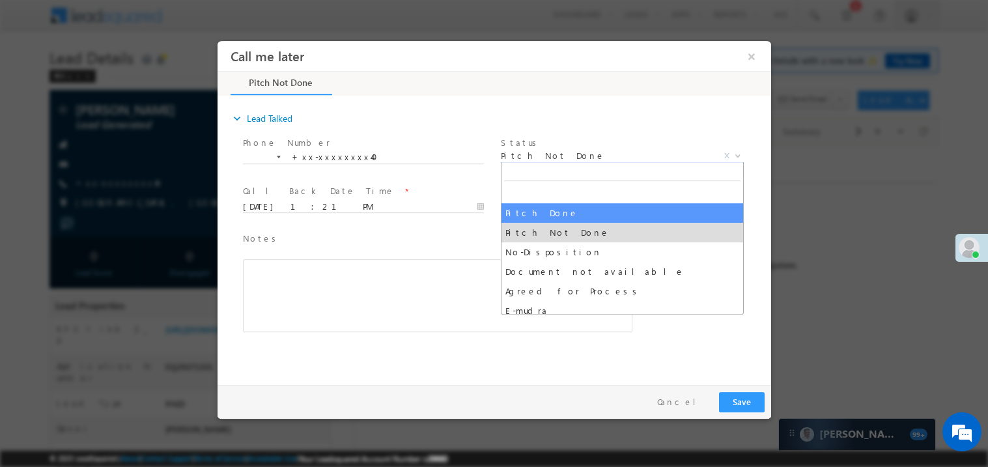
select select "Pitch Done"
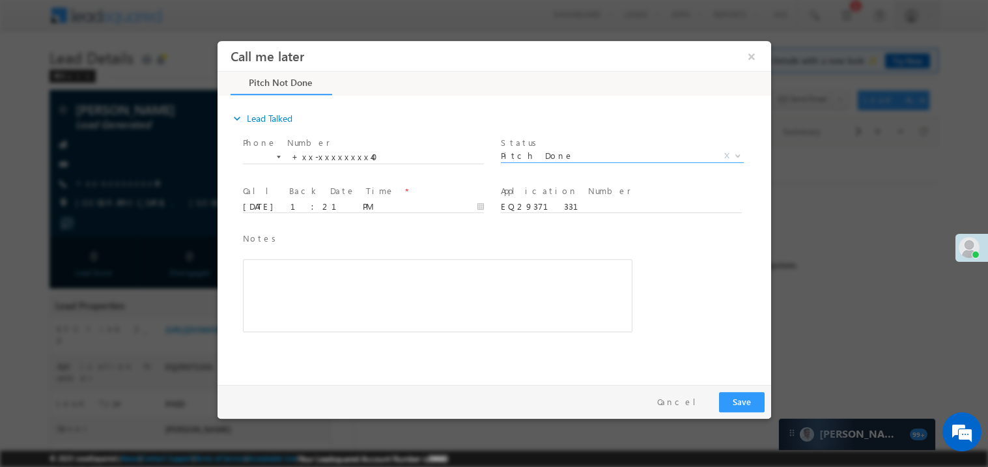
click at [304, 277] on div "Rich Text Editor, 40788eee-0fb2-11ec-a811-0adc8a9d82c2__tab1__section1__Notes__…" at bounding box center [437, 295] width 390 height 73
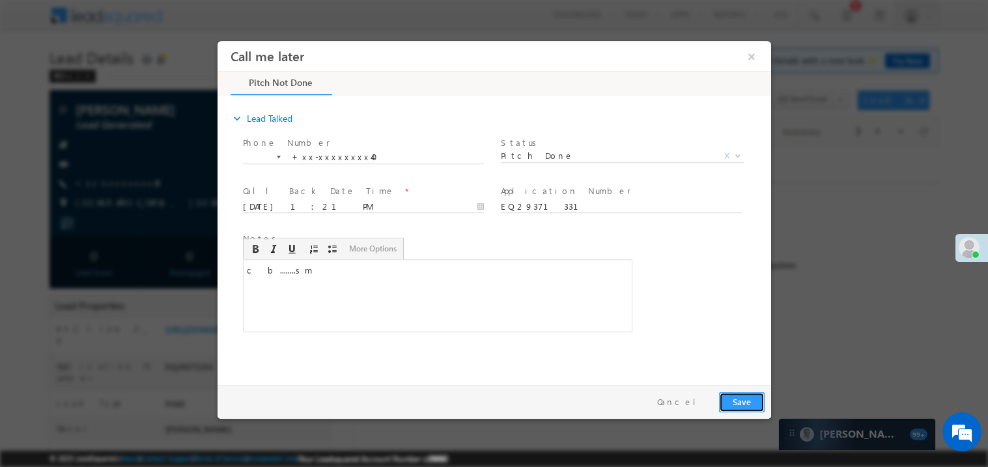
click at [744, 402] on button "Save" at bounding box center [742, 402] width 46 height 20
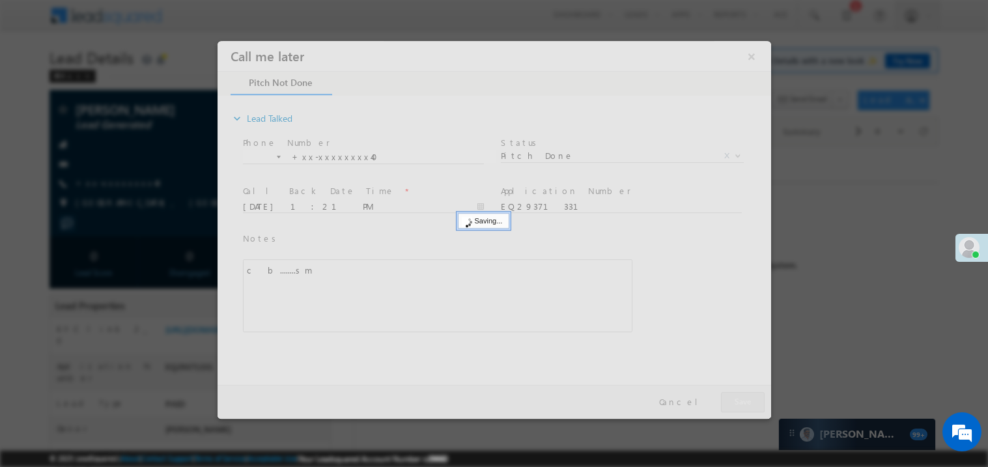
click at [744, 402] on div at bounding box center [494, 229] width 554 height 378
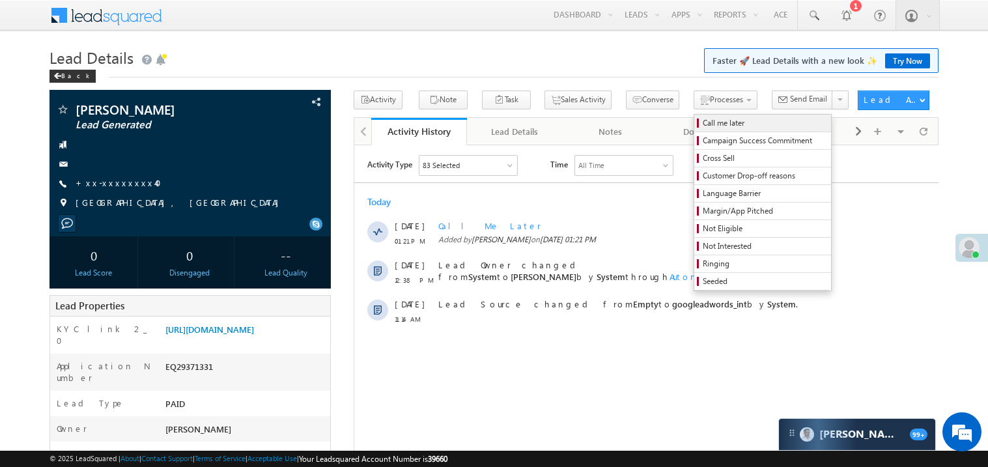
click at [703, 118] on span "Call me later" at bounding box center [765, 123] width 124 height 12
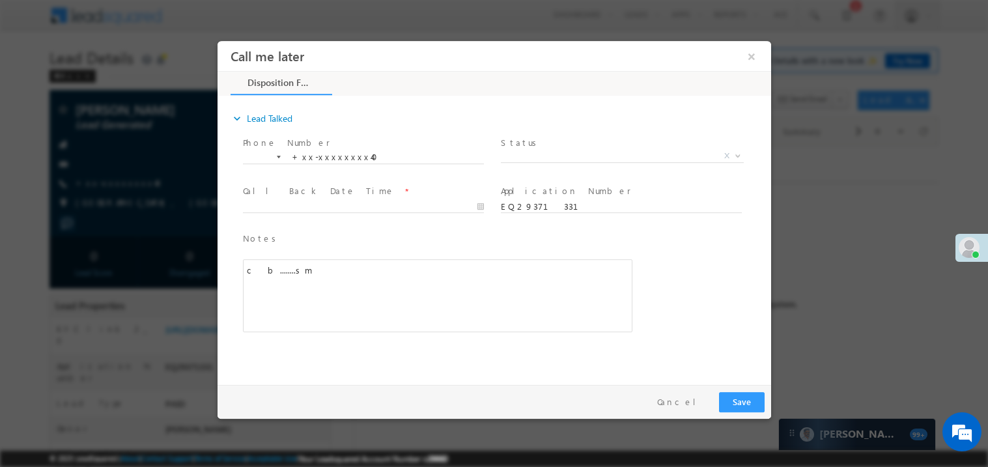
click at [538, 145] on span "Status *" at bounding box center [620, 143] width 240 height 14
click at [526, 157] on span "X" at bounding box center [621, 155] width 243 height 13
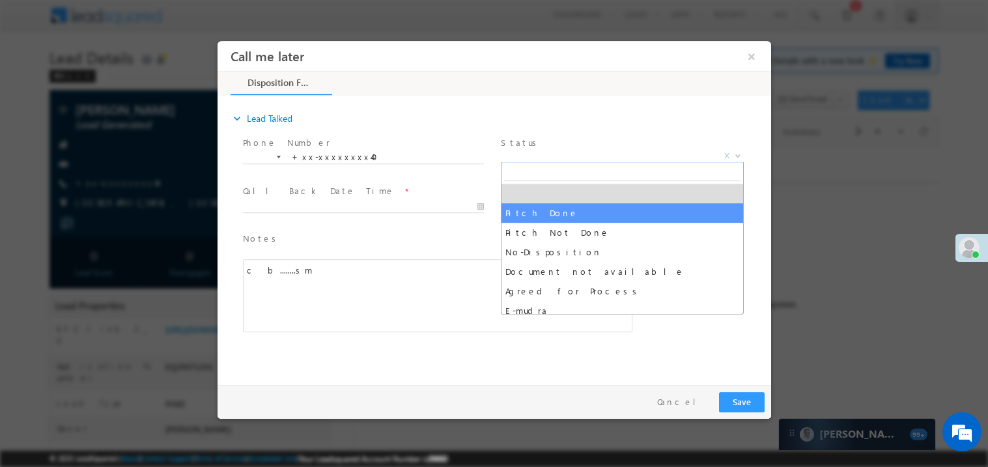
select select "Pitch Done"
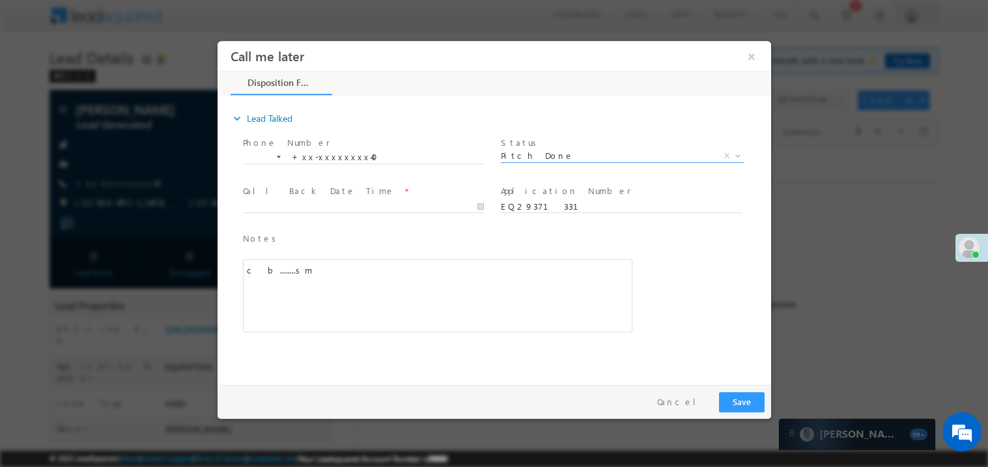
click at [313, 191] on label "Call Back Date Time" at bounding box center [318, 190] width 152 height 12
click at [300, 202] on body "Call me later ×" at bounding box center [494, 209] width 554 height 338
type input "[DATE] 1:21 PM"
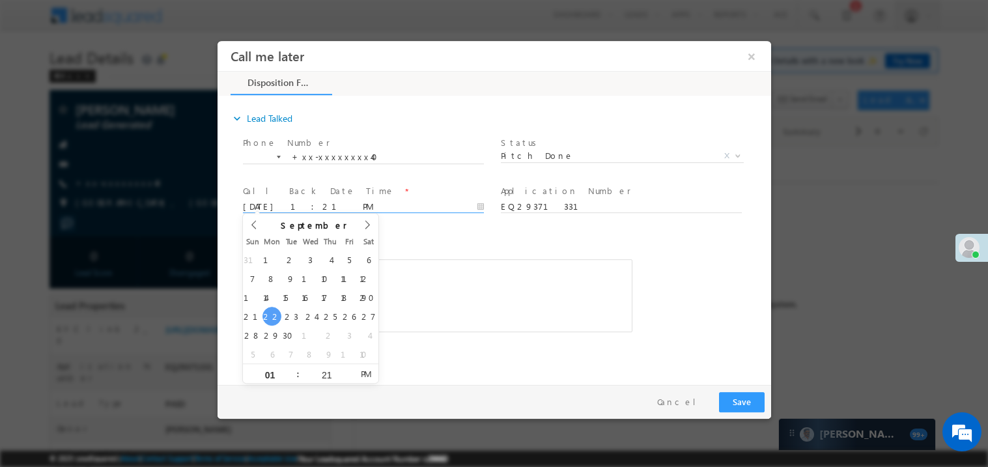
click at [420, 281] on div "c b........sm" at bounding box center [437, 295] width 390 height 73
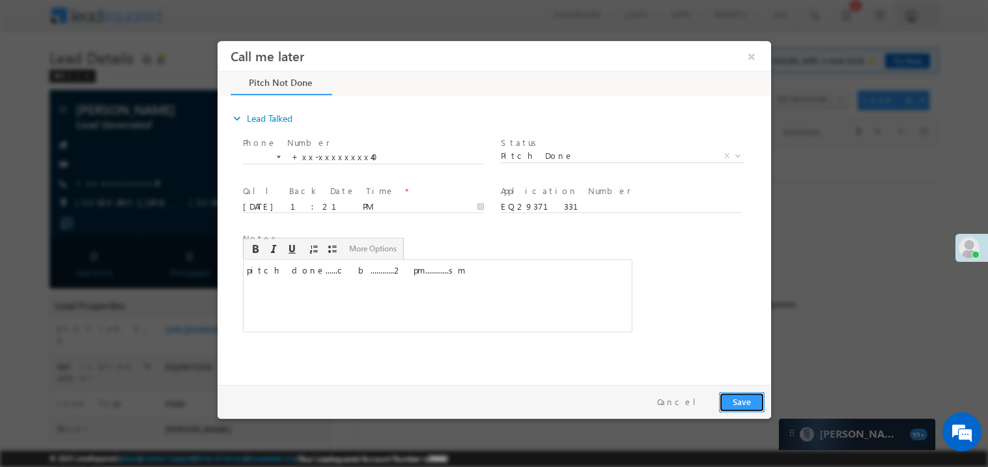
click at [740, 396] on button "Save" at bounding box center [742, 402] width 46 height 20
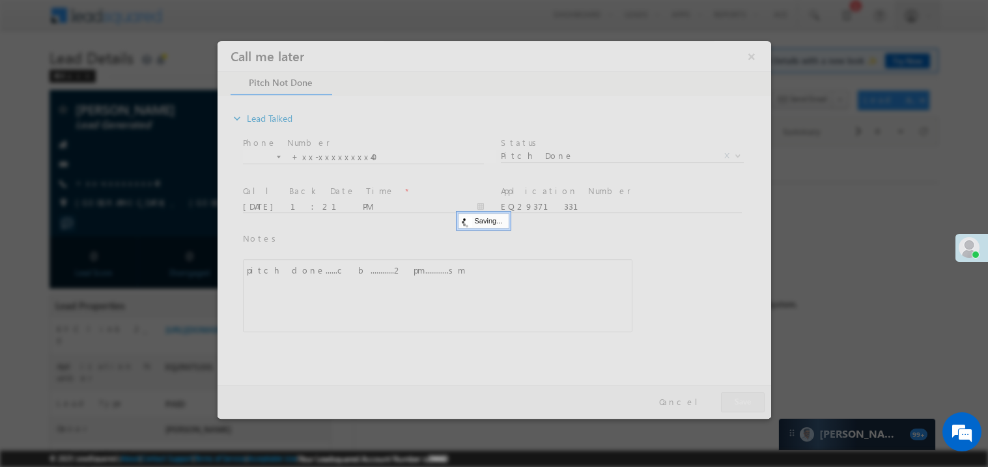
click at [740, 396] on div at bounding box center [494, 229] width 554 height 378
